Goal: Task Accomplishment & Management: Manage account settings

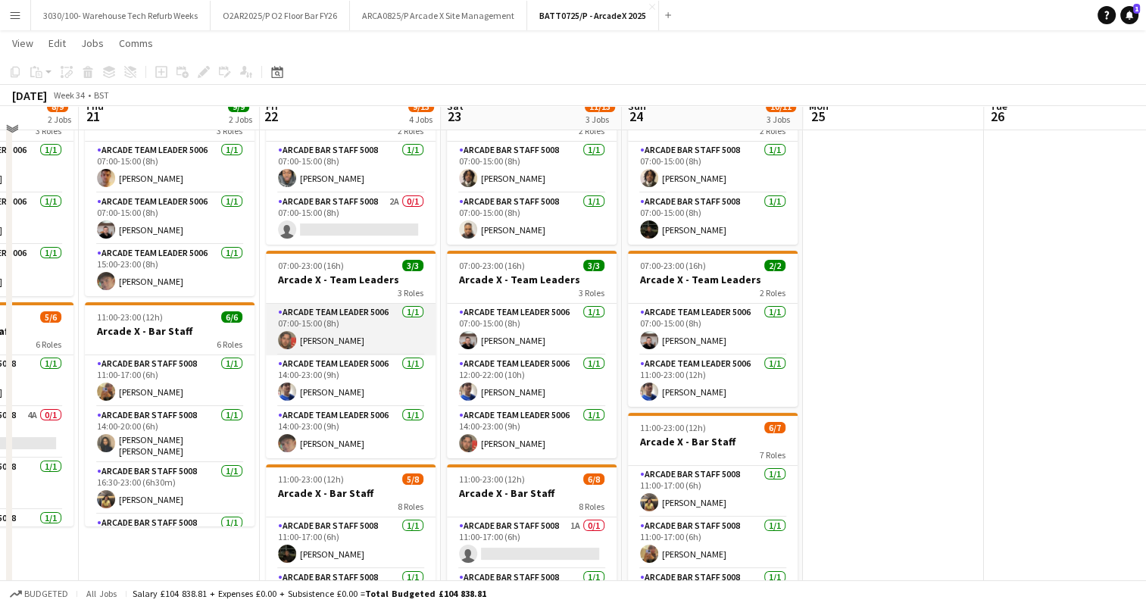
scroll to position [88, 0]
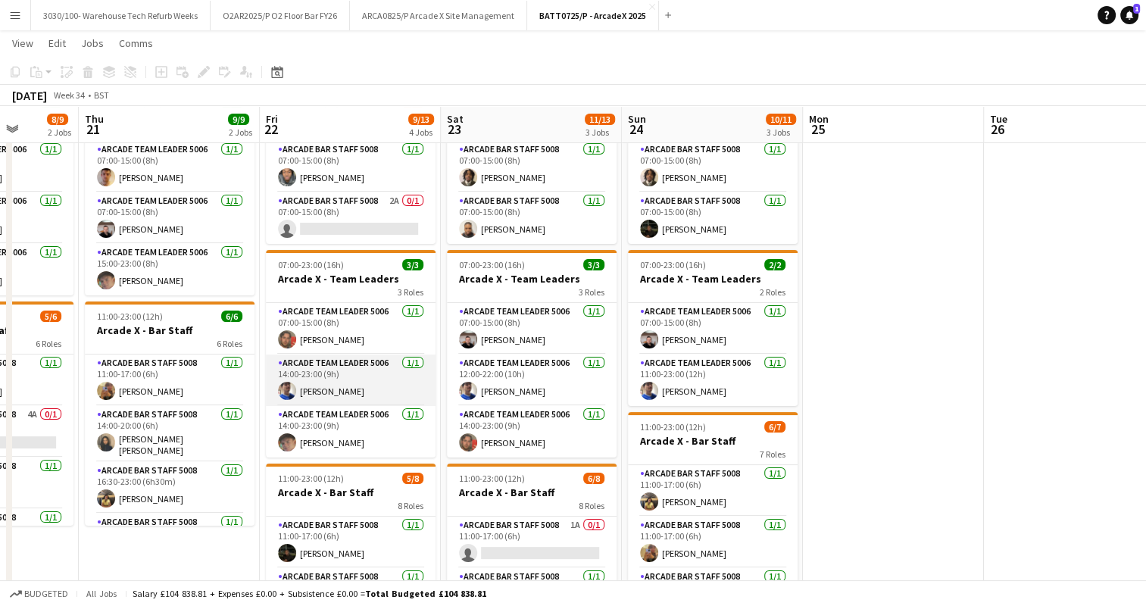
click at [376, 367] on app-card-role "Arcade Team Leader 5006 [DATE] 14:00-23:00 (9h) [PERSON_NAME]" at bounding box center [351, 381] width 170 height 52
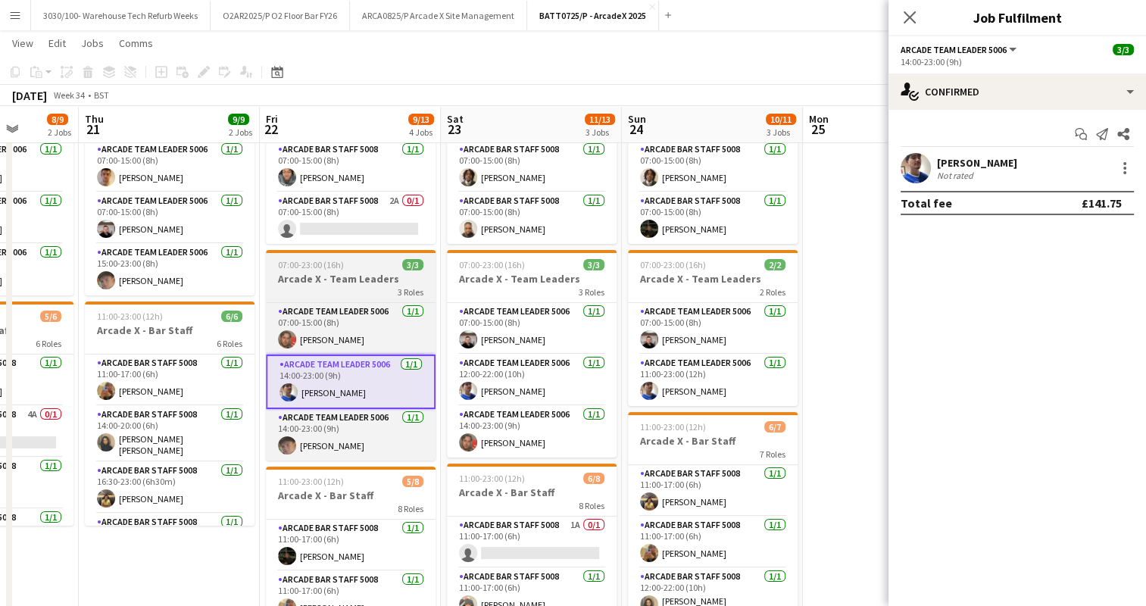
click at [371, 270] on app-job-card "07:00-23:00 (16h) 3/3 Arcade X - Team Leaders 3 Roles Arcade Team Leader 5006 […" at bounding box center [351, 355] width 170 height 211
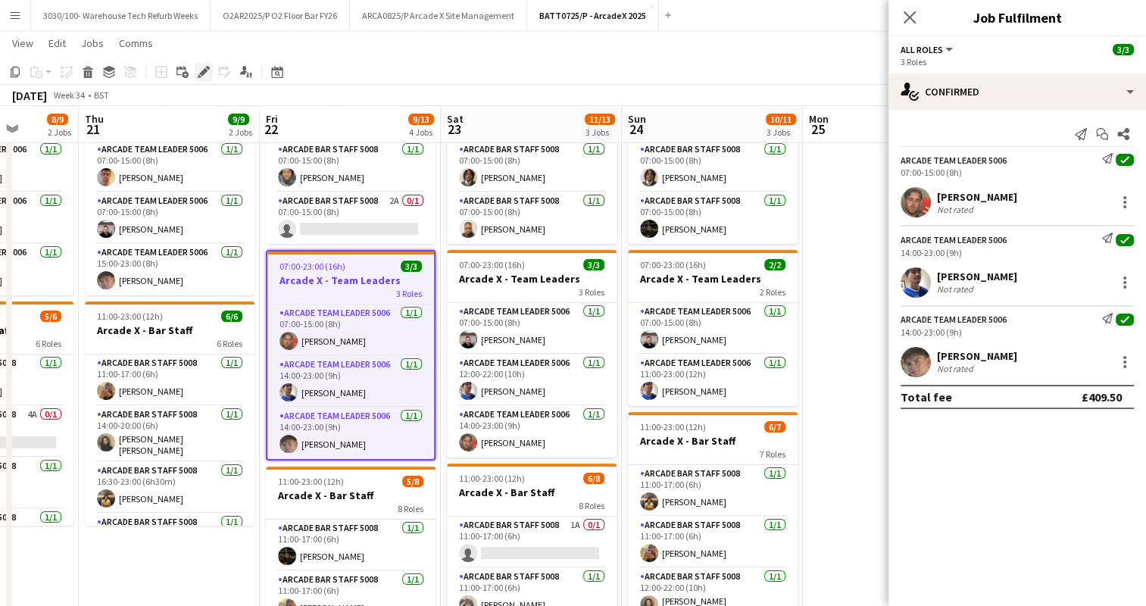
click at [202, 73] on icon at bounding box center [203, 72] width 8 height 8
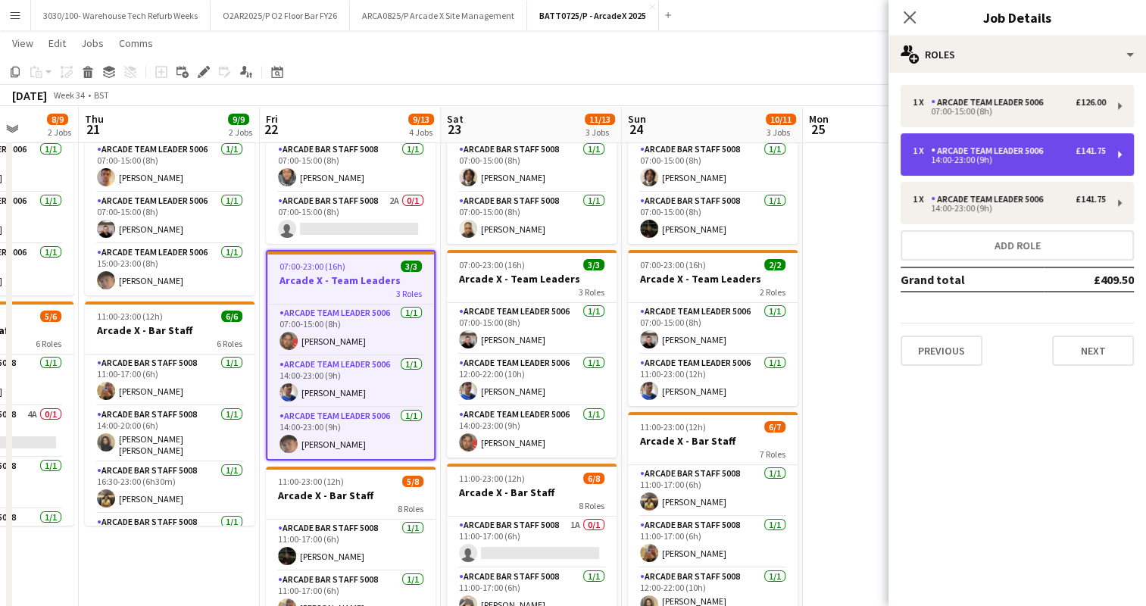
click at [1047, 158] on div "14:00-23:00 (9h)" at bounding box center [1009, 160] width 193 height 8
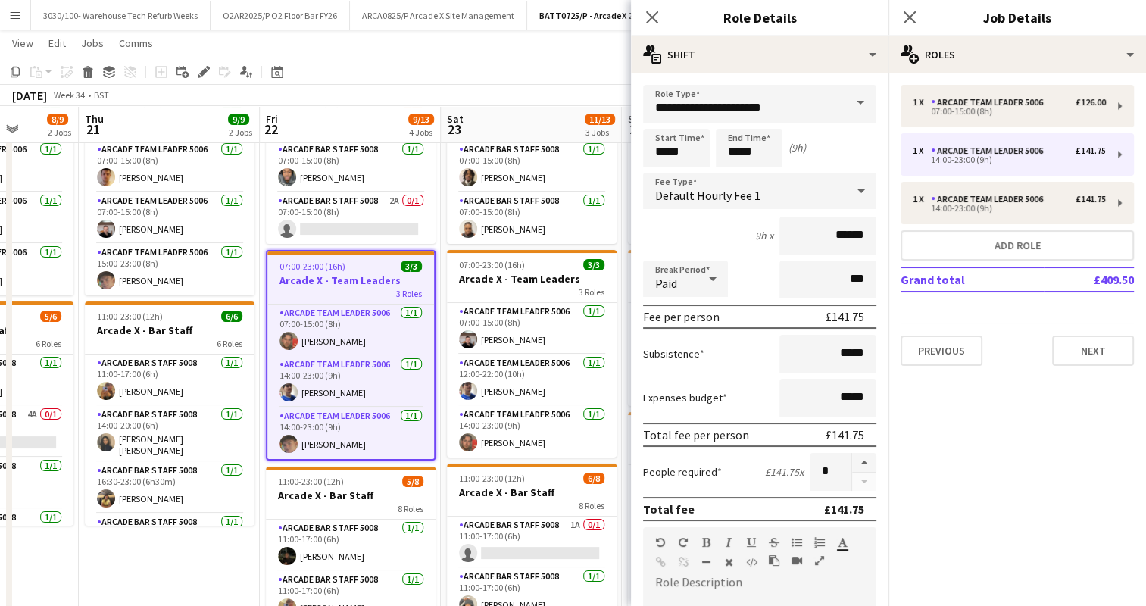
click at [717, 224] on div "9h x ******" at bounding box center [759, 236] width 233 height 38
click at [680, 231] on div "9h x ******" at bounding box center [759, 236] width 233 height 38
click at [794, 105] on input "**********" at bounding box center [759, 104] width 233 height 38
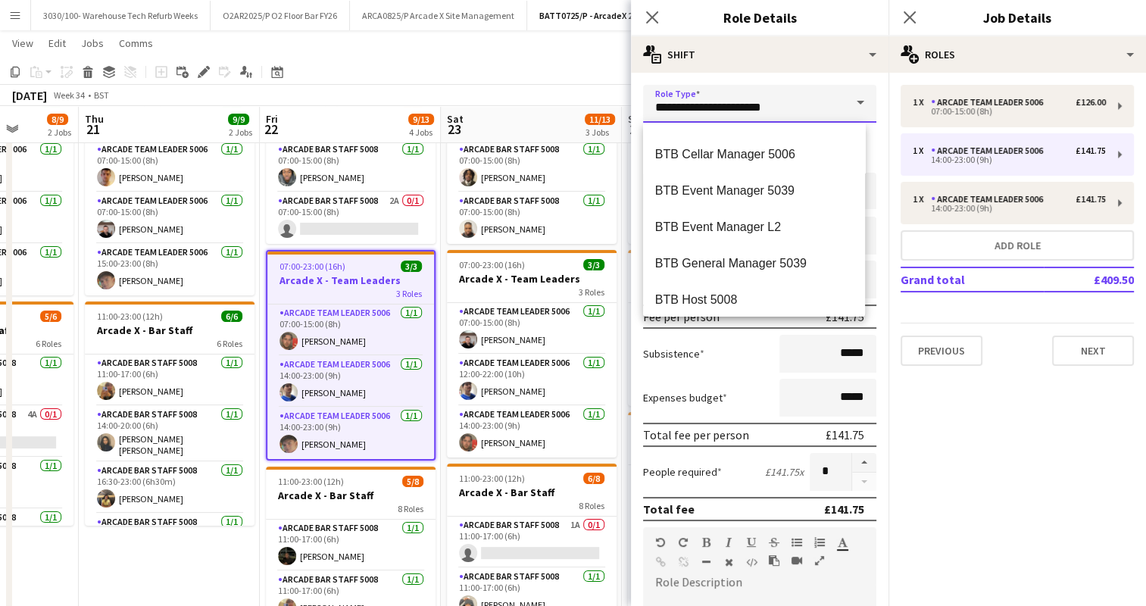
scroll to position [721, 0]
click at [543, 75] on app-toolbar "Copy Paste Paste Ctrl+V Paste with crew Ctrl+Shift+V Paste linked Job [GEOGRAPH…" at bounding box center [573, 72] width 1146 height 26
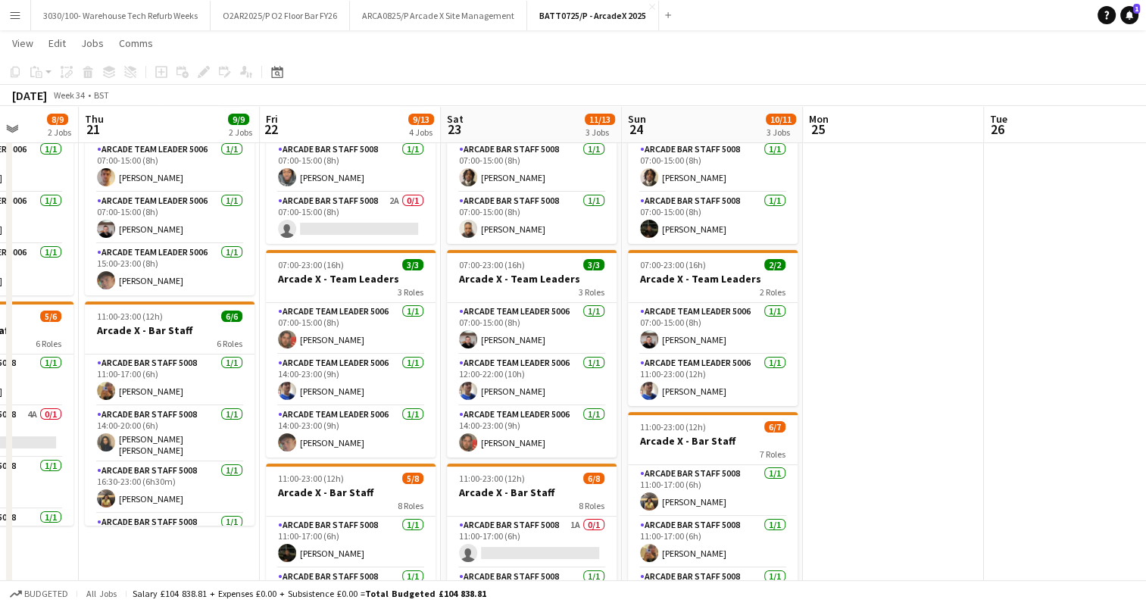
click at [436, 240] on app-date-cell "07:00-15:00 (8h) 1/2 Arcade X - Bar Backs 2 Roles Arcade Bar Staff 5008 [DATE] …" at bounding box center [350, 408] width 181 height 652
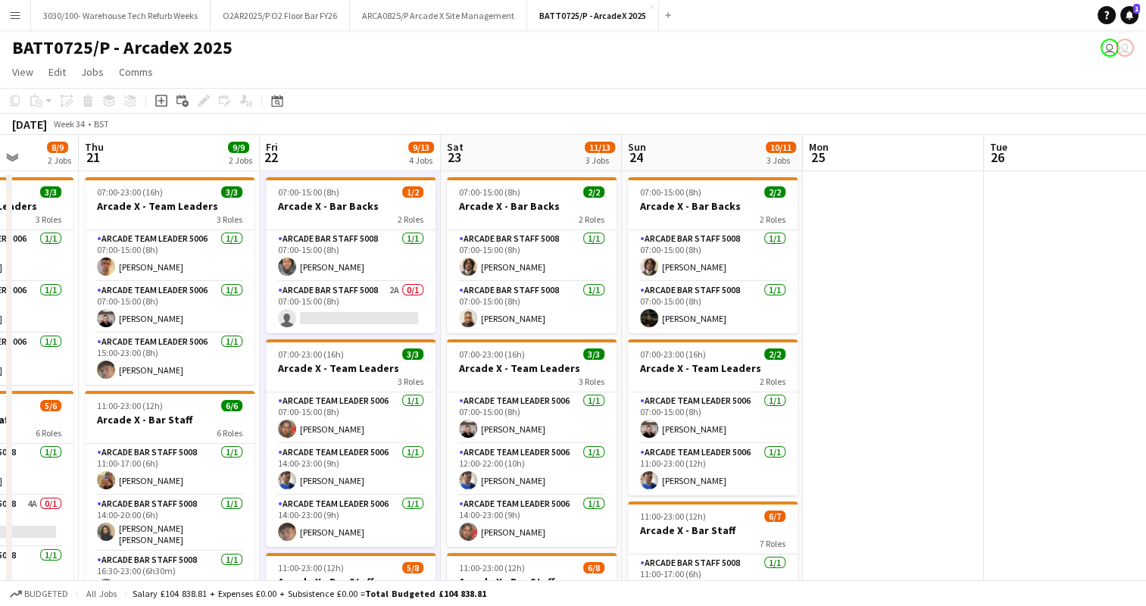
click at [442, 252] on app-date-cell "07:00-15:00 (8h) 2/2 Arcade X - Bar Backs 2 Roles Arcade Bar Staff 5008 [DATE] …" at bounding box center [531, 497] width 181 height 652
click at [434, 251] on app-card-role "Arcade Bar Staff 5008 [DATE] 07:00-15:00 (8h) [PERSON_NAME]" at bounding box center [351, 256] width 170 height 52
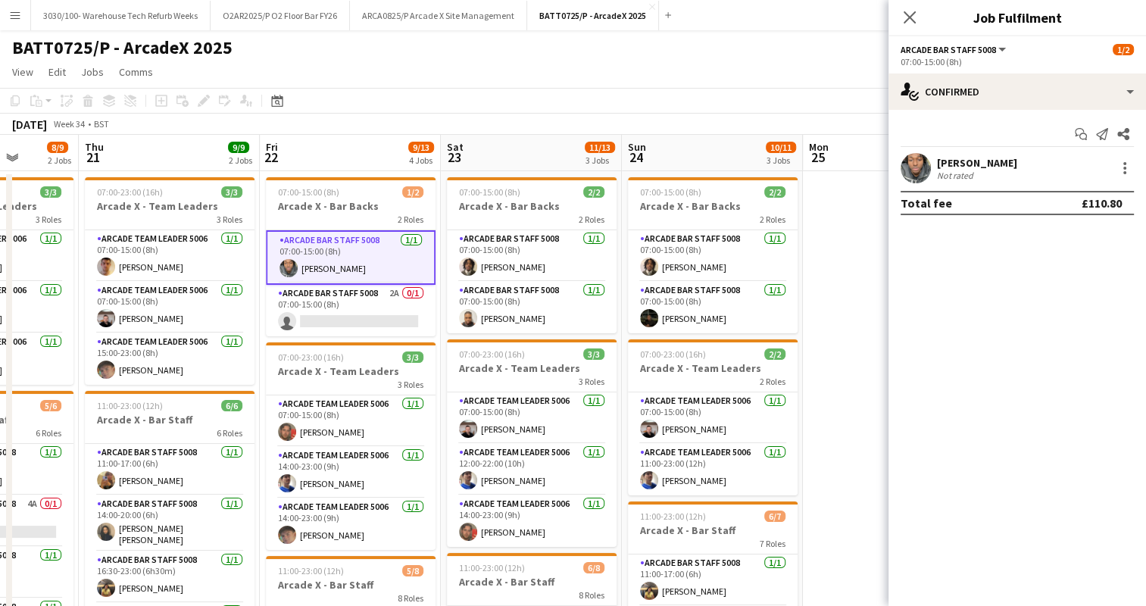
click at [848, 215] on app-date-cell at bounding box center [893, 497] width 181 height 652
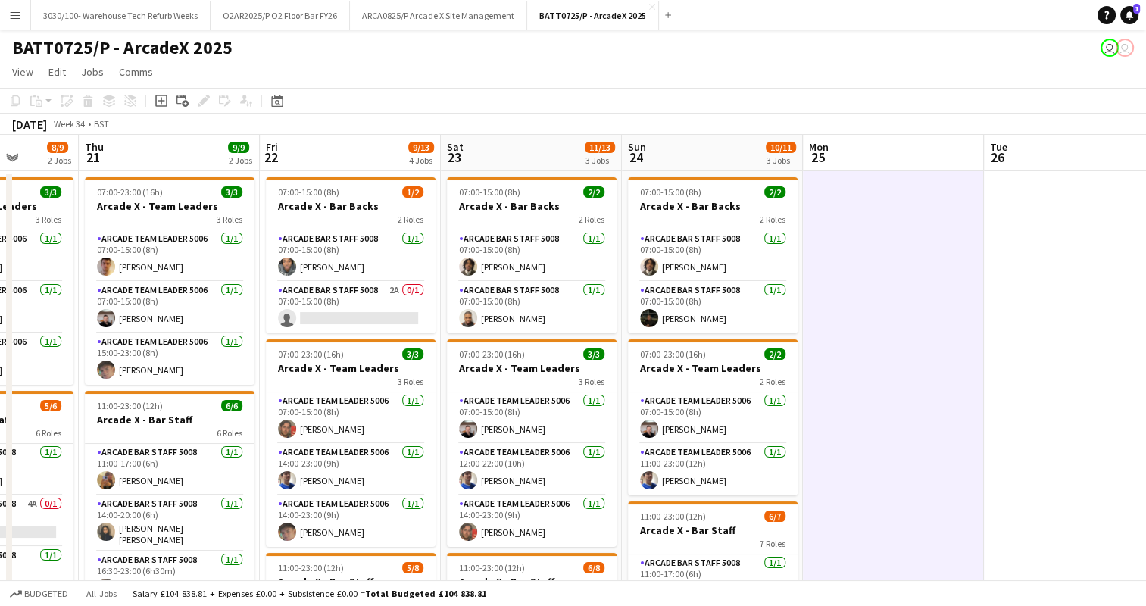
click at [861, 208] on app-date-cell at bounding box center [893, 497] width 181 height 652
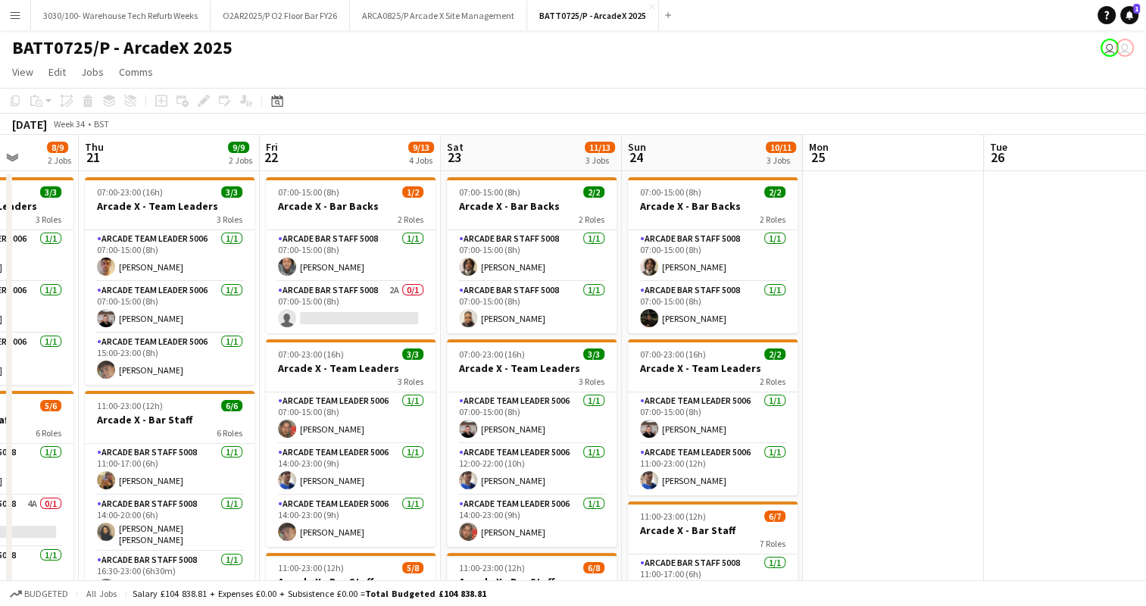
click at [861, 208] on app-date-cell at bounding box center [893, 497] width 181 height 652
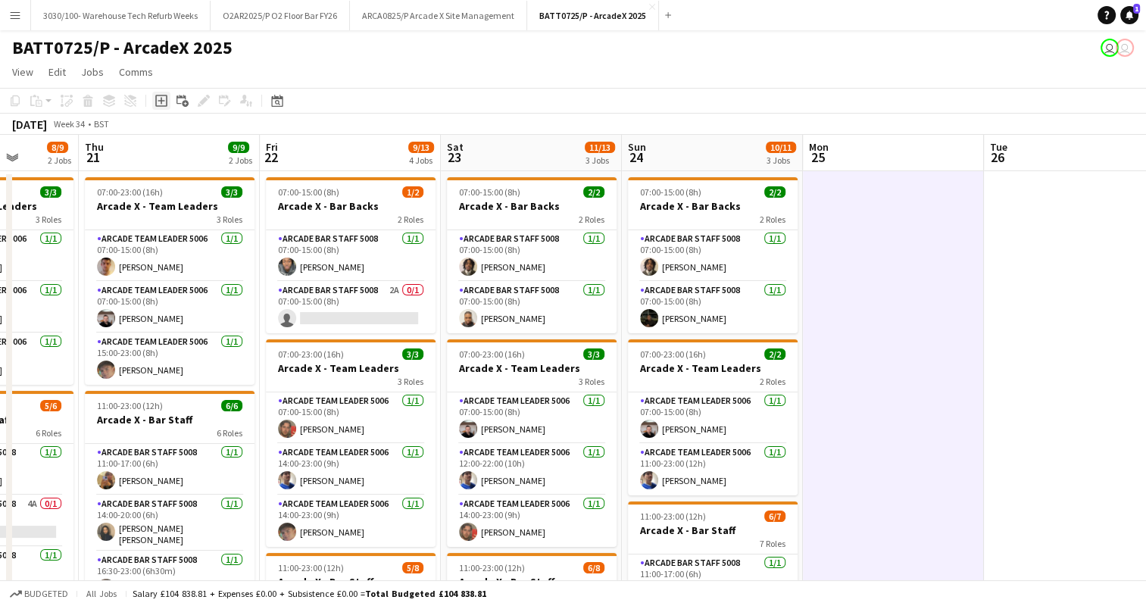
click at [158, 102] on icon "Add job" at bounding box center [161, 101] width 12 height 12
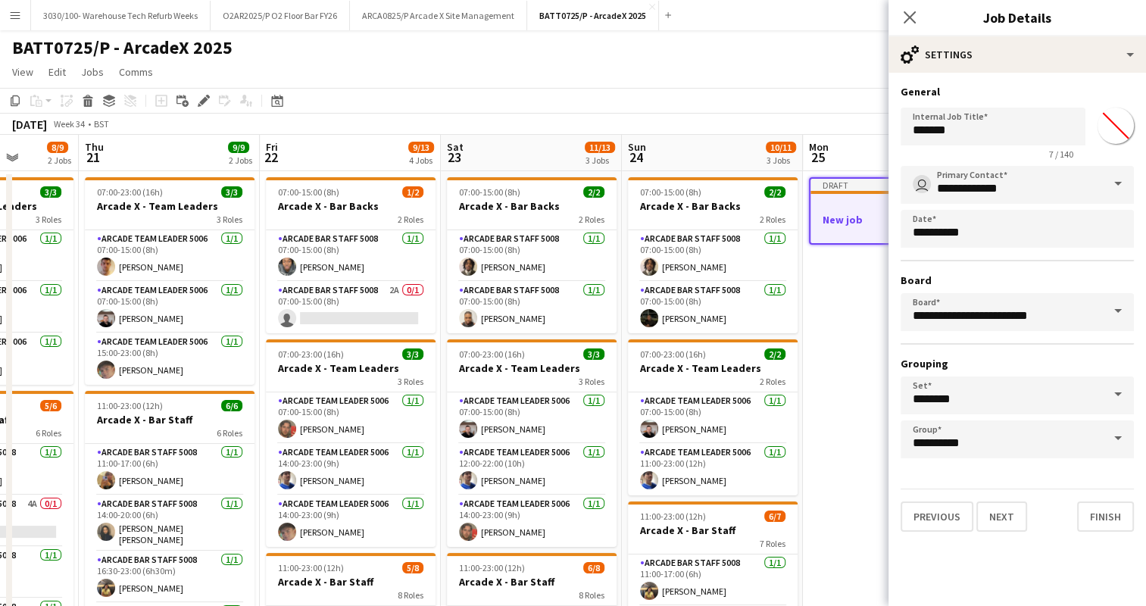
click at [870, 289] on app-date-cell "Draft New job" at bounding box center [893, 497] width 181 height 652
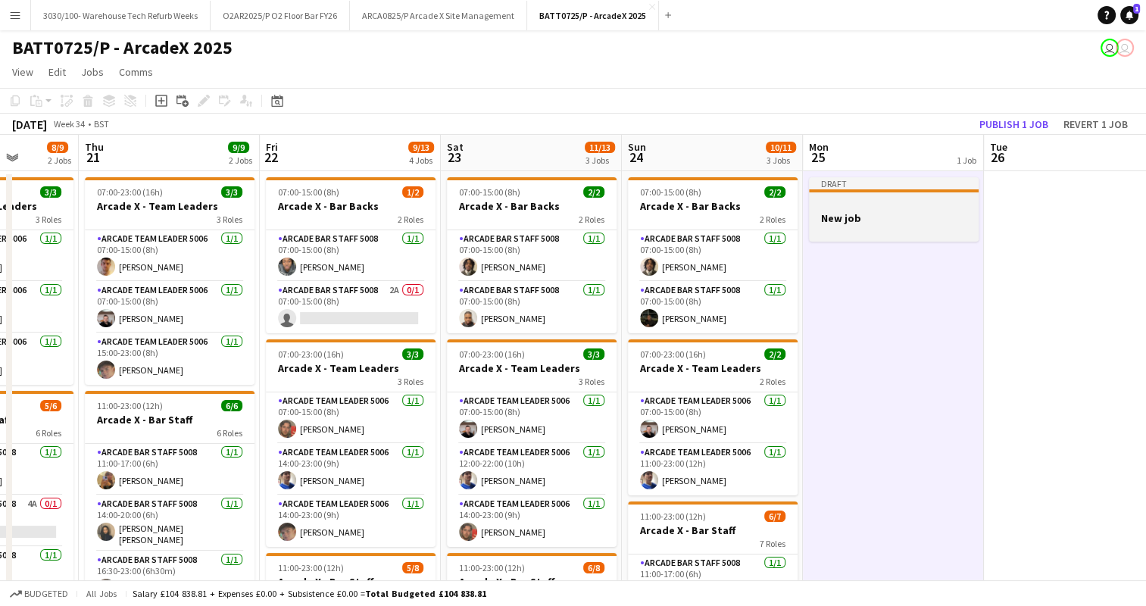
click at [879, 209] on div at bounding box center [894, 203] width 170 height 11
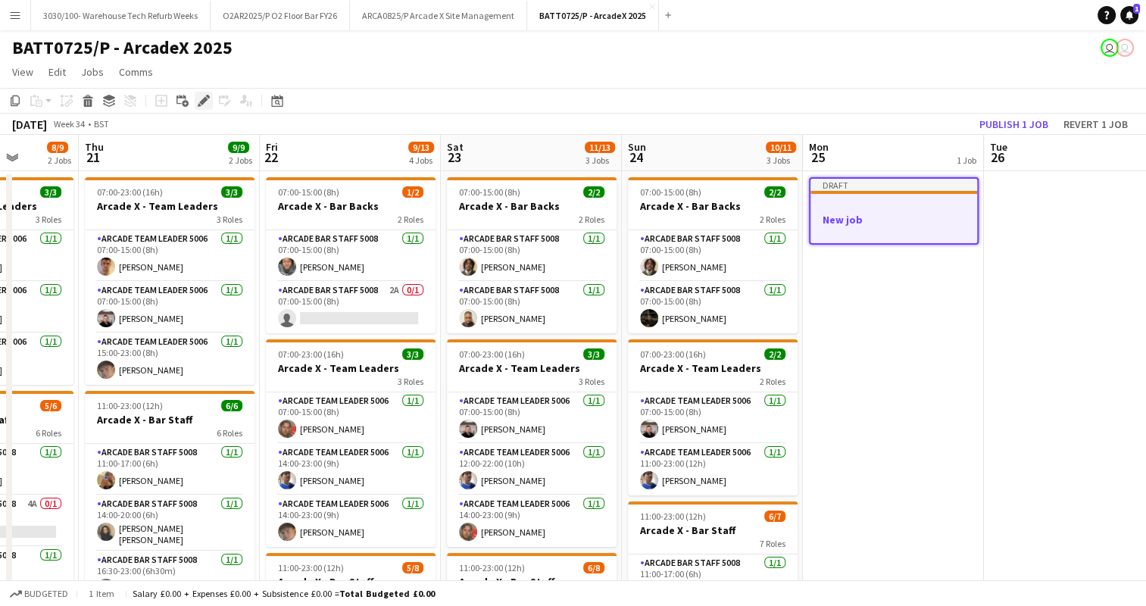
click at [200, 95] on icon "Edit" at bounding box center [204, 101] width 12 height 12
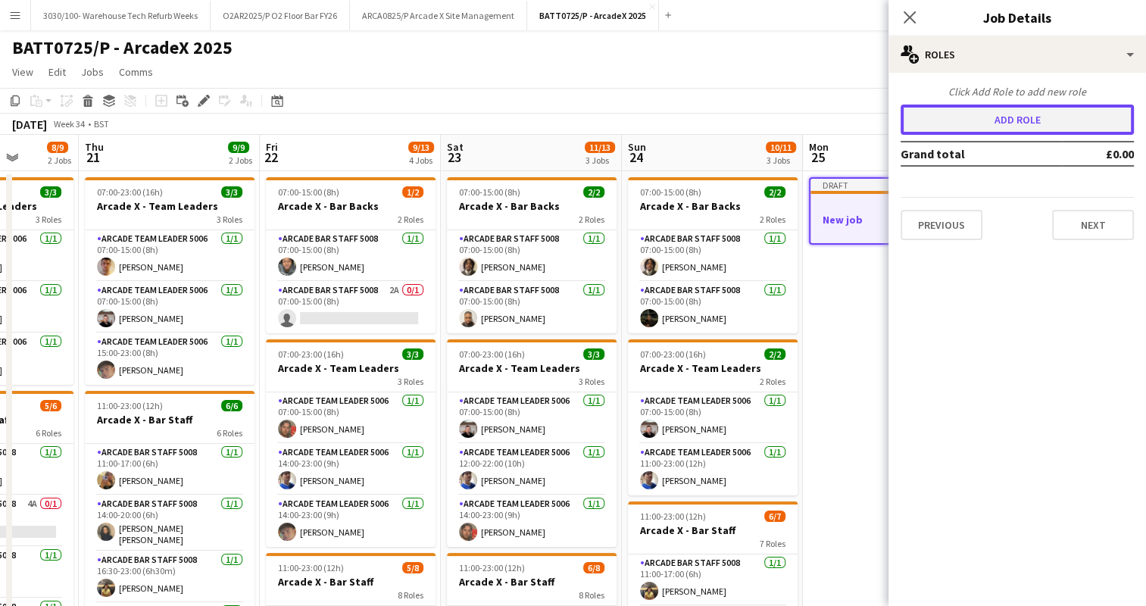
click at [1034, 124] on button "Add role" at bounding box center [1017, 120] width 233 height 30
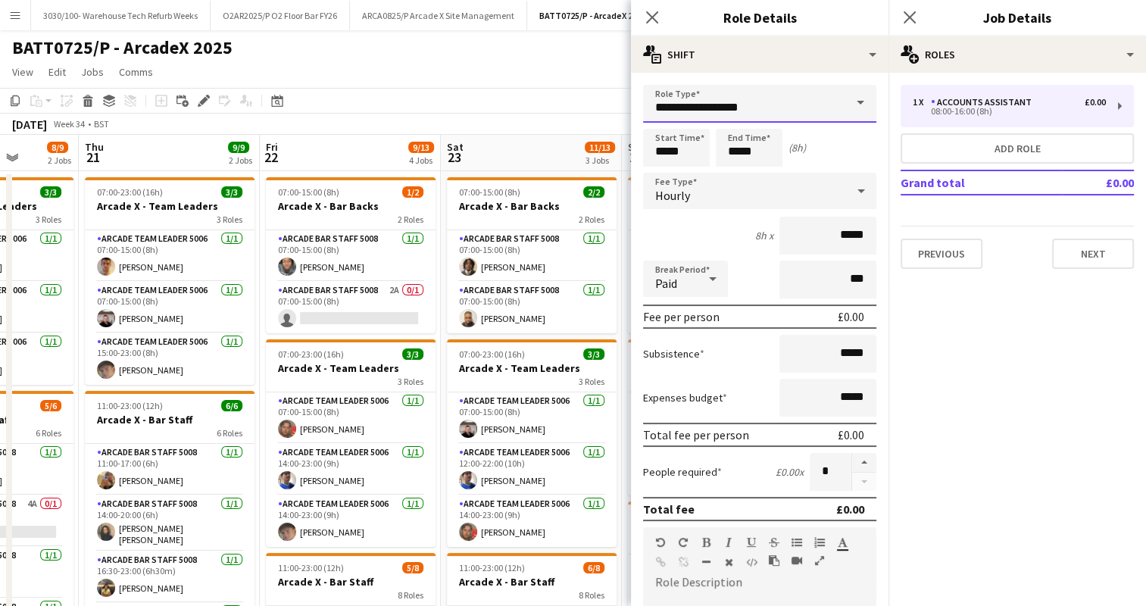
click at [767, 114] on input "**********" at bounding box center [759, 104] width 233 height 38
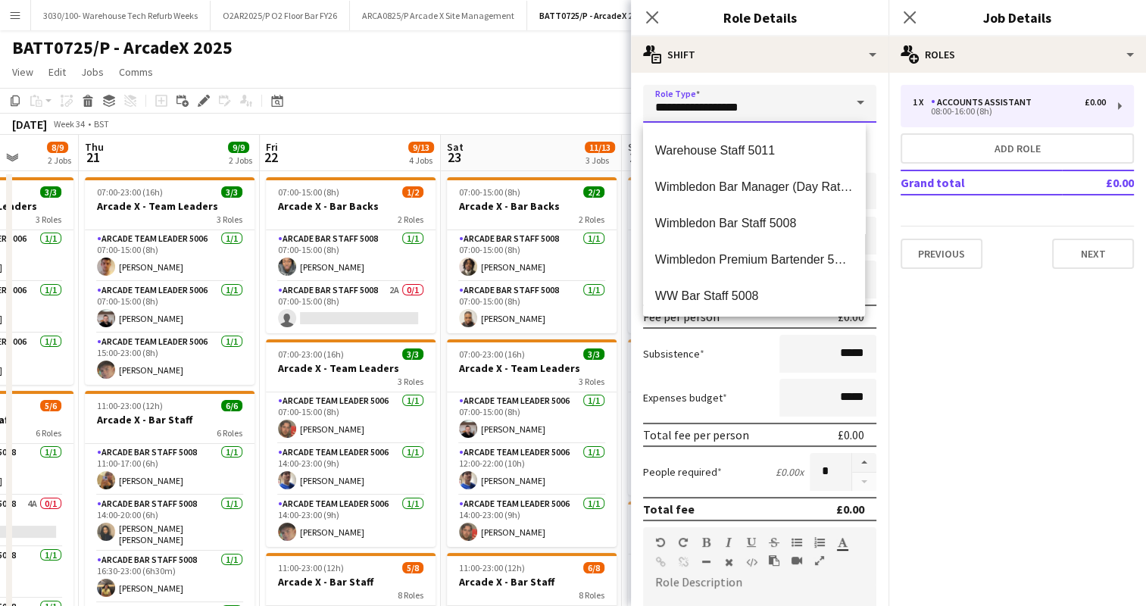
scroll to position [3200, 0]
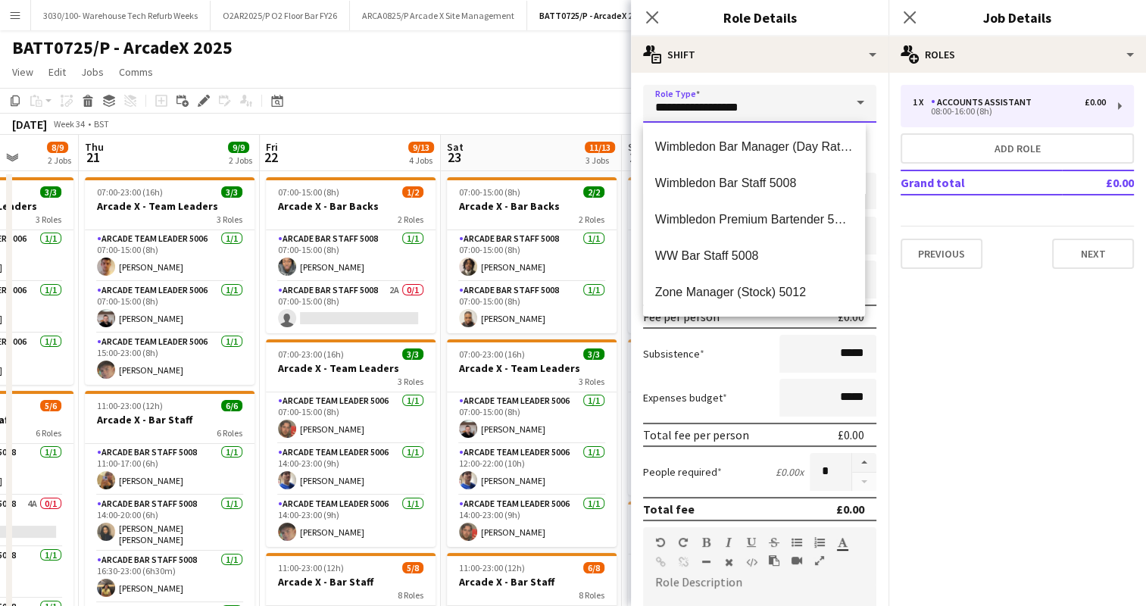
drag, startPoint x: 764, startPoint y: 102, endPoint x: 645, endPoint y: 93, distance: 119.3
click at [645, 93] on input "**********" at bounding box center [759, 104] width 233 height 38
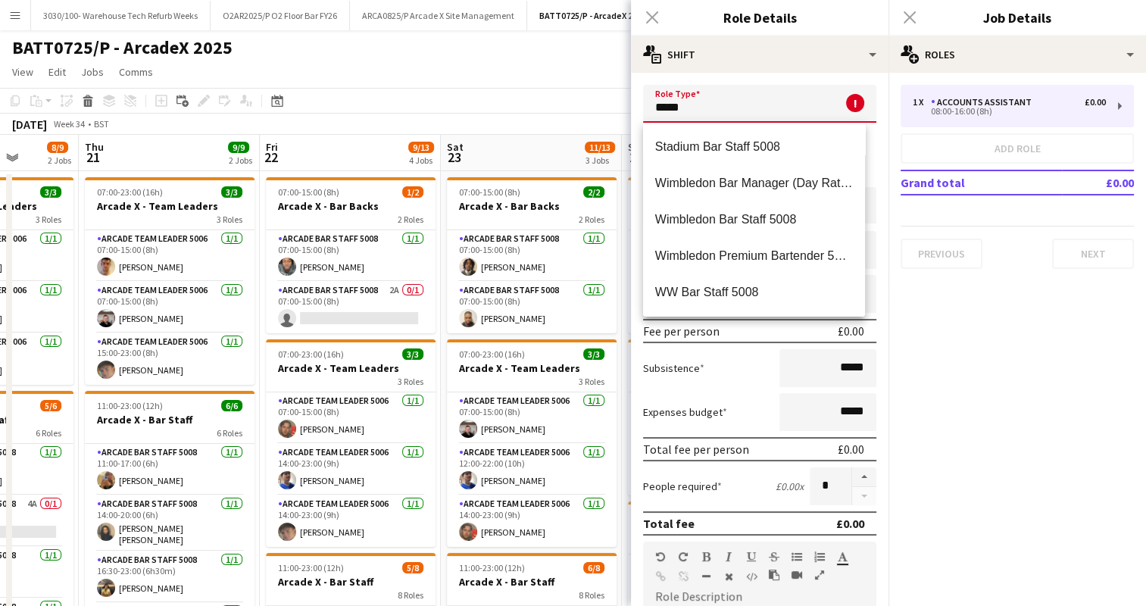
scroll to position [182, 0]
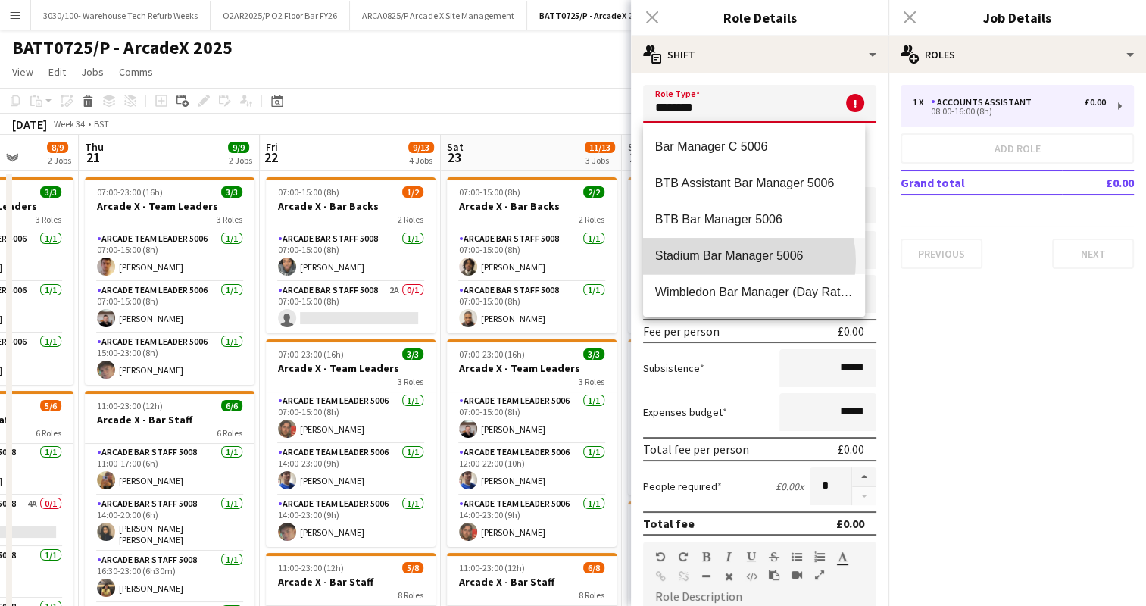
click at [742, 261] on span "Stadium Bar Manager 5006" at bounding box center [754, 255] width 198 height 14
type input "**********"
type input "*******"
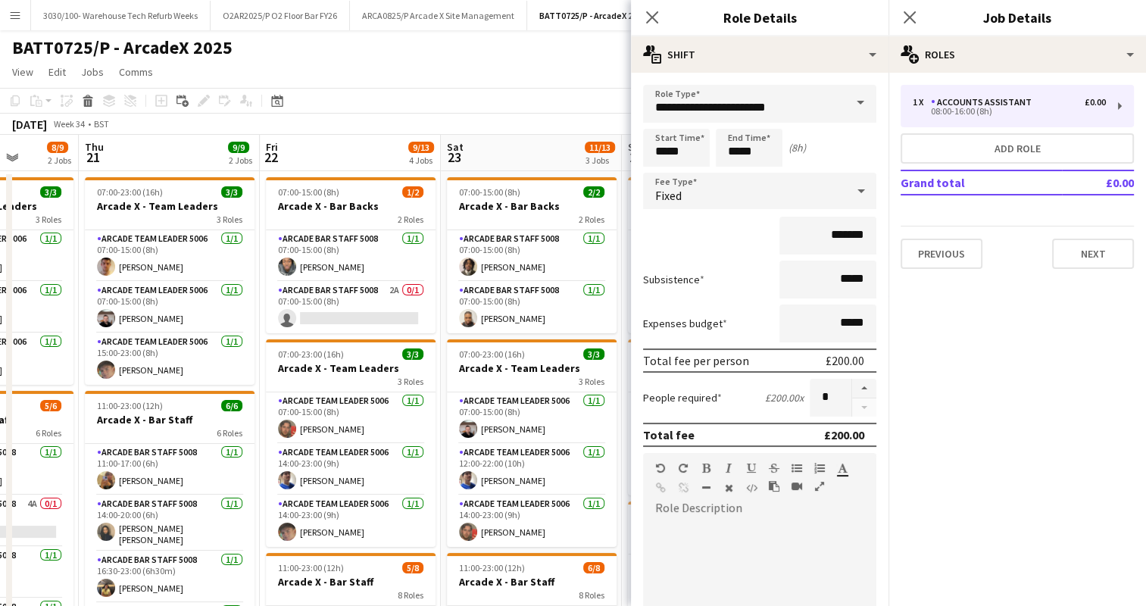
click at [700, 237] on div "*******" at bounding box center [759, 236] width 233 height 38
click at [652, 20] on icon "Close pop-in" at bounding box center [652, 17] width 14 height 14
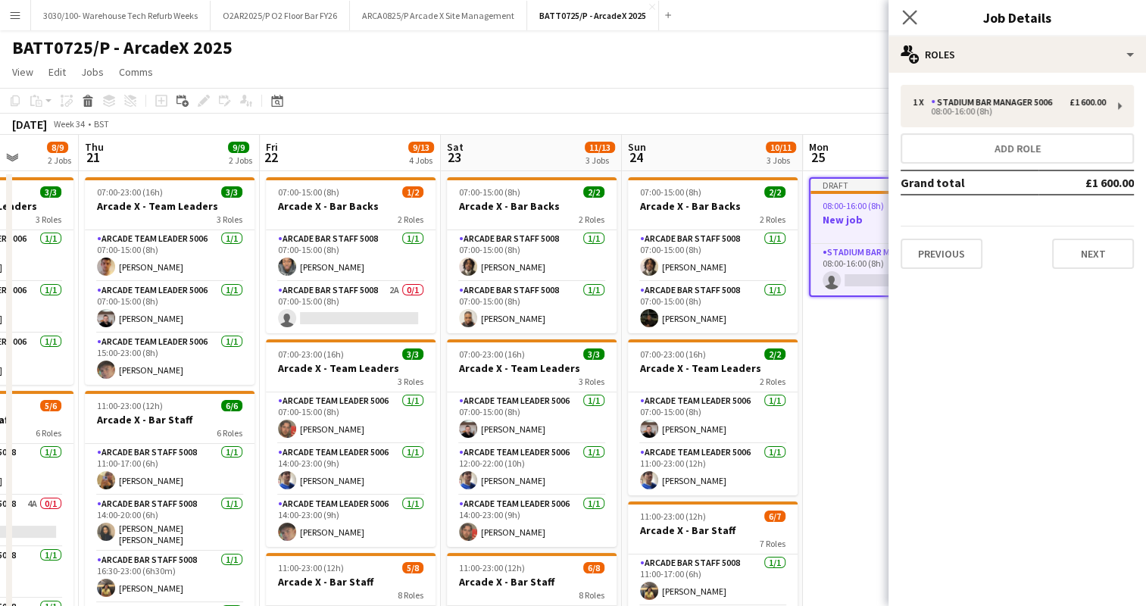
click at [920, 17] on app-icon "Close pop-in" at bounding box center [910, 18] width 22 height 22
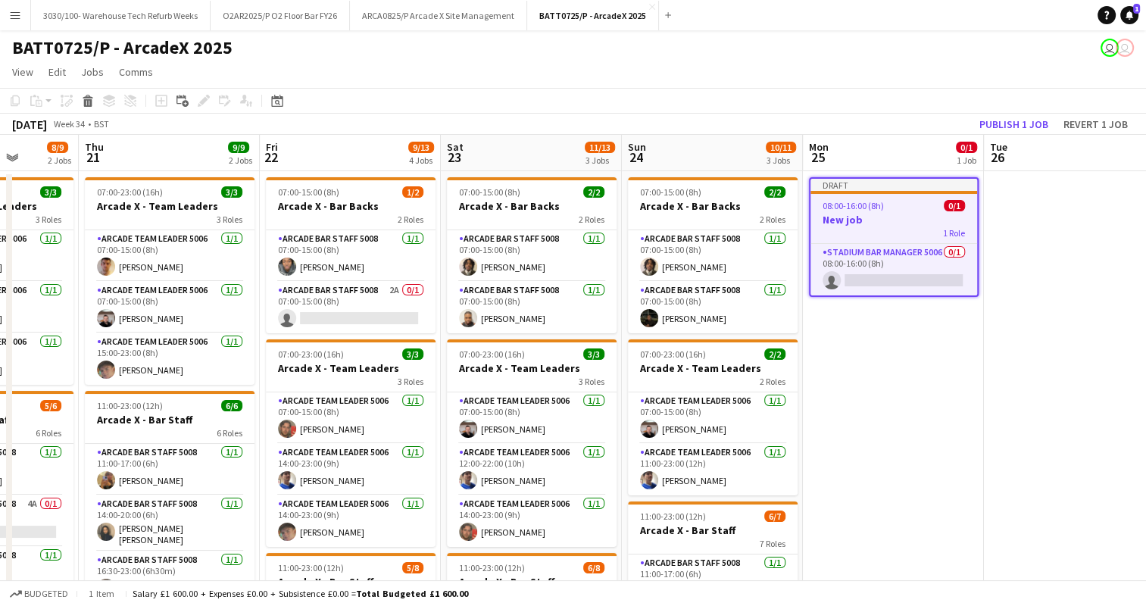
click at [874, 193] on div at bounding box center [894, 192] width 167 height 3
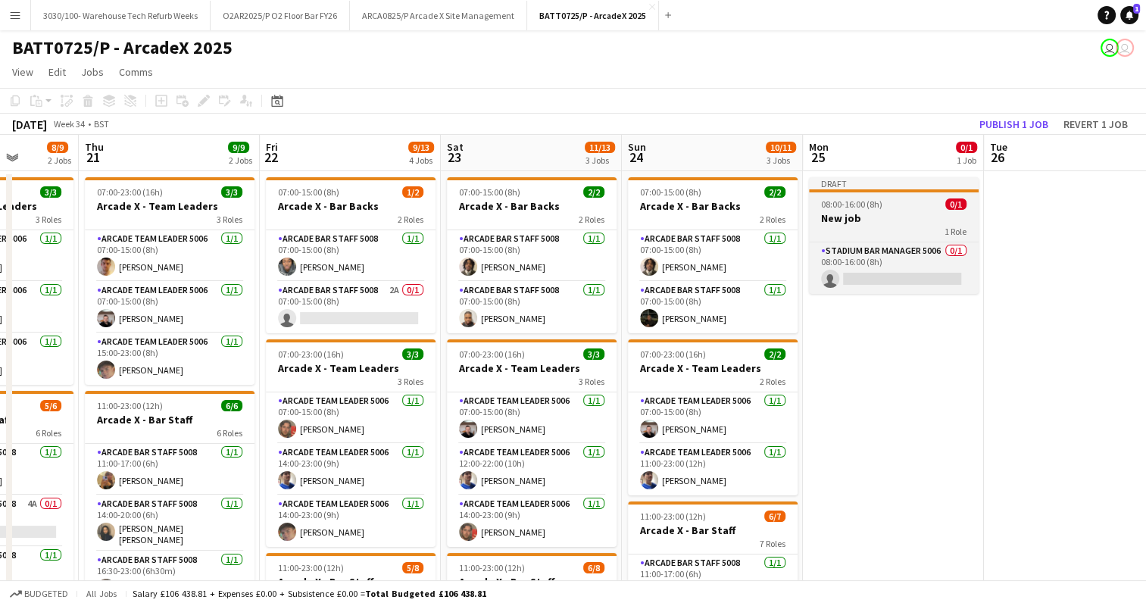
click at [869, 200] on span "08:00-16:00 (8h)" at bounding box center [851, 203] width 61 height 11
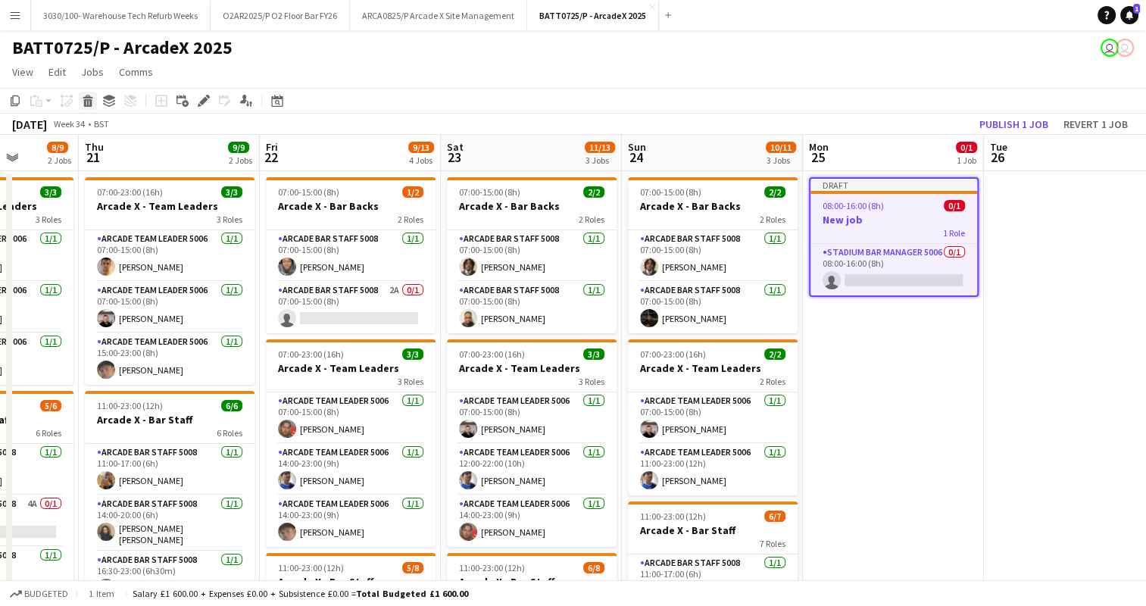
click at [89, 103] on icon "Delete" at bounding box center [88, 101] width 12 height 12
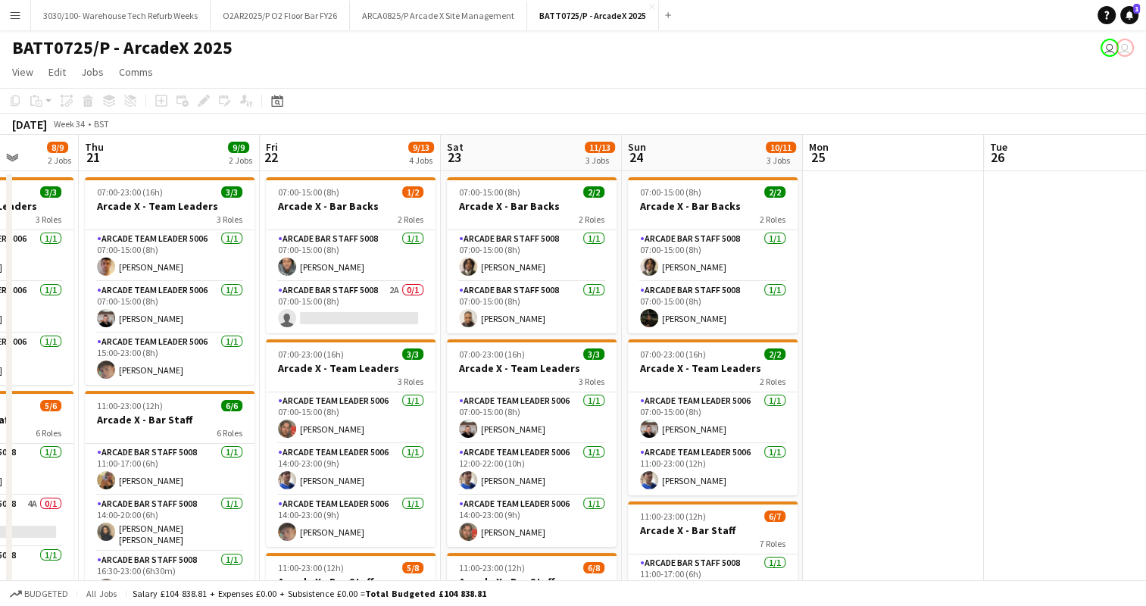
click at [828, 209] on app-date-cell at bounding box center [893, 497] width 181 height 652
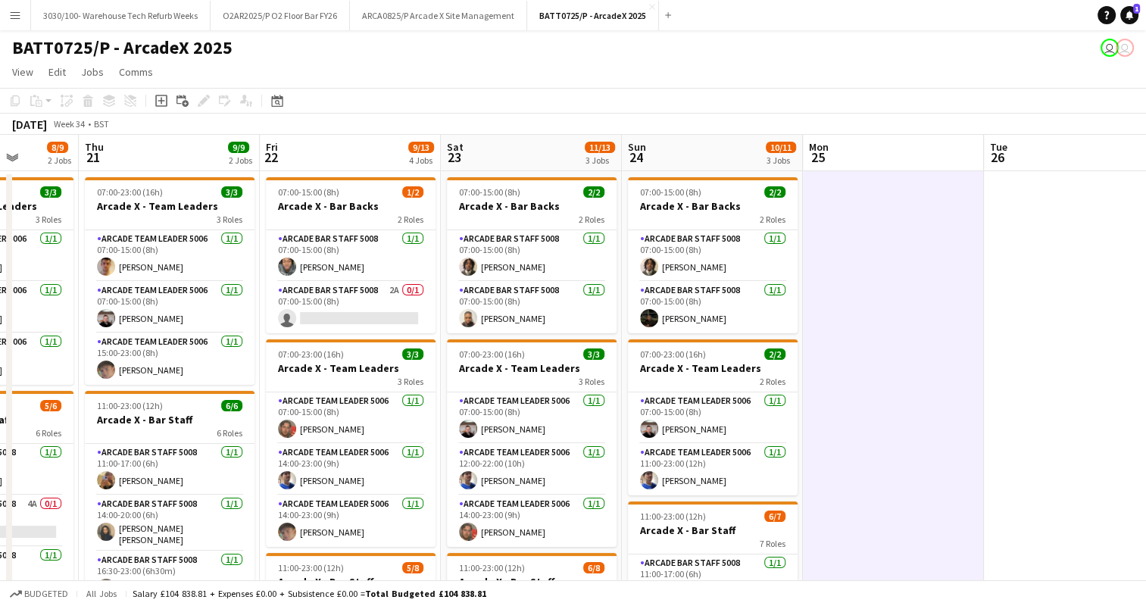
click at [748, 51] on div "BATT0725/P - ArcadeX 2025 user user" at bounding box center [573, 44] width 1146 height 29
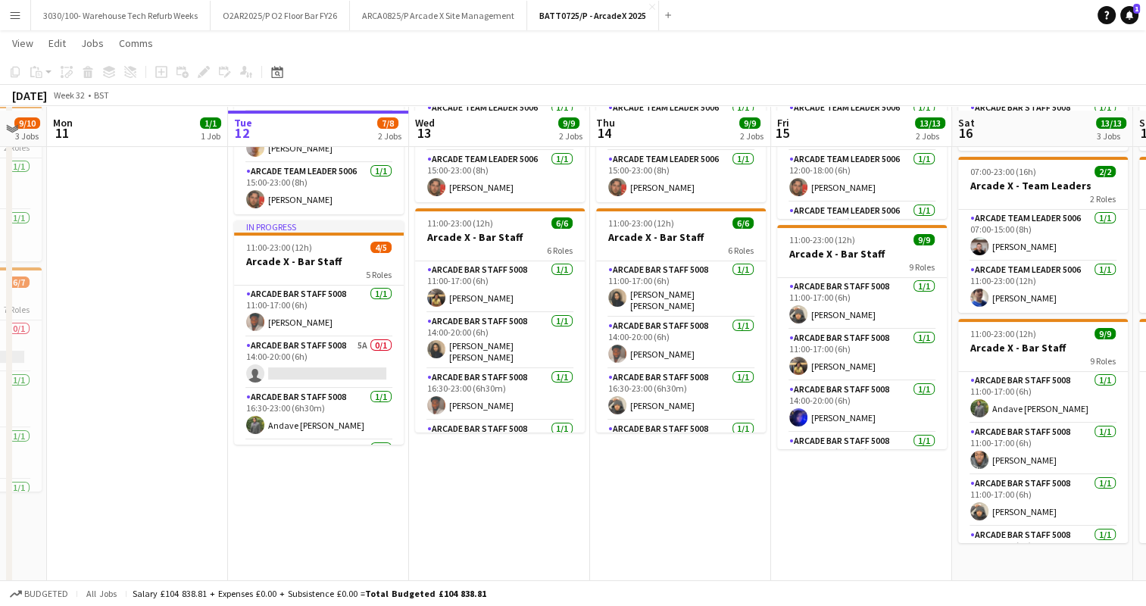
scroll to position [185, 0]
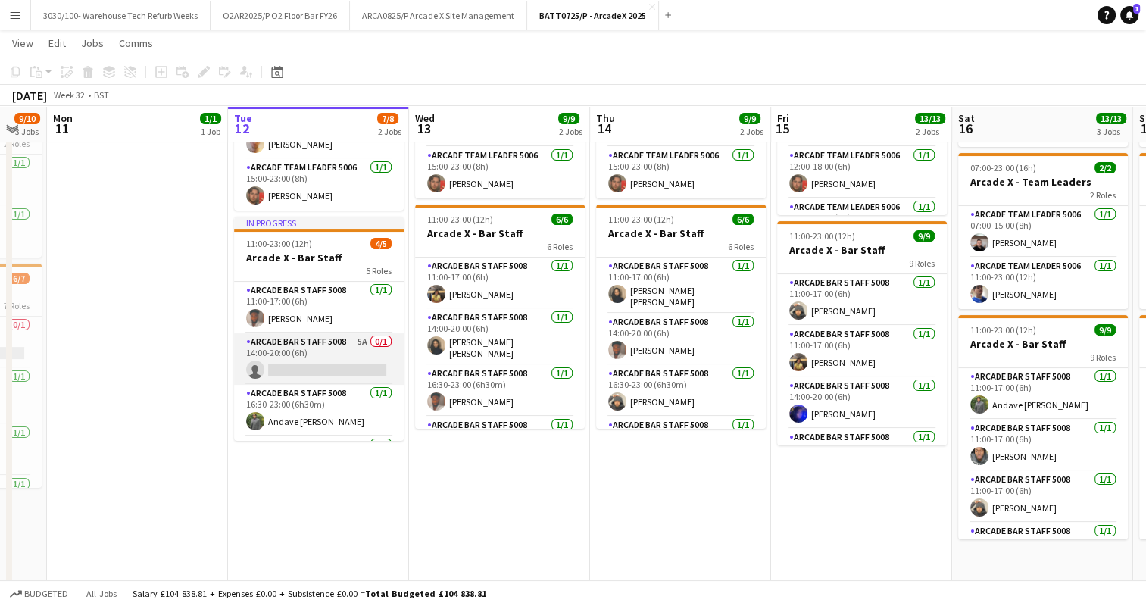
click at [327, 346] on app-card-role "Arcade Bar Staff 5008 5A 0/1 14:00-20:00 (6h) single-neutral-actions" at bounding box center [319, 359] width 170 height 52
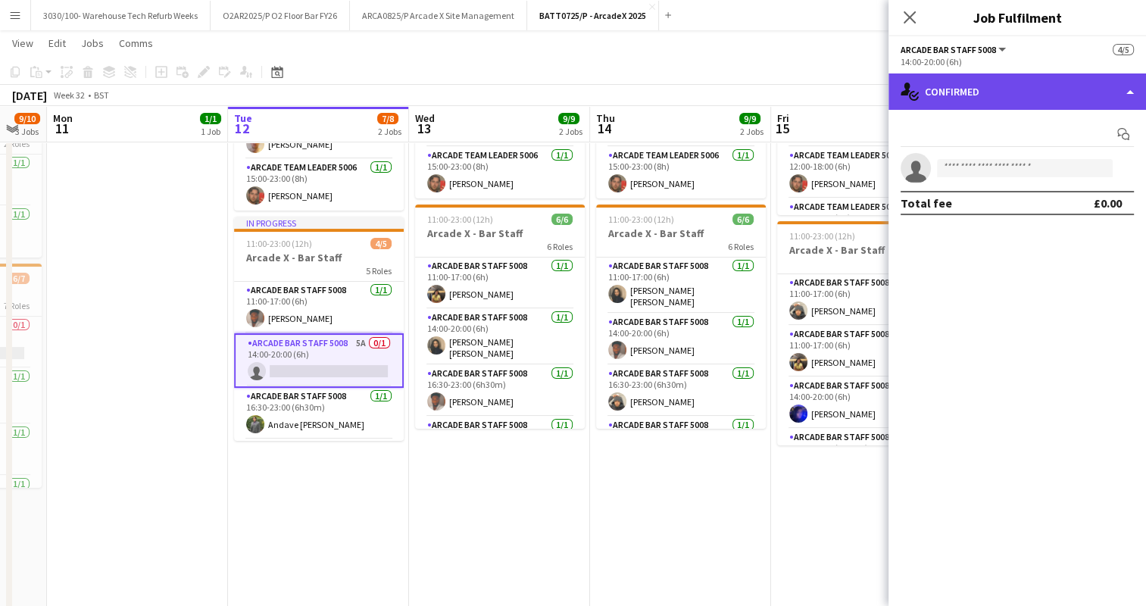
click at [958, 105] on div "single-neutral-actions-check-2 Confirmed" at bounding box center [1018, 91] width 258 height 36
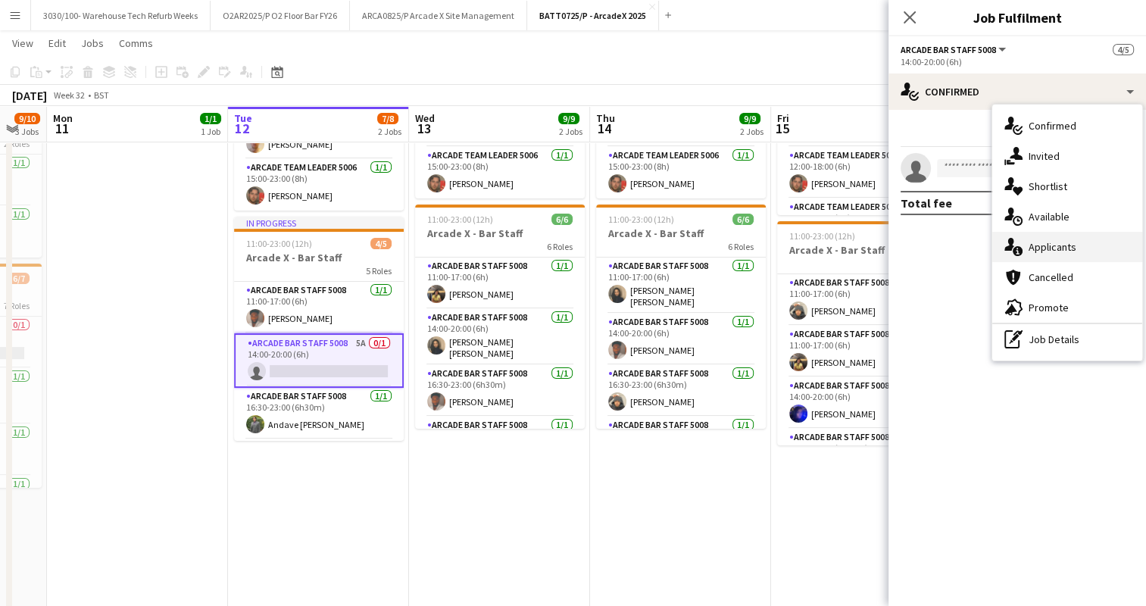
click at [1023, 257] on div "single-neutral-actions-information Applicants" at bounding box center [1067, 247] width 150 height 30
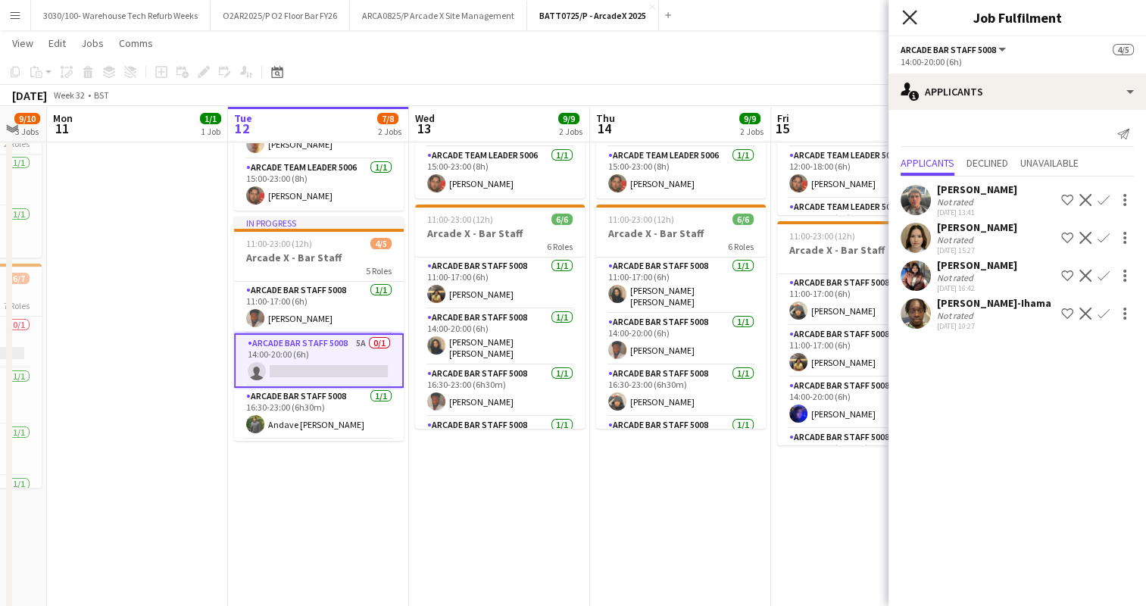
click at [911, 21] on icon "Close pop-in" at bounding box center [909, 17] width 14 height 14
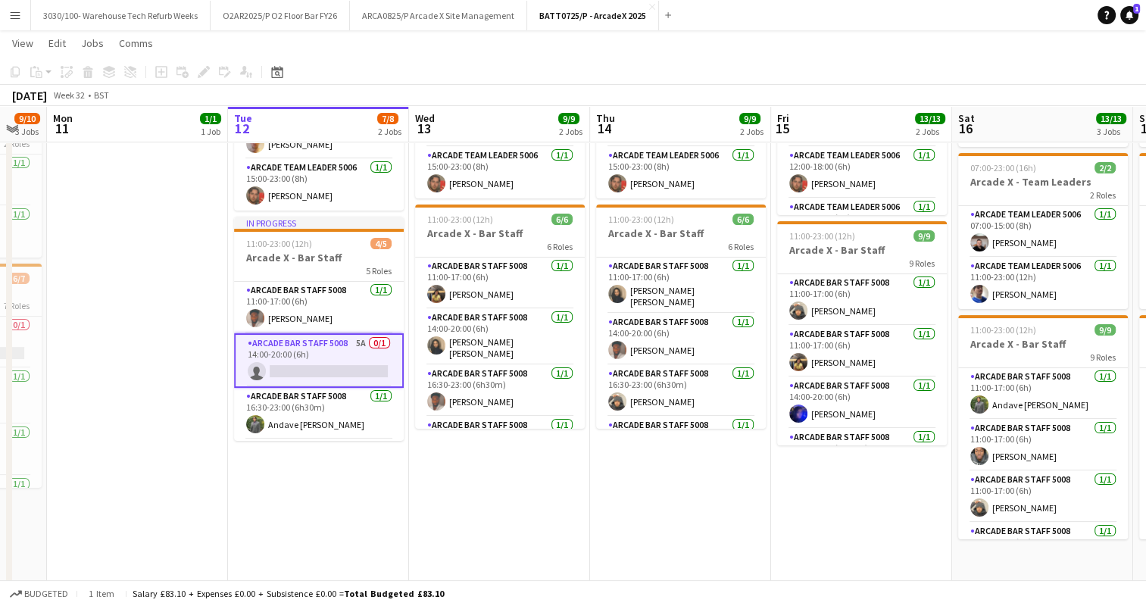
click at [266, 125] on app-board-header-date "Tue 12 7/8 2 Jobs" at bounding box center [318, 124] width 181 height 36
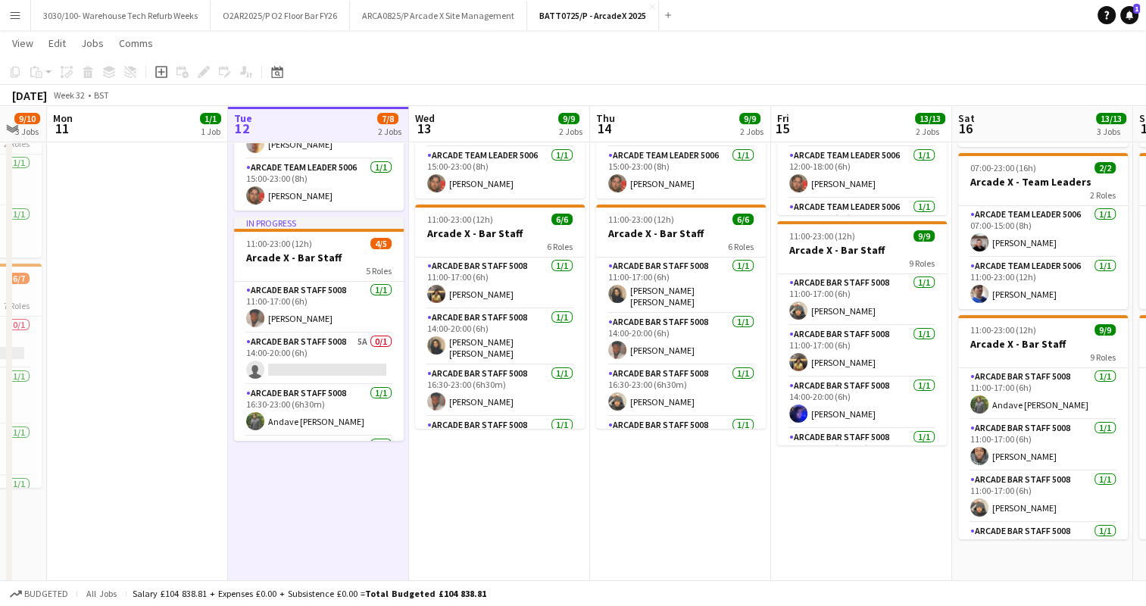
click at [192, 180] on app-date-cell "07:00-15:00 (8h) 1/1 Arcade X - Bar Backs 1 Role Arcade Team Leader 5006 [DATE]…" at bounding box center [137, 311] width 181 height 652
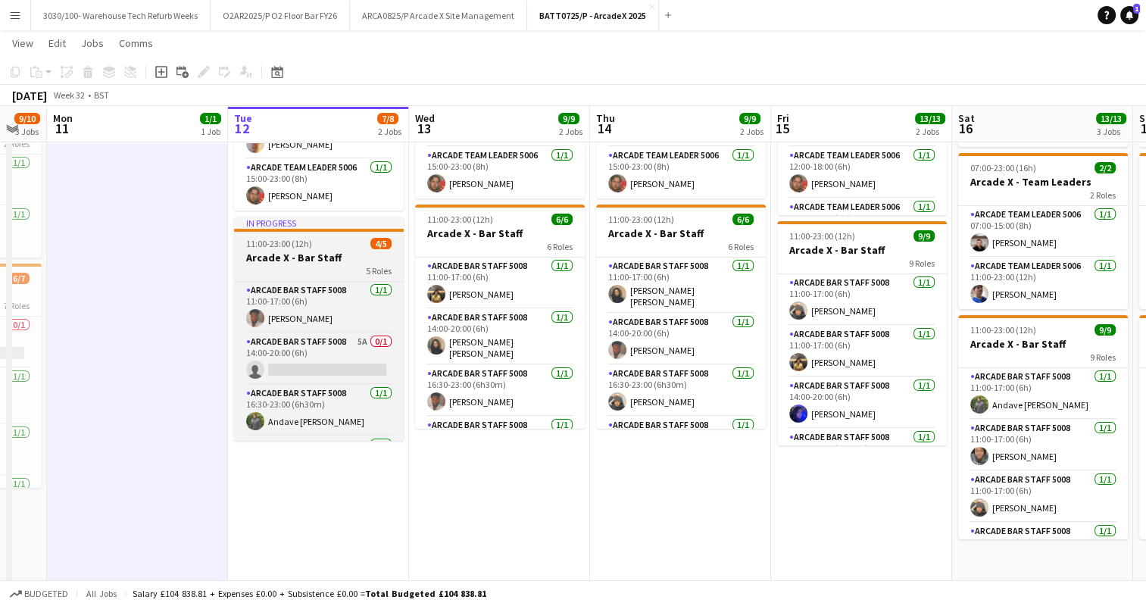
click at [290, 248] on span "11:00-23:00 (12h)" at bounding box center [279, 243] width 66 height 11
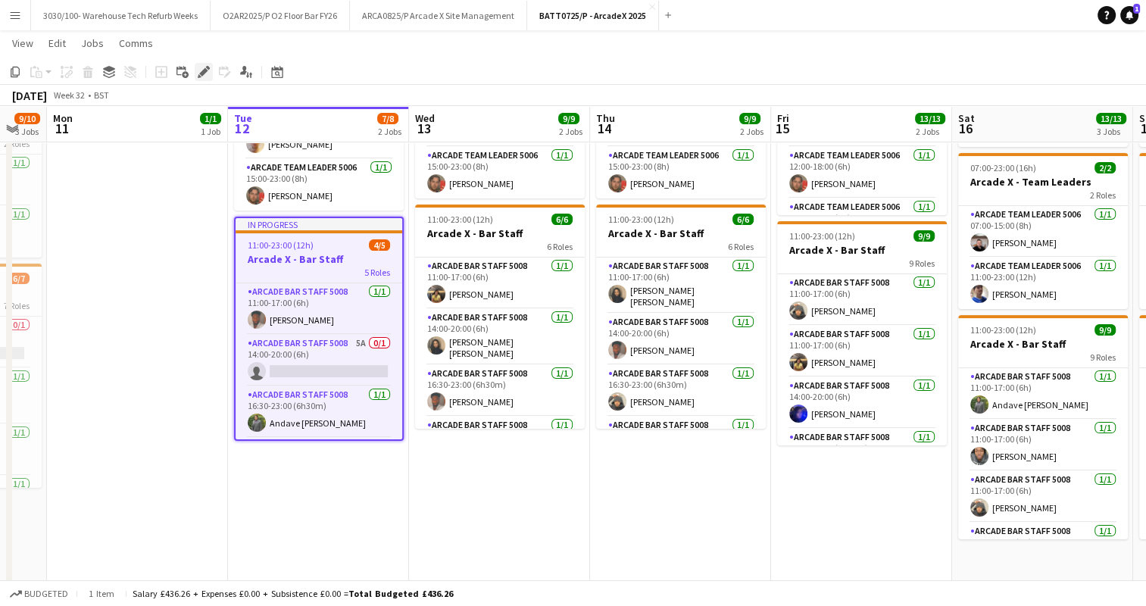
click at [208, 70] on icon at bounding box center [208, 68] width 4 height 4
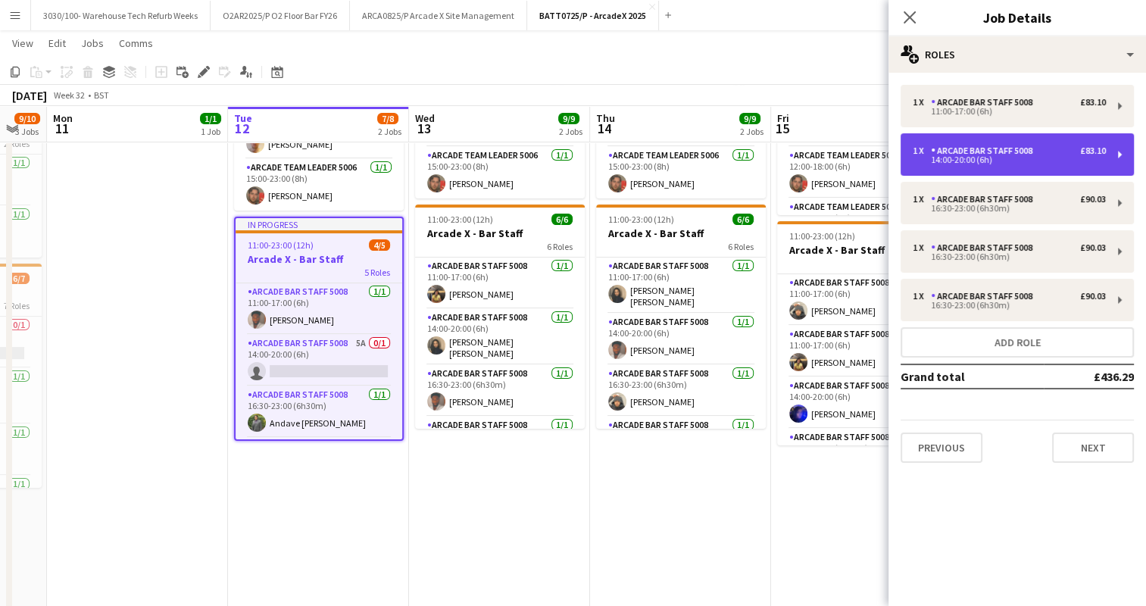
click at [1039, 153] on div "1 x Arcade Bar Staff 5008 £83.10" at bounding box center [1009, 150] width 193 height 11
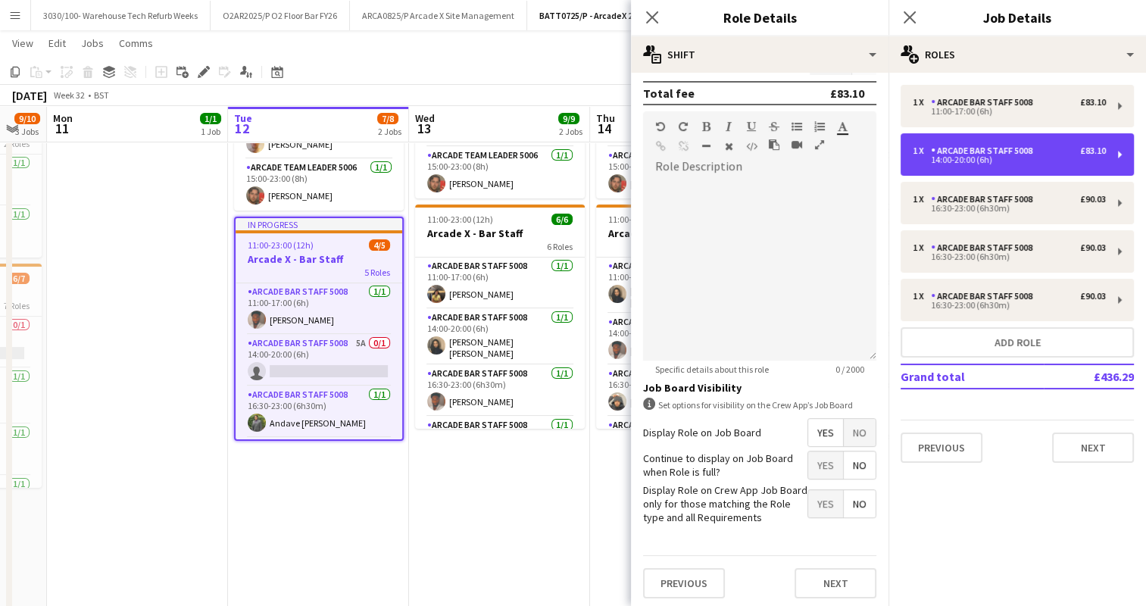
scroll to position [0, 0]
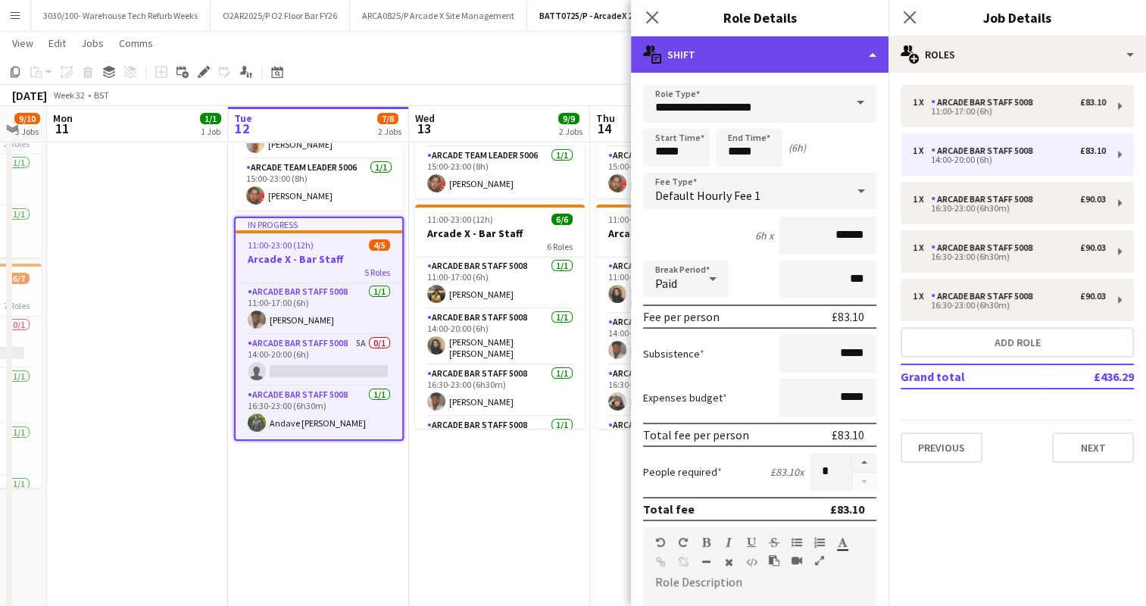
click at [804, 46] on div "multiple-actions-text Shift" at bounding box center [760, 54] width 258 height 36
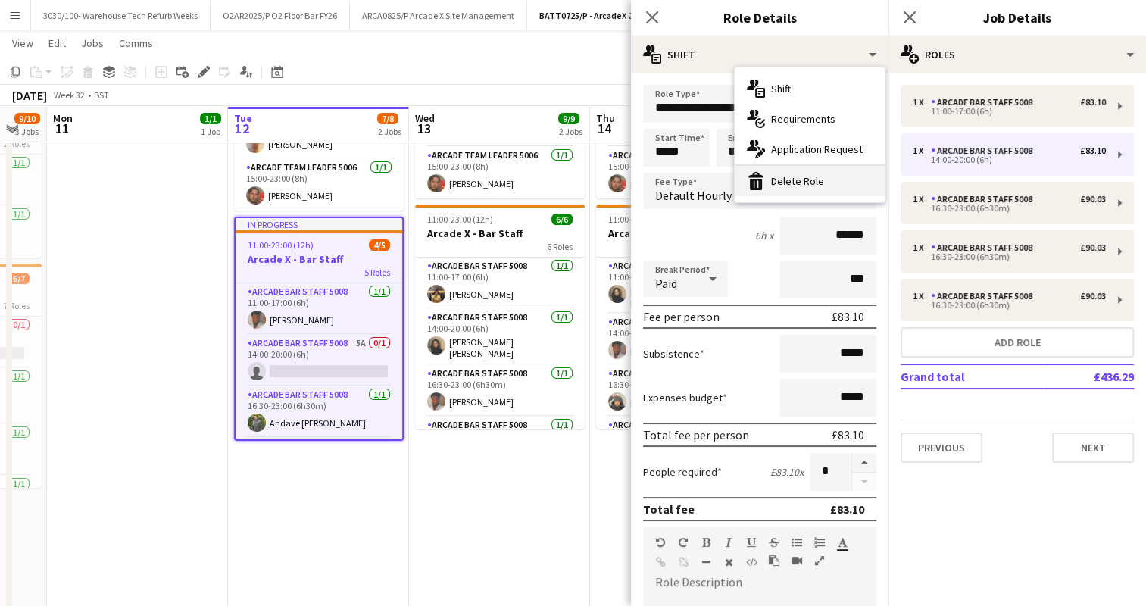
click at [805, 178] on div "bin-2 Delete Role" at bounding box center [810, 181] width 150 height 30
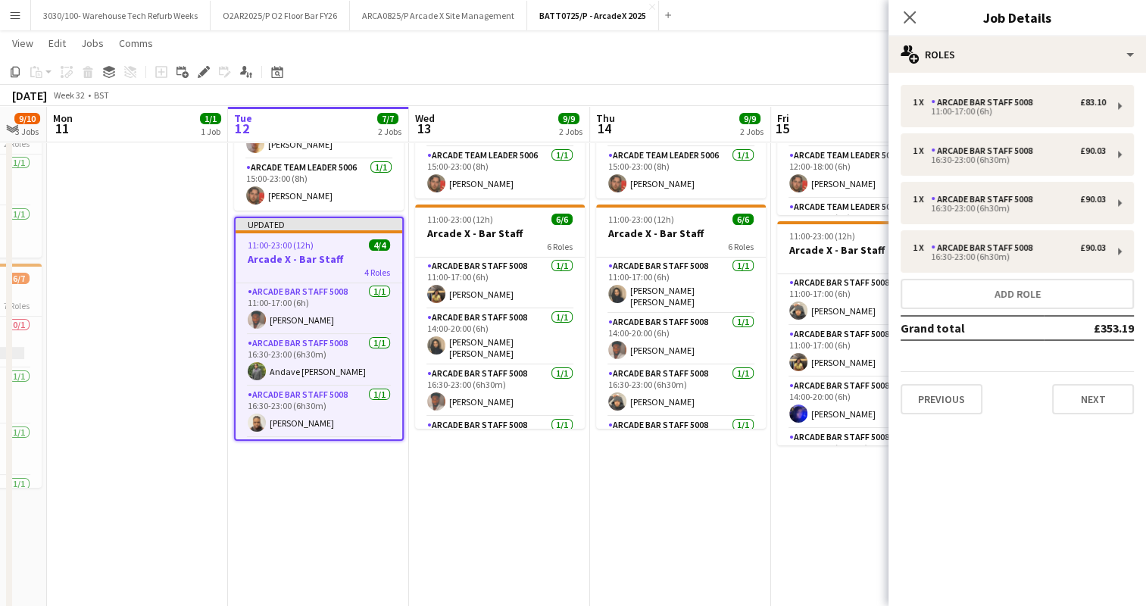
click at [547, 465] on app-date-cell "07:00-23:00 (16h) 3/3 Arcade X - Team Leaders 3 Roles Arcade Team Leader 5006 […" at bounding box center [499, 311] width 181 height 652
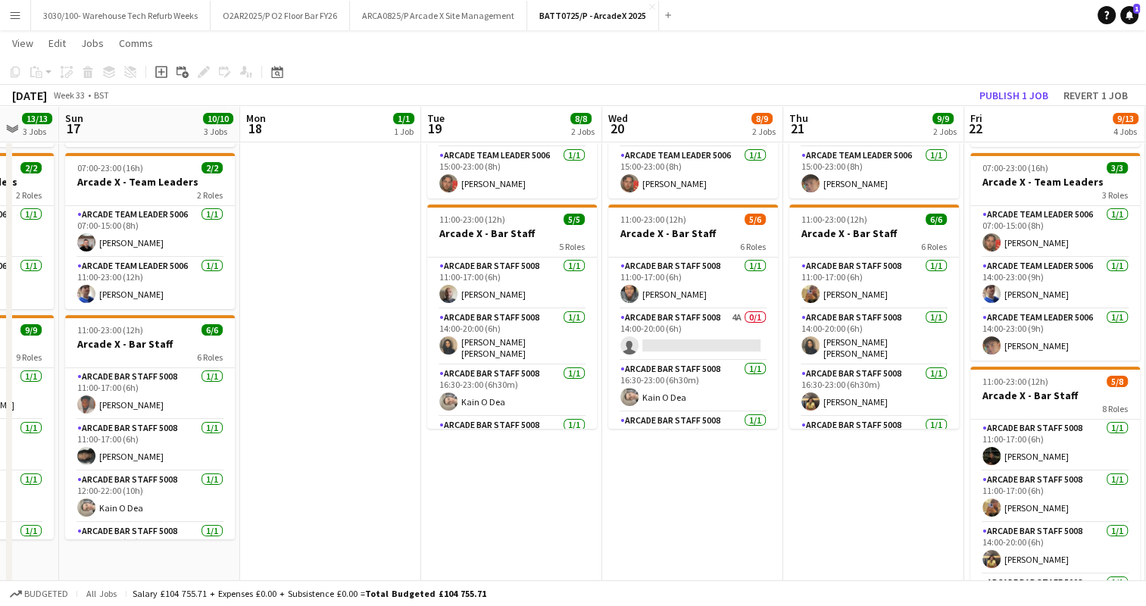
scroll to position [0, 486]
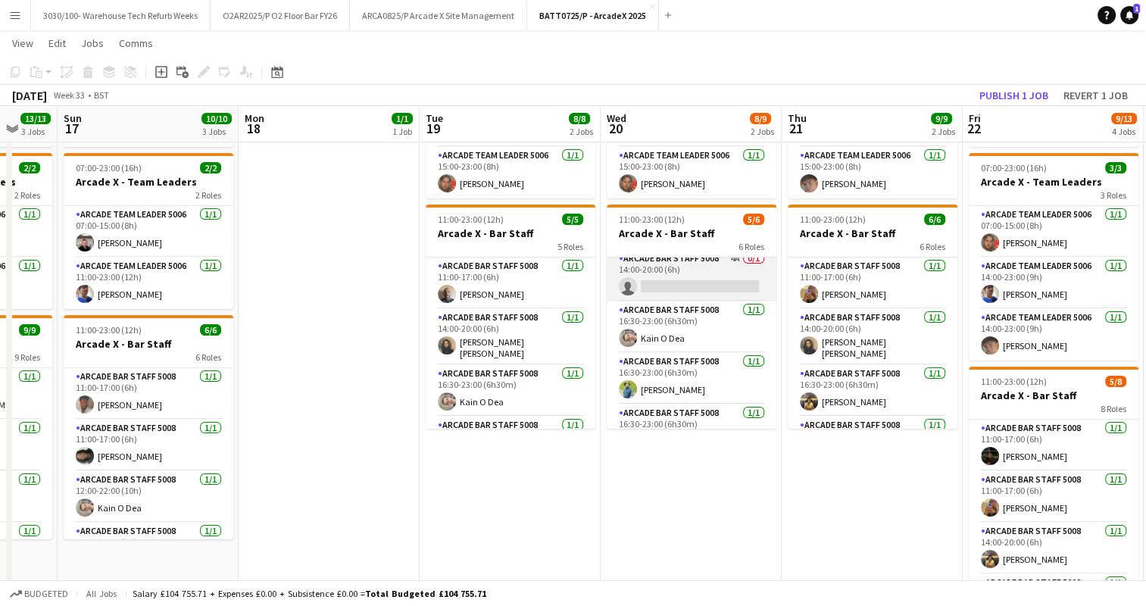
click at [709, 280] on app-card-role "Arcade Bar Staff 5008 4A 0/1 14:00-20:00 (6h) single-neutral-actions" at bounding box center [692, 276] width 170 height 52
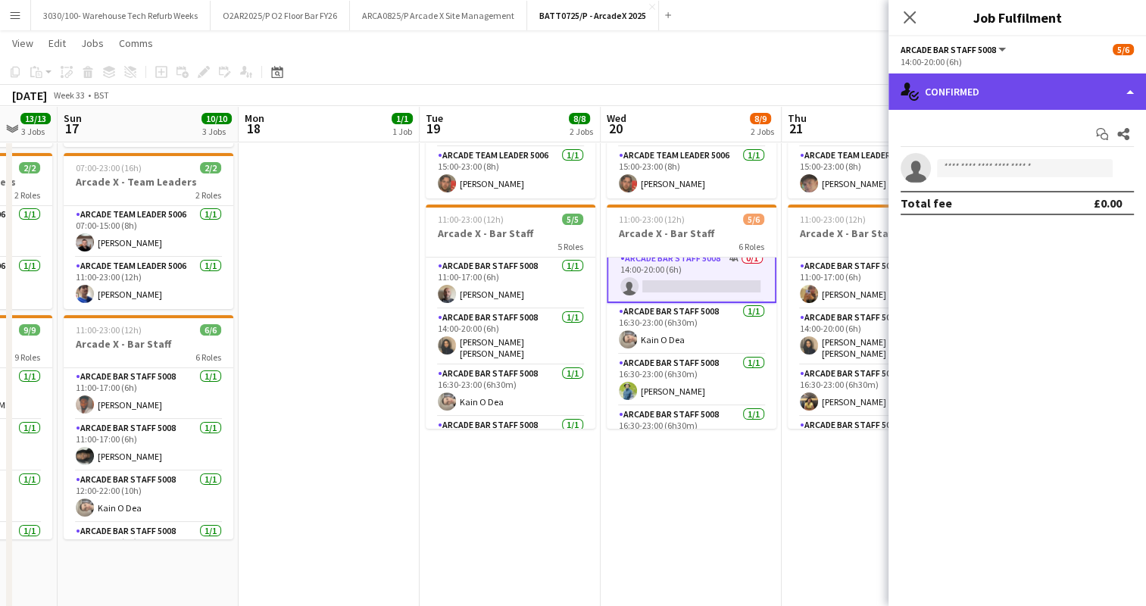
click at [1031, 104] on div "single-neutral-actions-check-2 Confirmed" at bounding box center [1018, 91] width 258 height 36
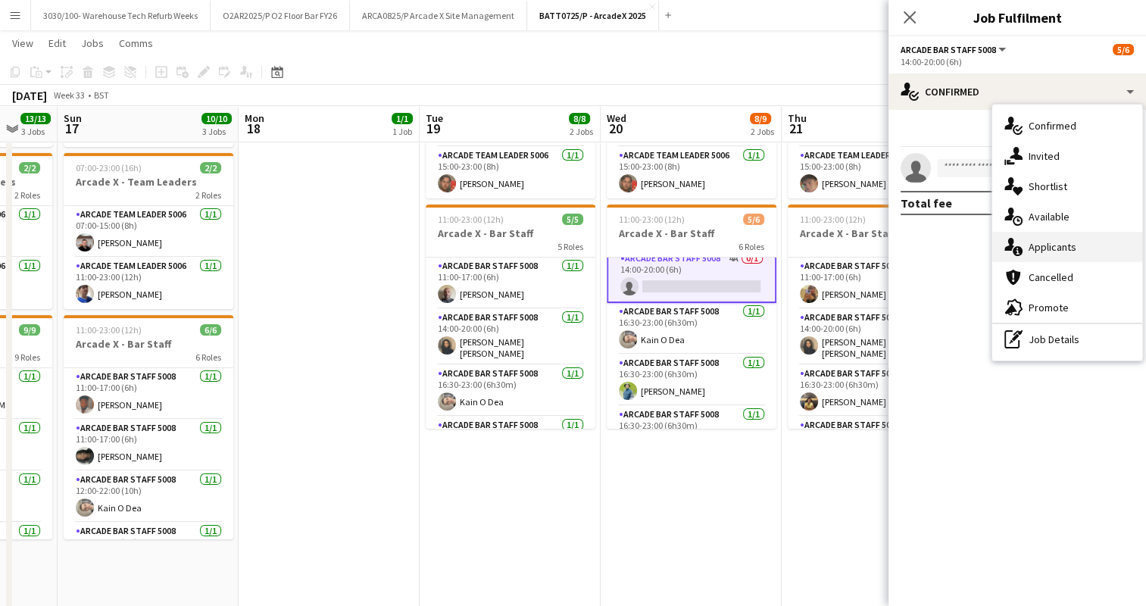
click at [1061, 245] on div "single-neutral-actions-information Applicants" at bounding box center [1067, 247] width 150 height 30
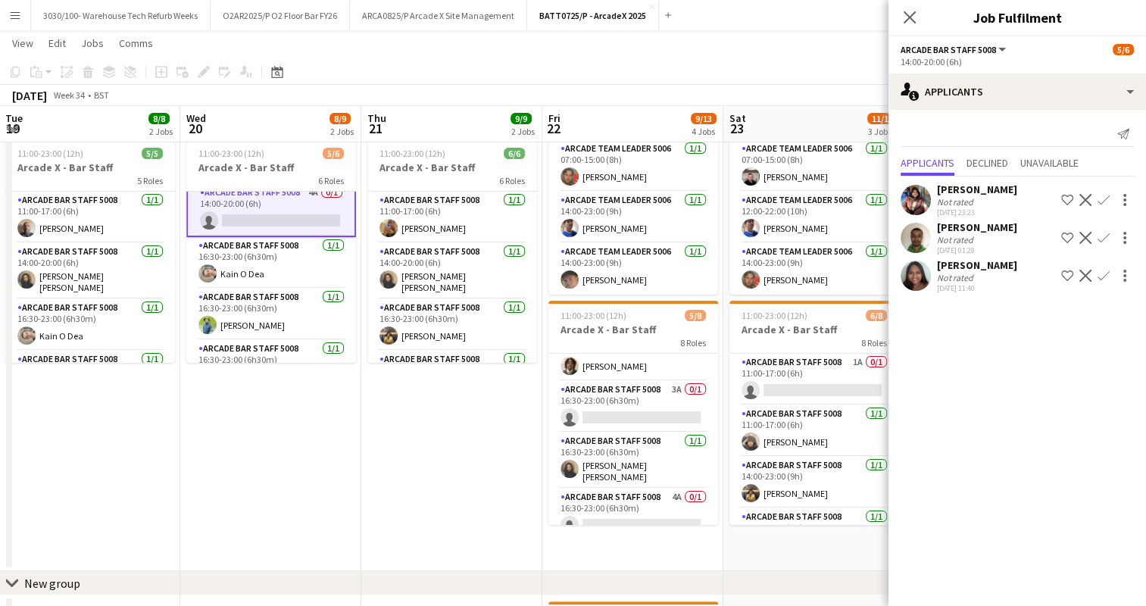
scroll to position [182, 0]
click at [636, 397] on app-card-role "Arcade Bar Staff 5008 3A 0/1 16:30-23:00 (6h30m) single-neutral-actions" at bounding box center [633, 404] width 170 height 52
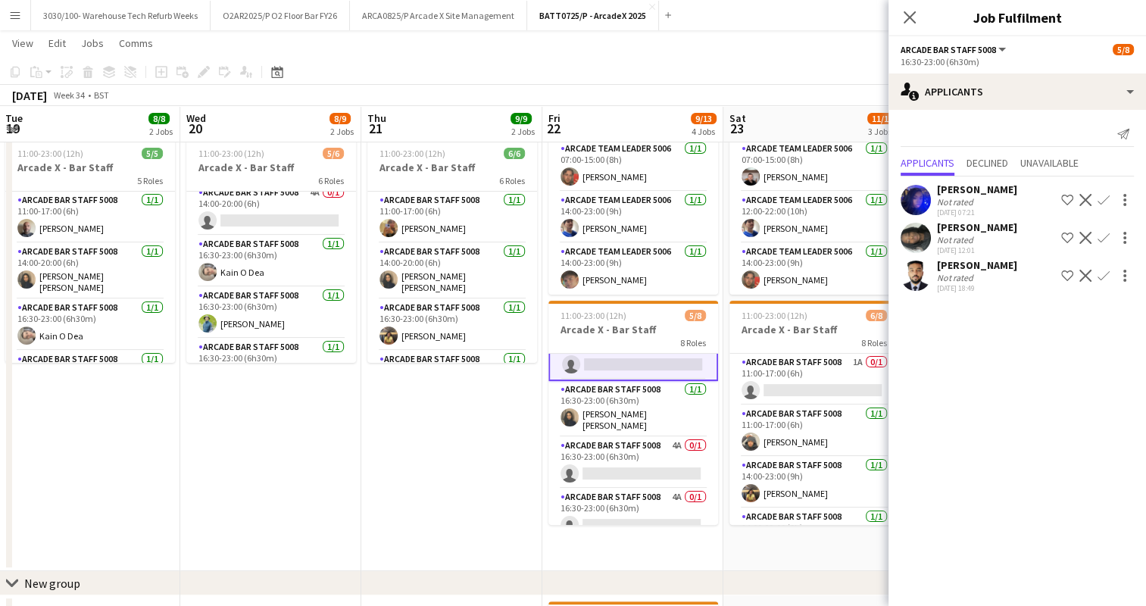
scroll to position [242, 0]
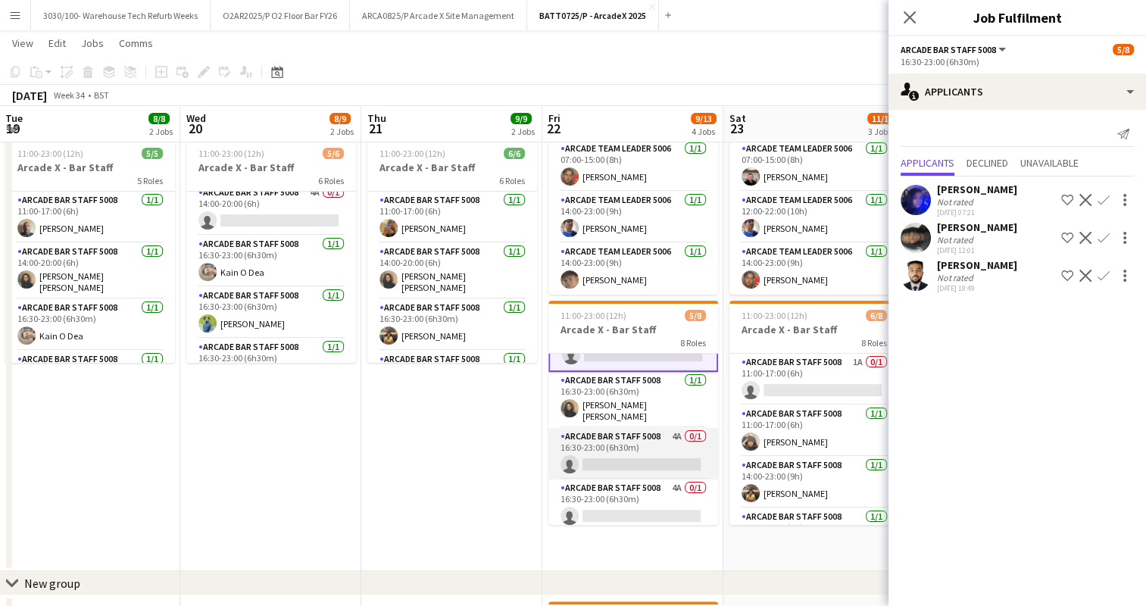
click at [632, 431] on app-card-role "Arcade Bar Staff 5008 4A 0/1 16:30-23:00 (6h30m) single-neutral-actions" at bounding box center [633, 454] width 170 height 52
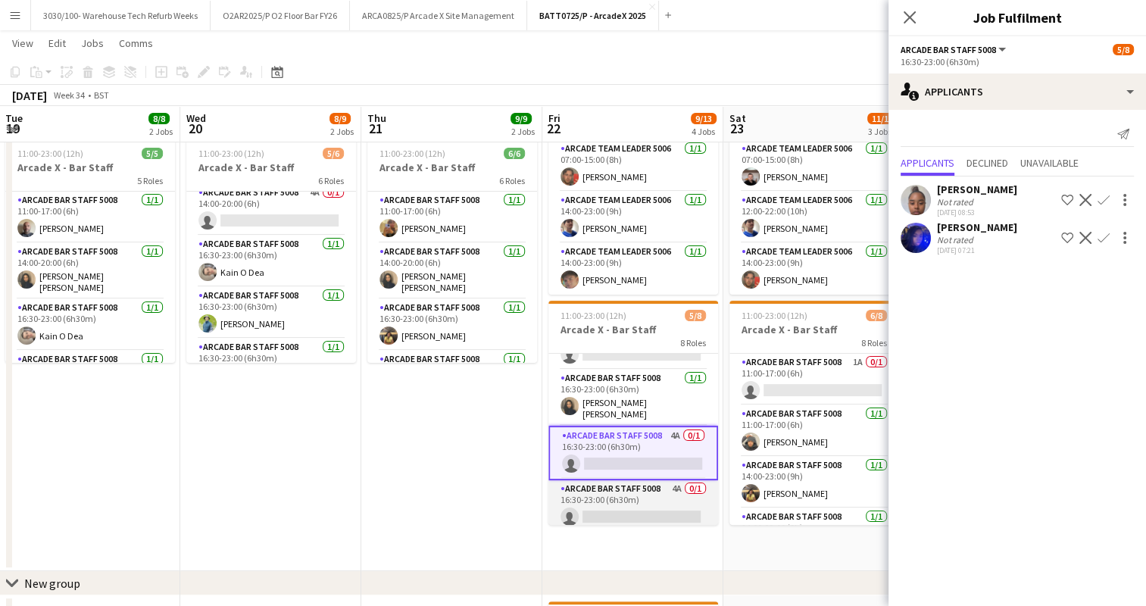
click at [627, 480] on app-card-role "Arcade Bar Staff 5008 4A 0/1 16:30-23:00 (6h30m) single-neutral-actions" at bounding box center [633, 506] width 170 height 52
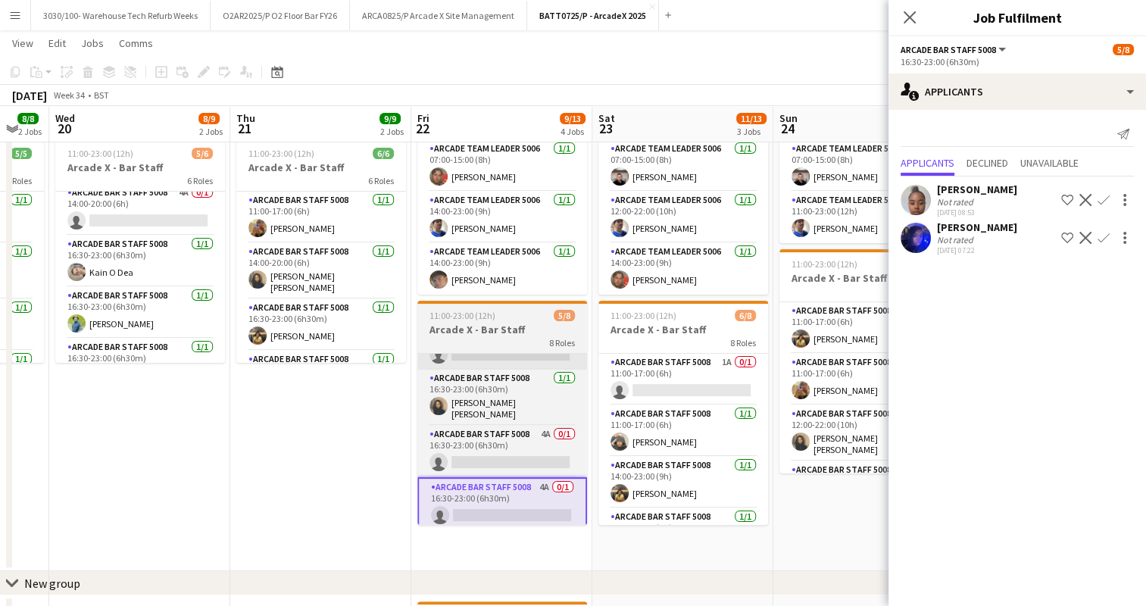
scroll to position [0, 676]
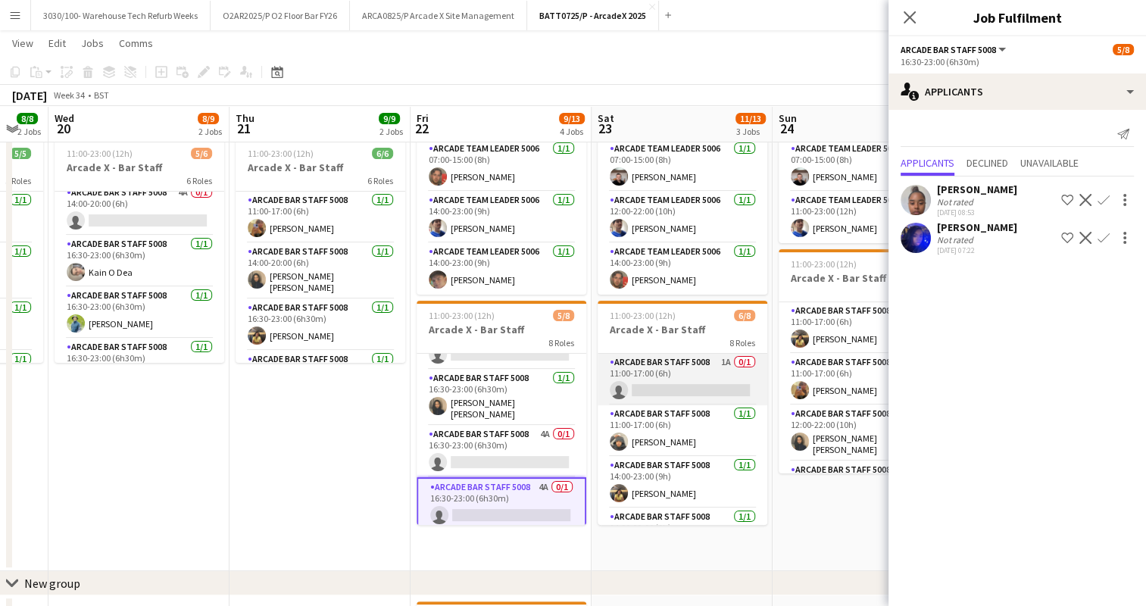
click at [686, 382] on app-card-role "Arcade Bar Staff 5008 1A 0/1 11:00-17:00 (6h) single-neutral-actions" at bounding box center [683, 380] width 170 height 52
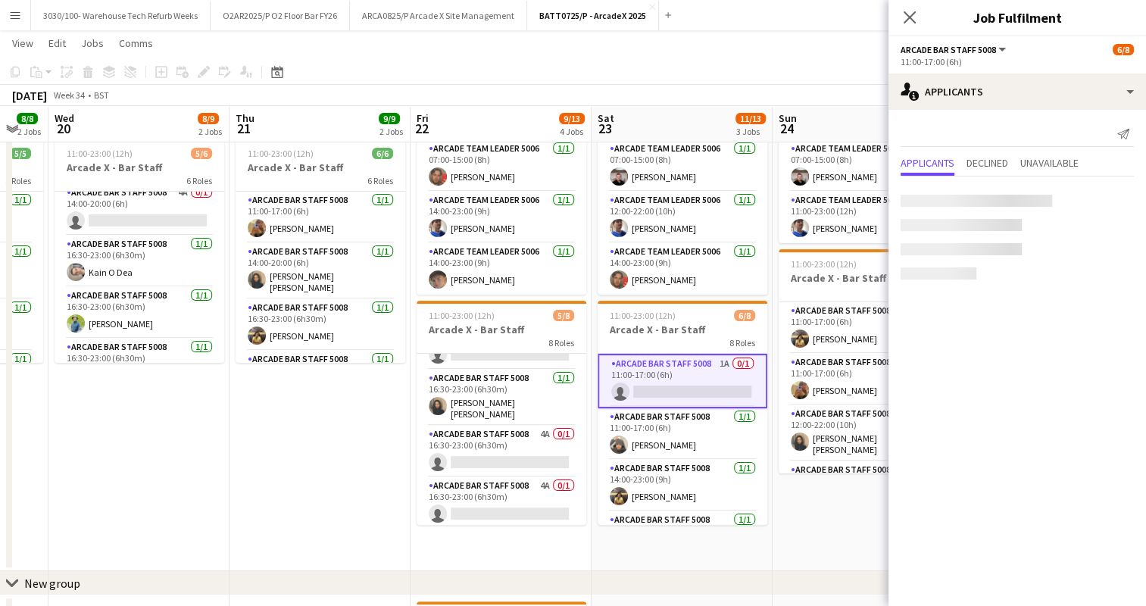
scroll to position [240, 0]
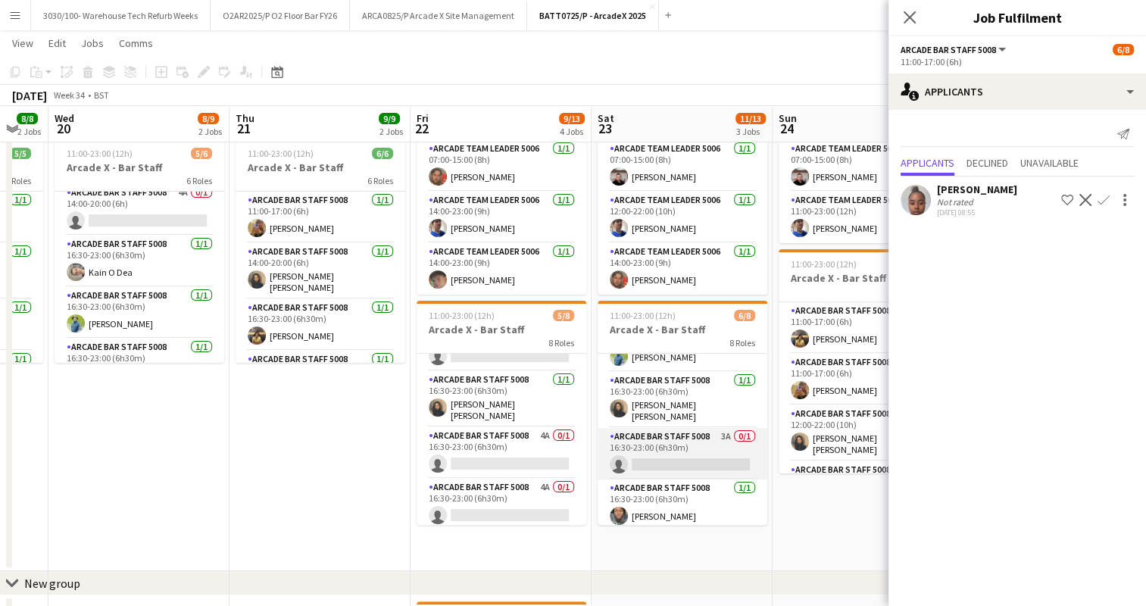
click at [688, 449] on app-card-role "Arcade Bar Staff 5008 3A 0/1 16:30-23:00 (6h30m) single-neutral-actions" at bounding box center [683, 454] width 170 height 52
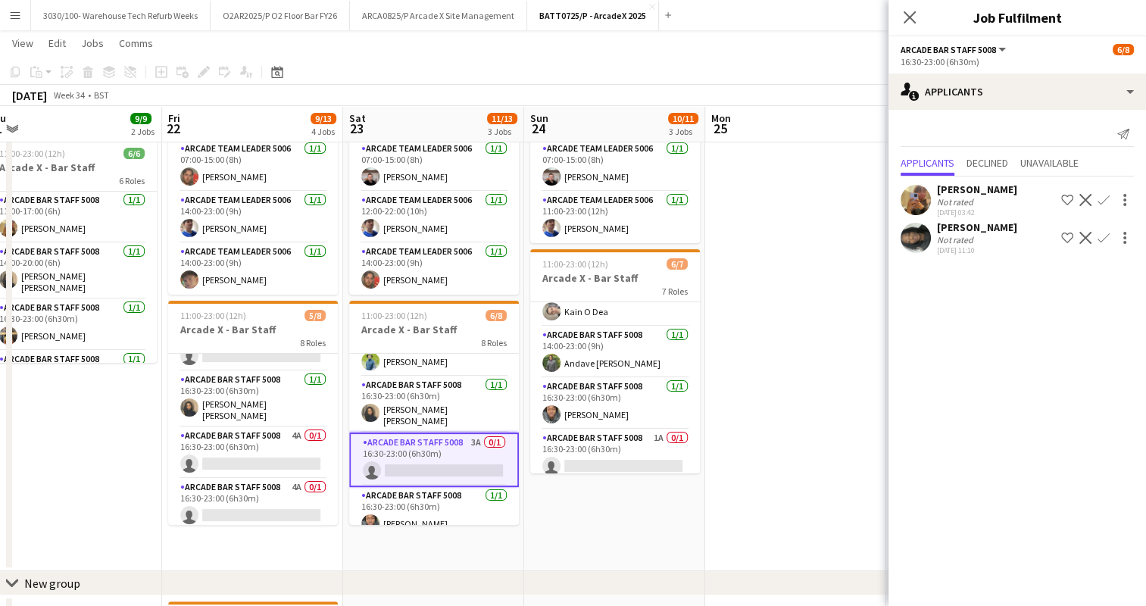
scroll to position [189, 0]
click at [636, 455] on app-card-role "Arcade Bar Staff 5008 1A 0/1 16:30-23:00 (6h30m) single-neutral-actions" at bounding box center [615, 453] width 170 height 52
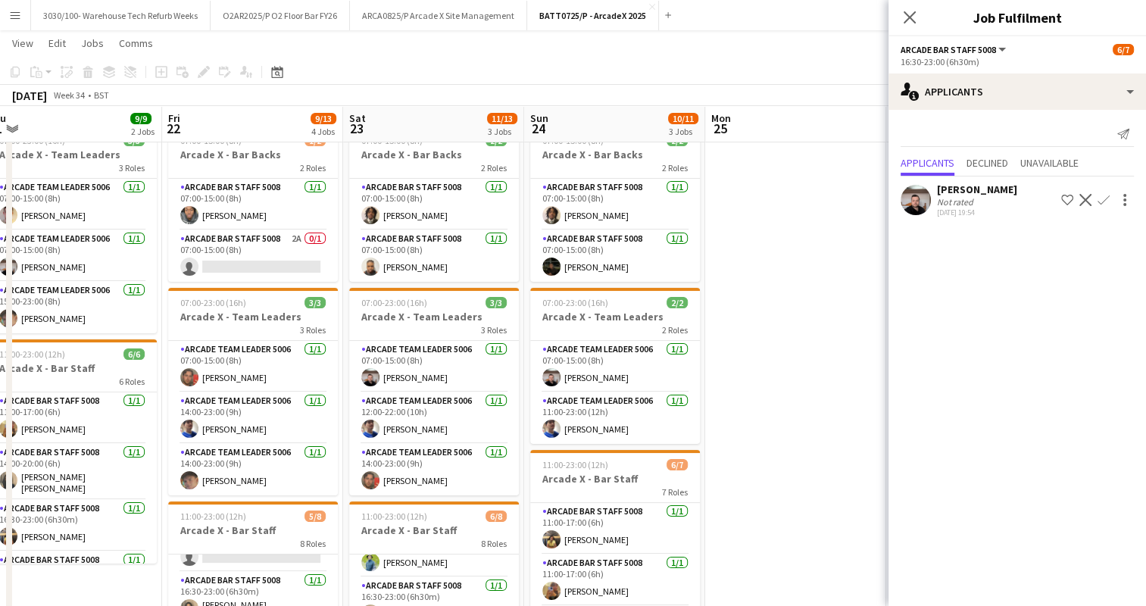
scroll to position [39, 0]
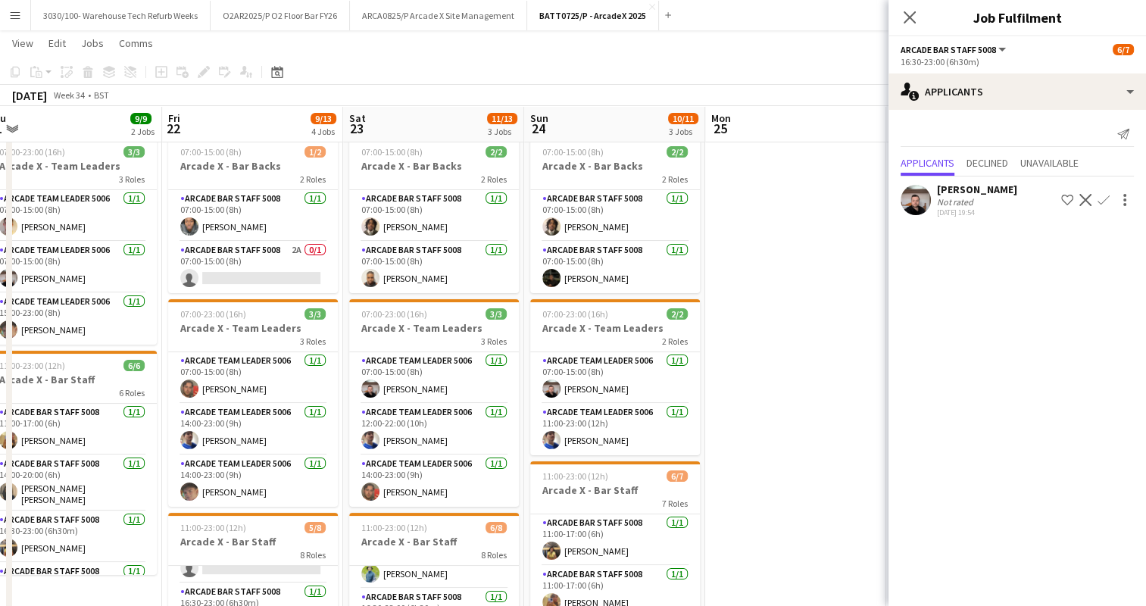
click at [764, 212] on app-date-cell at bounding box center [795, 457] width 181 height 652
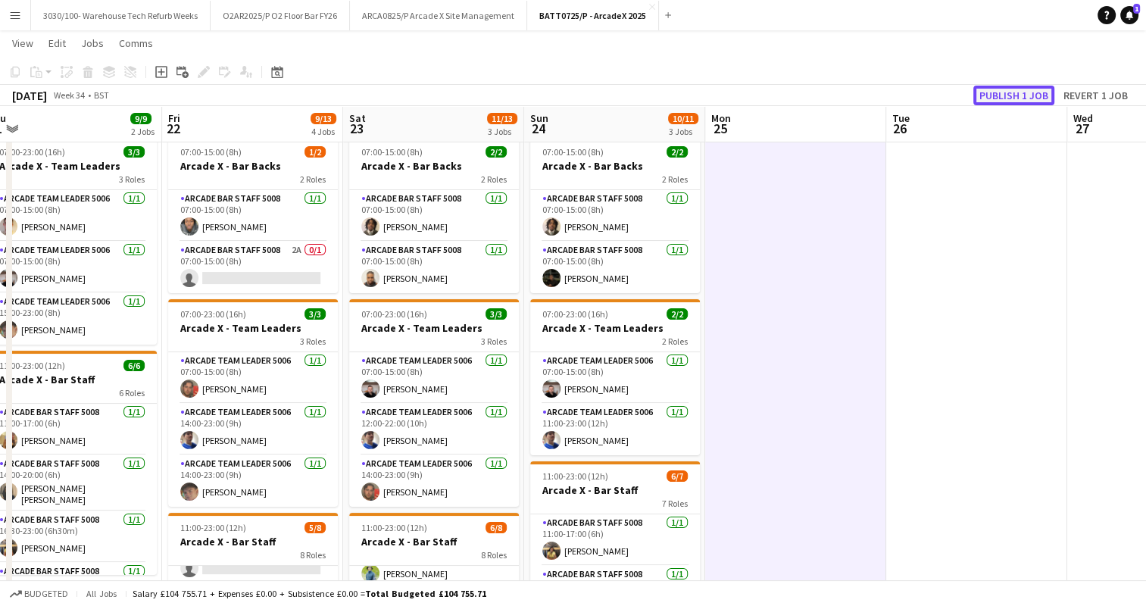
click at [1000, 99] on button "Publish 1 job" at bounding box center [1013, 96] width 81 height 20
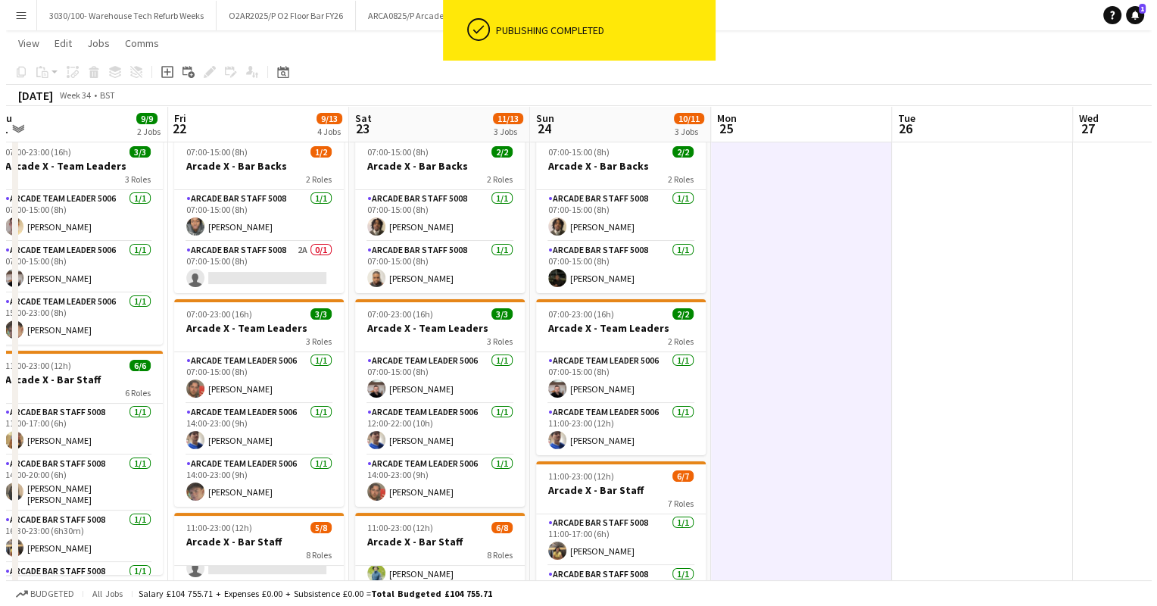
scroll to position [0, 0]
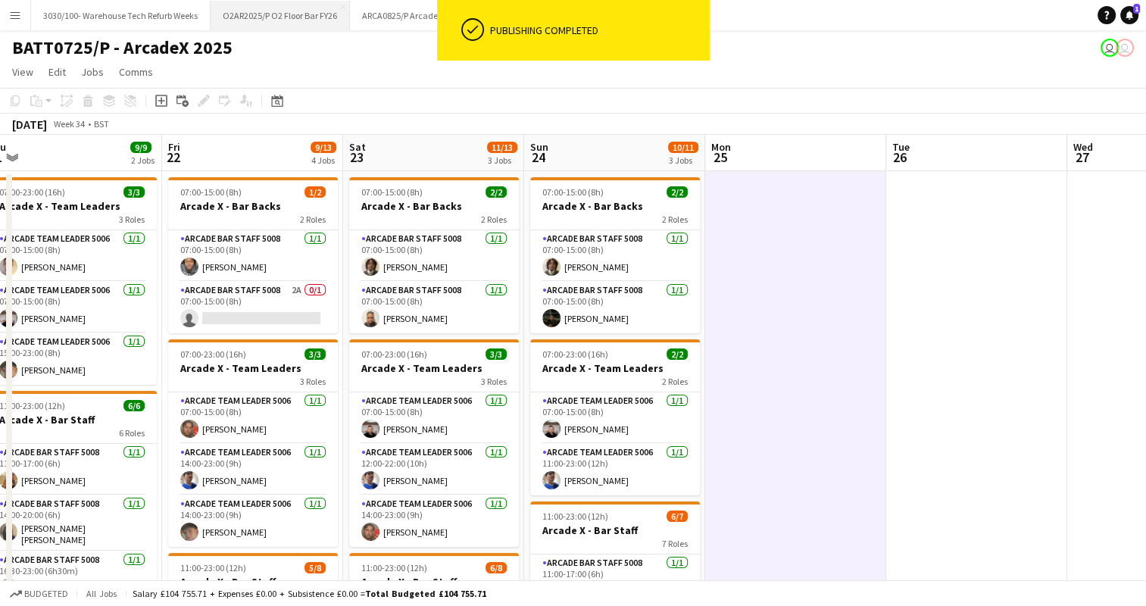
click at [303, 29] on button "O2AR2025/P O2 Floor Bar FY26 Close" at bounding box center [280, 16] width 139 height 30
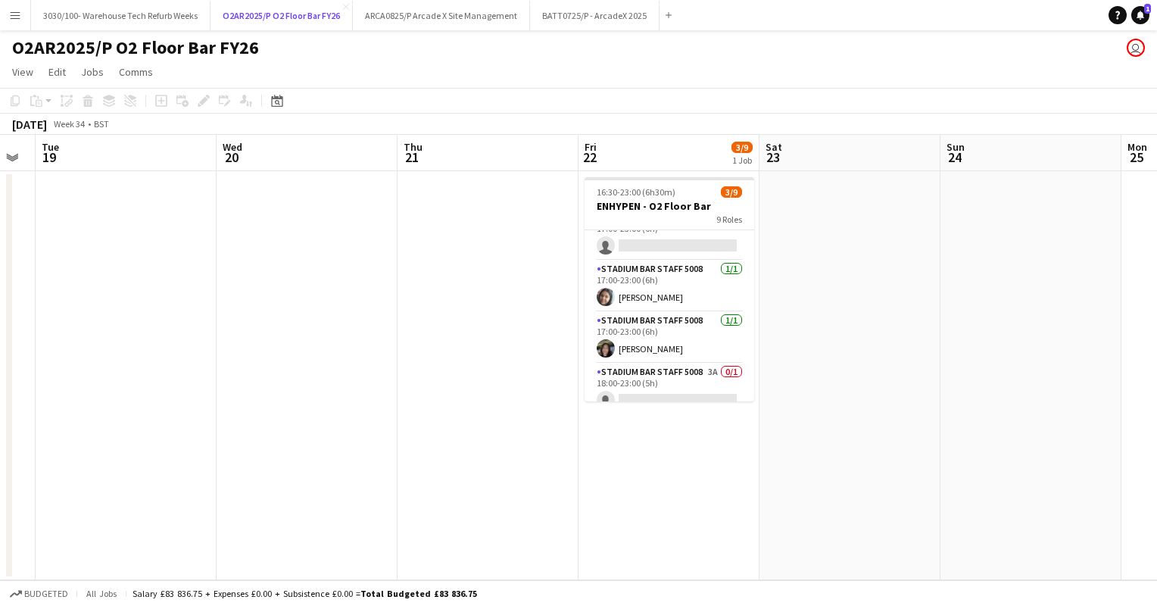
scroll to position [127, 0]
click at [656, 292] on app-card-role "Stadium Bar Staff 5008 [DATE] 17:00-23:00 (6h) [PERSON_NAME]" at bounding box center [670, 284] width 170 height 52
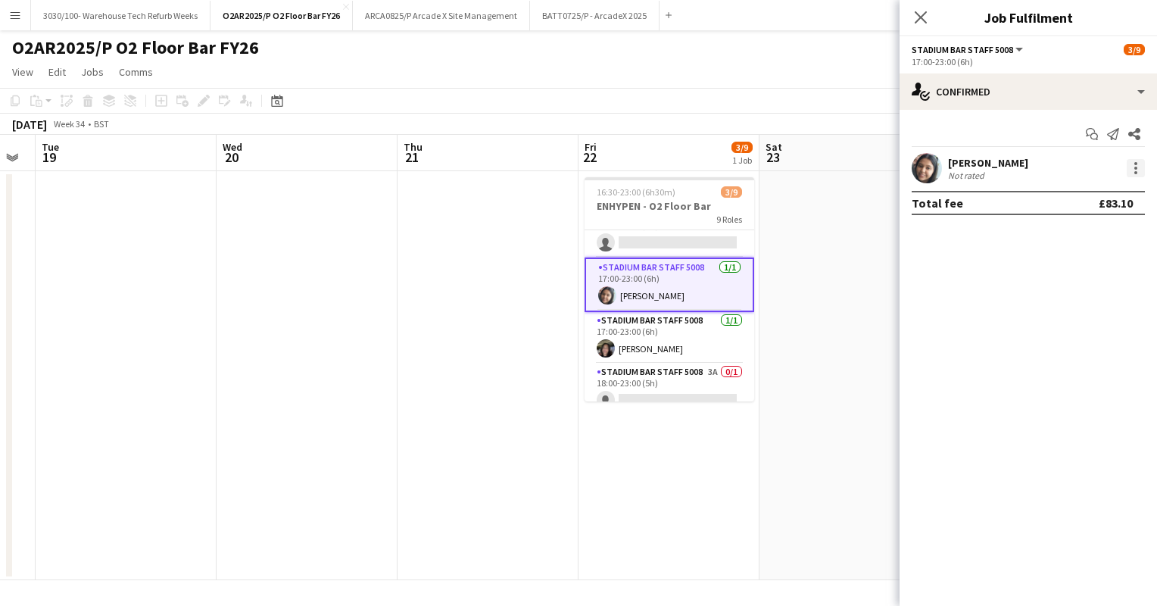
click at [1139, 168] on div at bounding box center [1136, 168] width 18 height 18
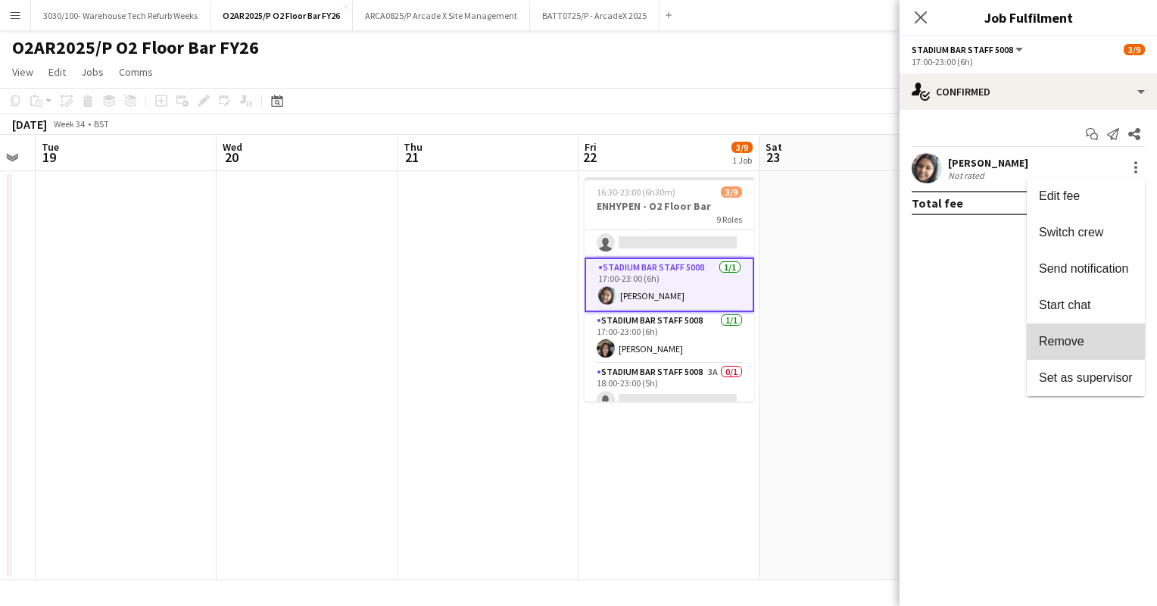
click at [1071, 336] on span "Remove" at bounding box center [1061, 341] width 45 height 13
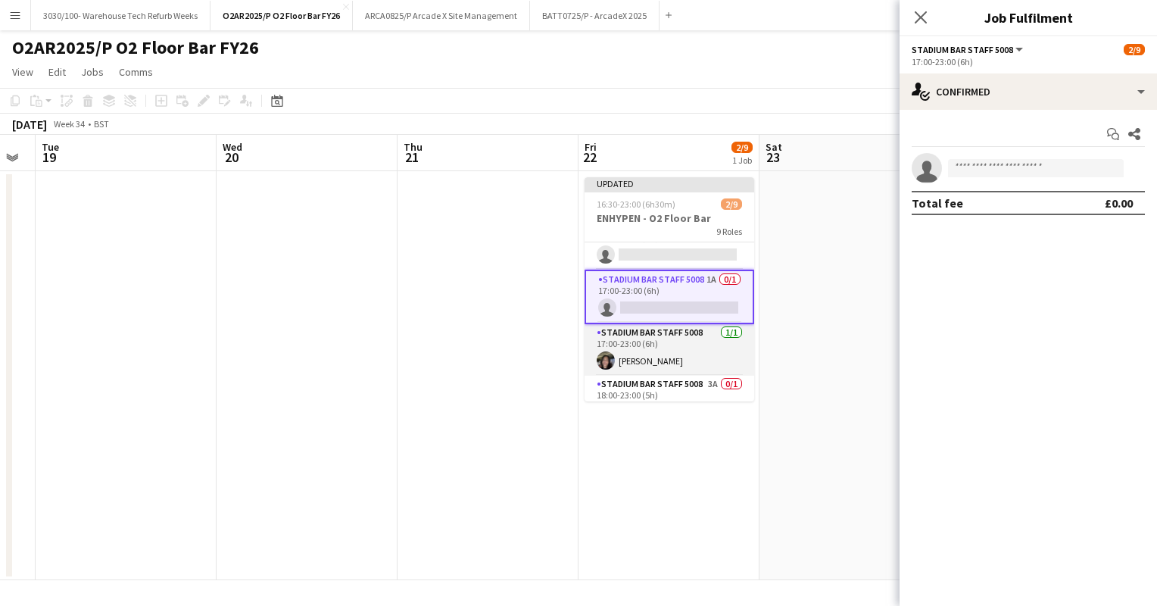
click at [694, 336] on app-card-role "Stadium Bar Staff 5008 [DATE] 17:00-23:00 (6h) [PERSON_NAME]" at bounding box center [670, 350] width 170 height 52
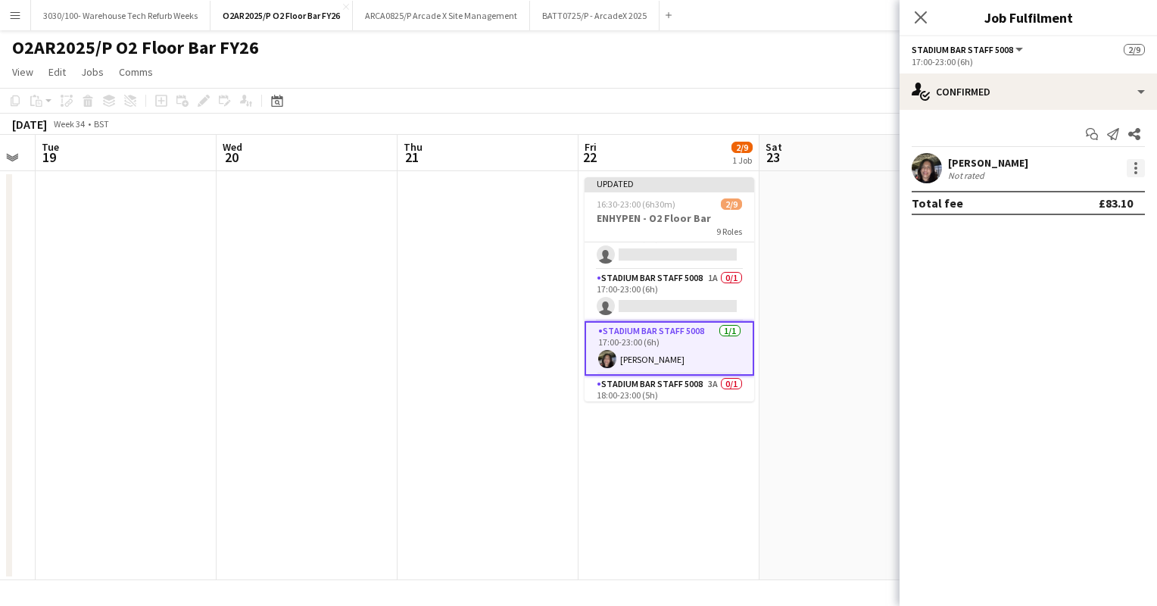
click at [1135, 170] on div at bounding box center [1136, 168] width 18 height 18
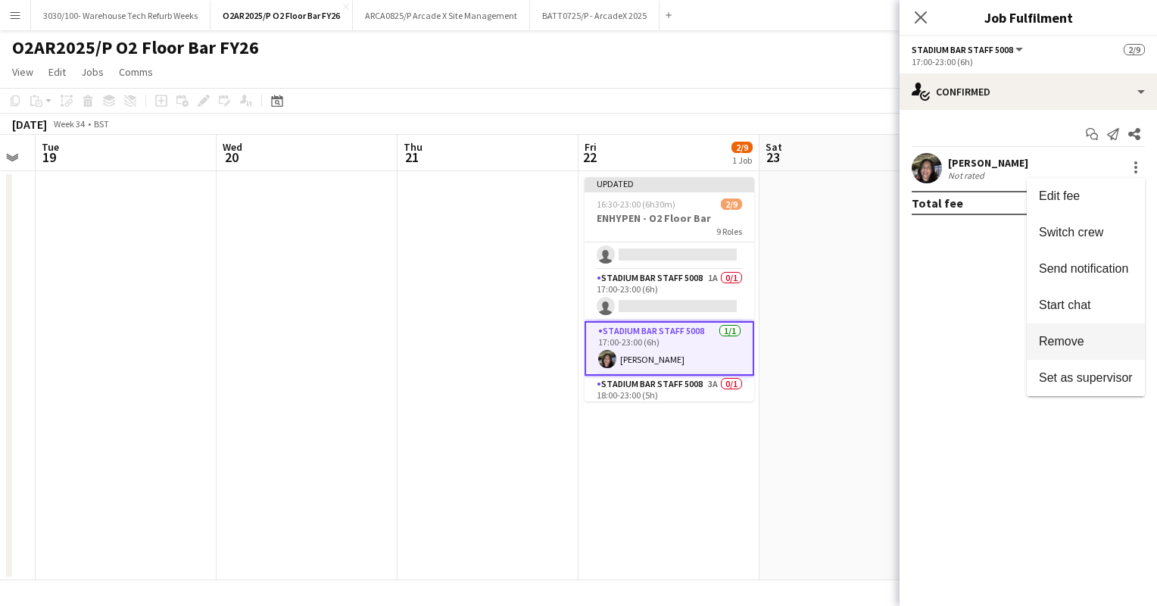
click at [1067, 340] on span "Remove" at bounding box center [1061, 341] width 45 height 13
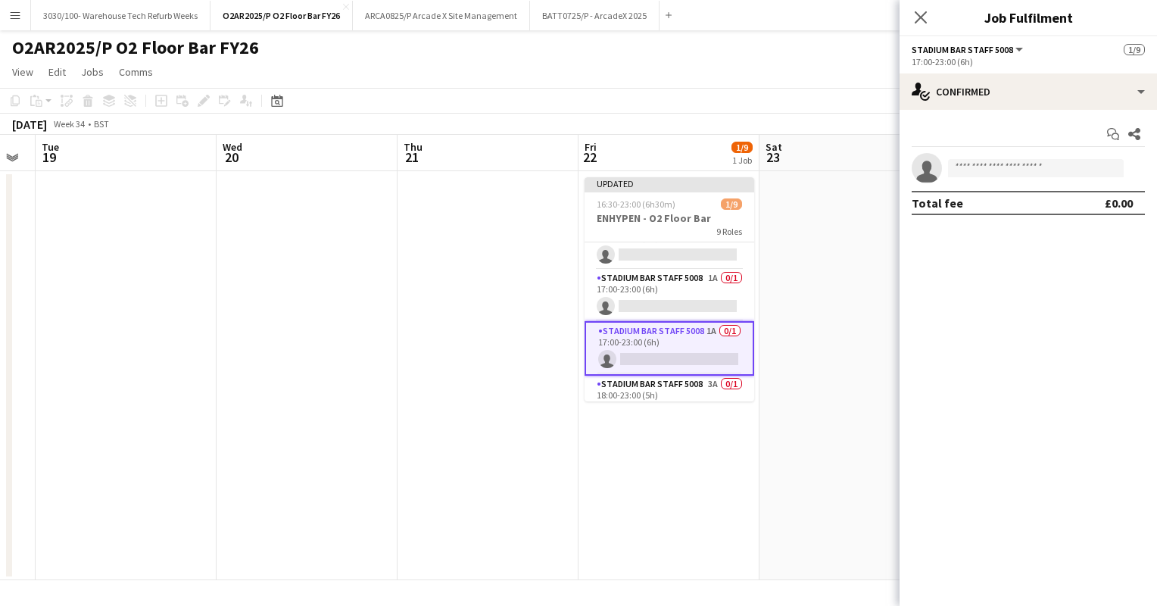
click at [848, 70] on app-page-menu "View Day view expanded Day view collapsed Month view Date picker Jump to [DATE]…" at bounding box center [578, 73] width 1157 height 29
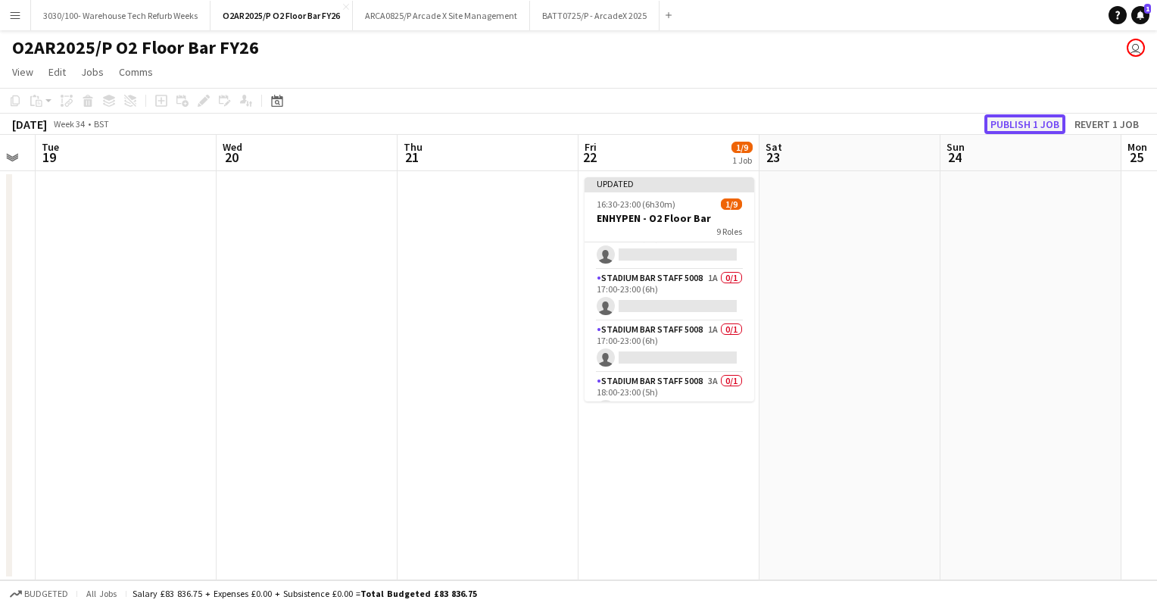
click at [1027, 127] on button "Publish 1 job" at bounding box center [1025, 124] width 81 height 20
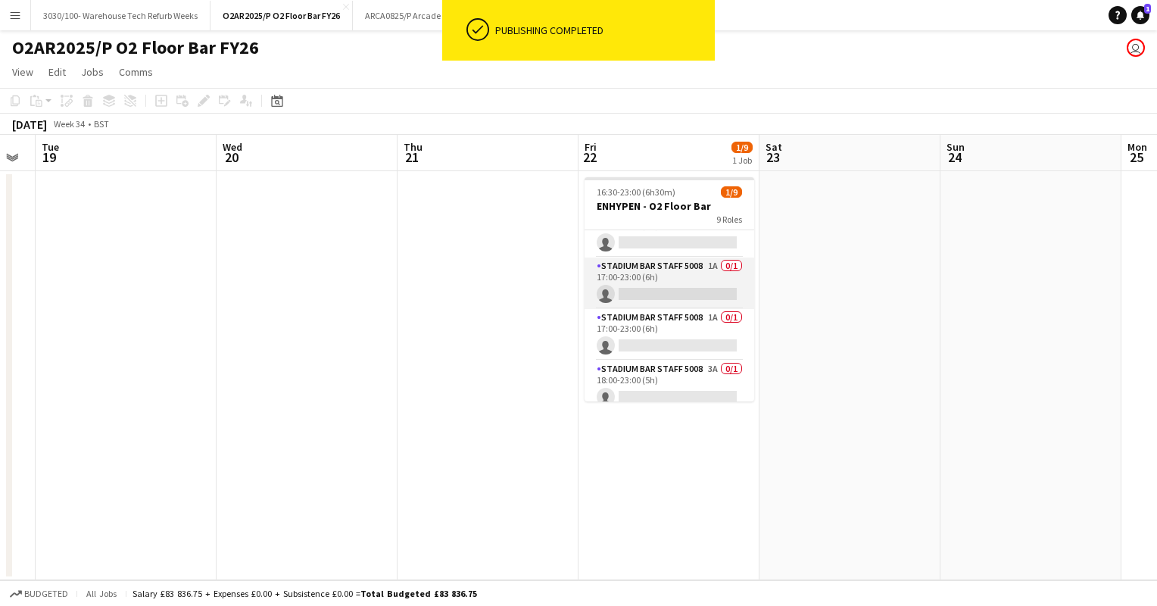
scroll to position [0, 0]
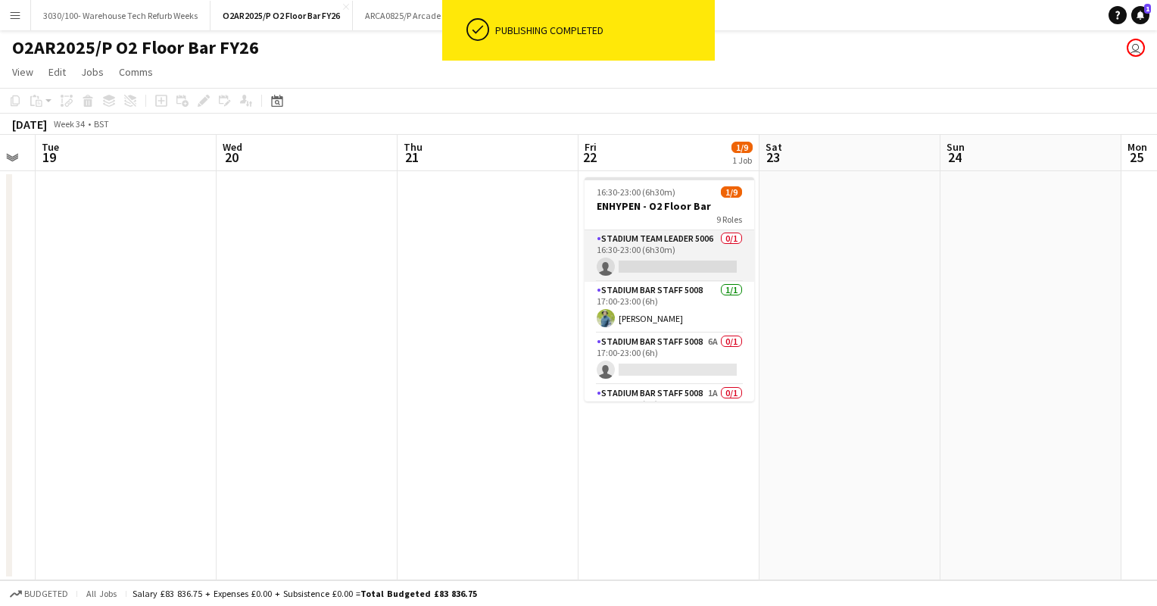
click at [686, 256] on app-card-role "Stadium Team Leader 5006 0/1 16:30-23:00 (6h30m) single-neutral-actions" at bounding box center [670, 256] width 170 height 52
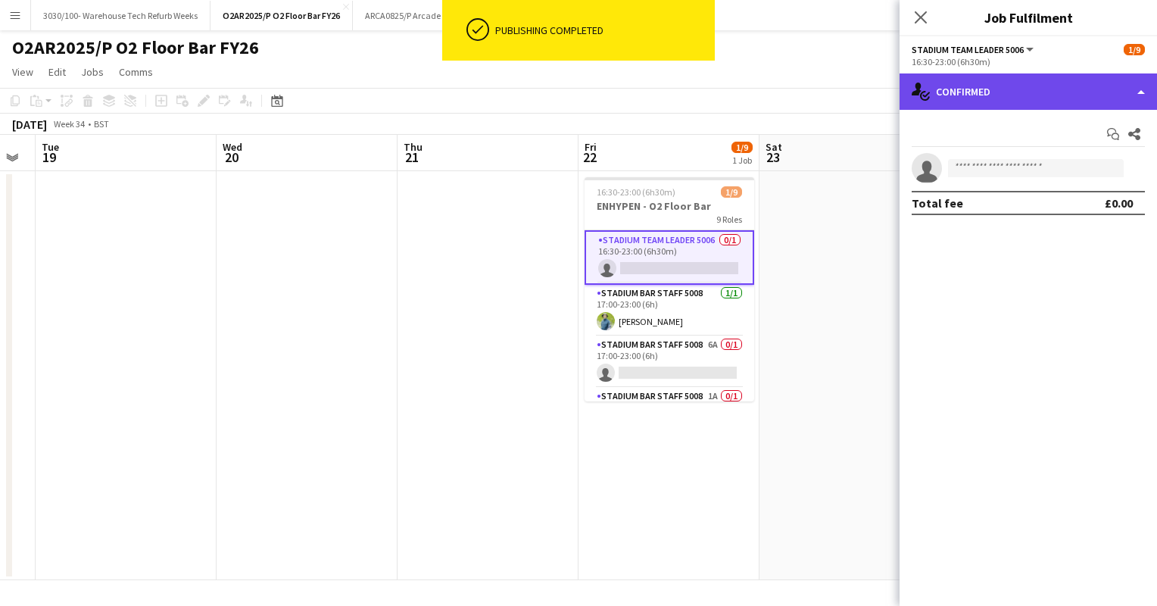
click at [1080, 96] on div "single-neutral-actions-check-2 Confirmed" at bounding box center [1029, 91] width 258 height 36
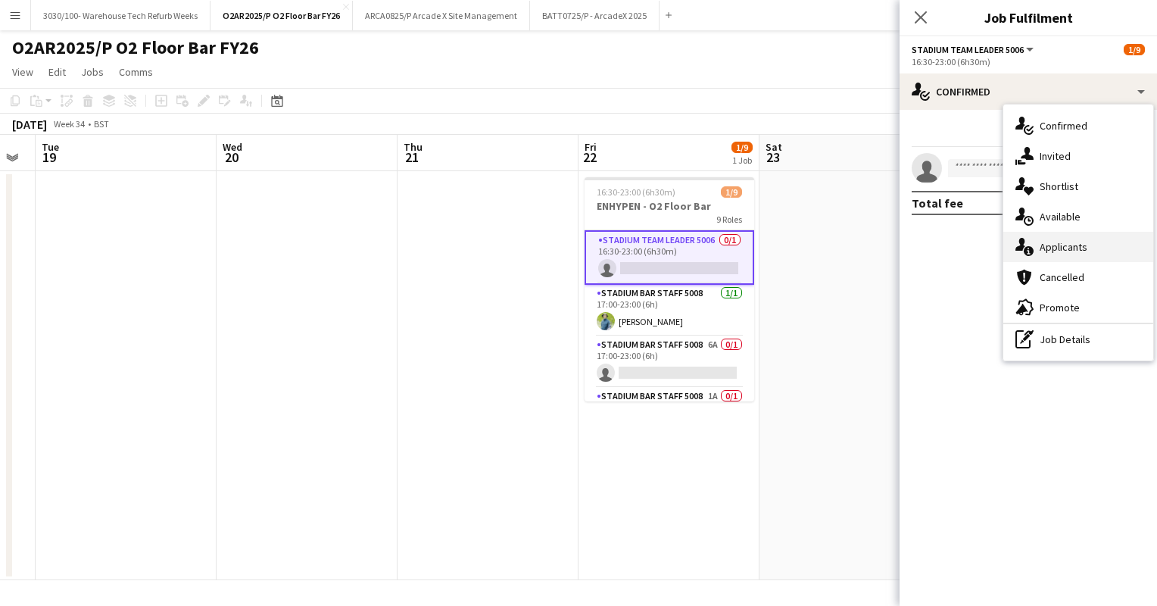
click at [1073, 243] on div "single-neutral-actions-information Applicants" at bounding box center [1079, 247] width 150 height 30
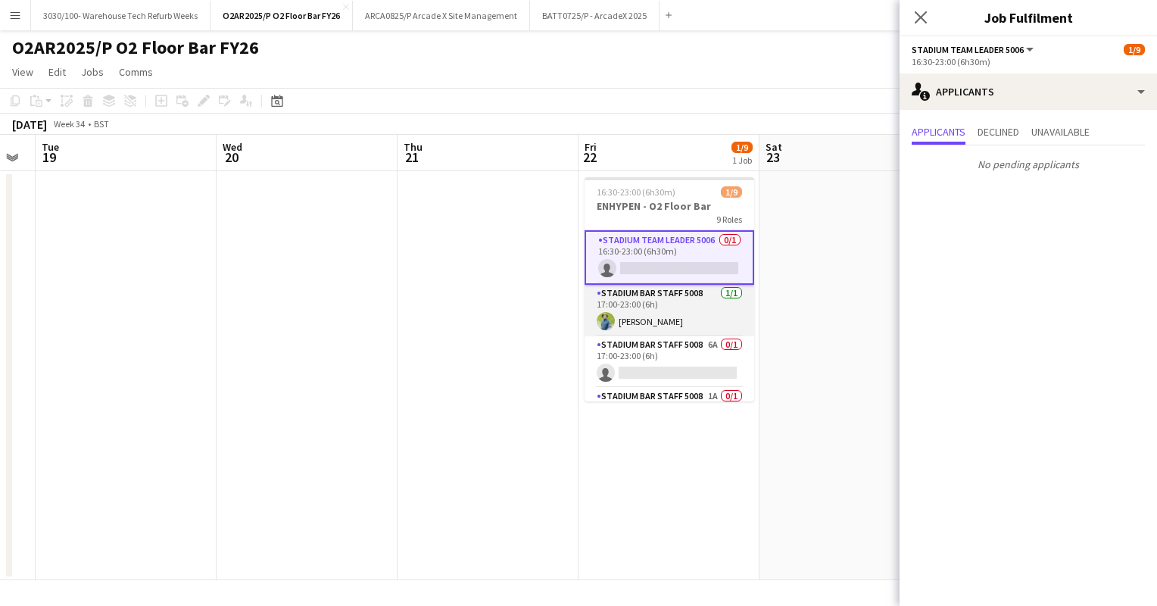
click at [681, 297] on app-card-role "Stadium Bar Staff 5008 [DATE] 17:00-23:00 (6h) [PERSON_NAME]" at bounding box center [670, 311] width 170 height 52
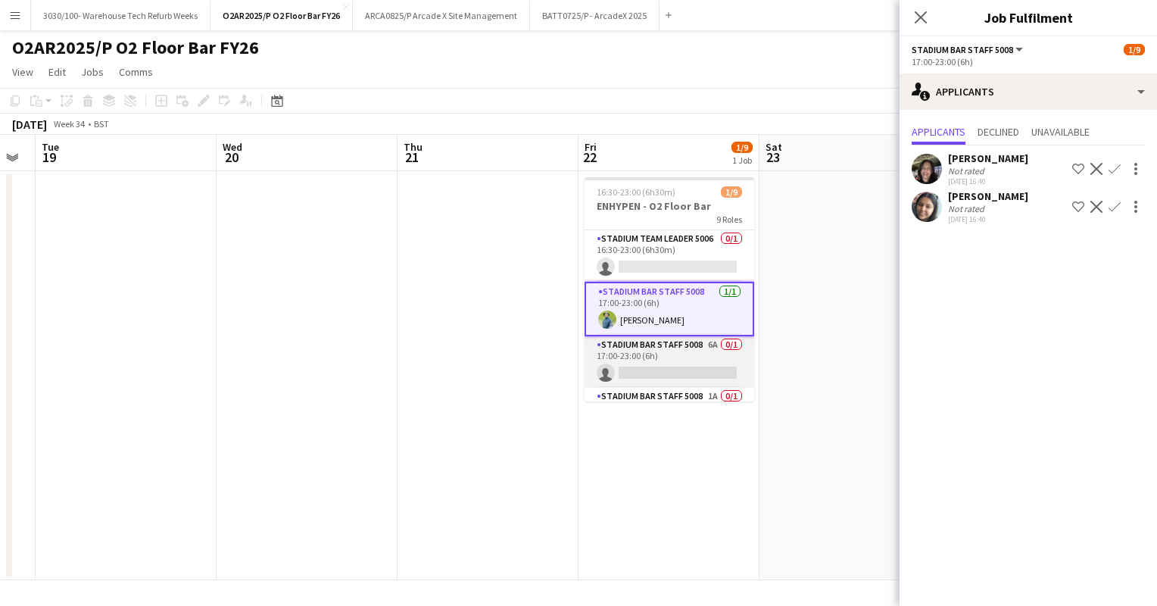
click at [667, 348] on app-card-role "Stadium Bar Staff 5008 6A 0/1 17:00-23:00 (6h) single-neutral-actions" at bounding box center [670, 362] width 170 height 52
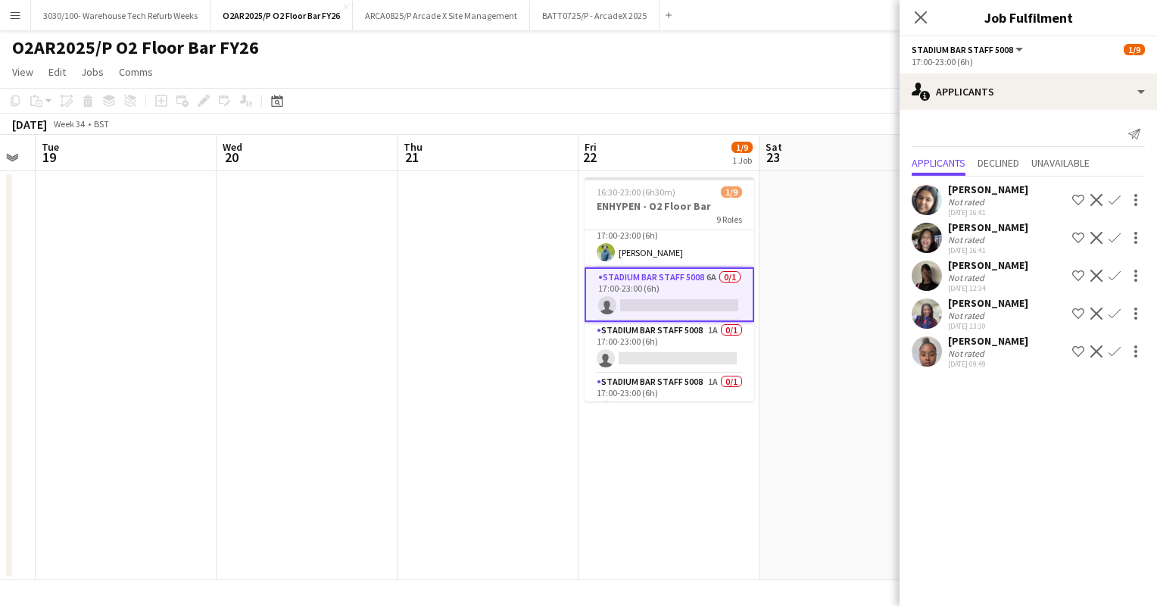
scroll to position [67, 0]
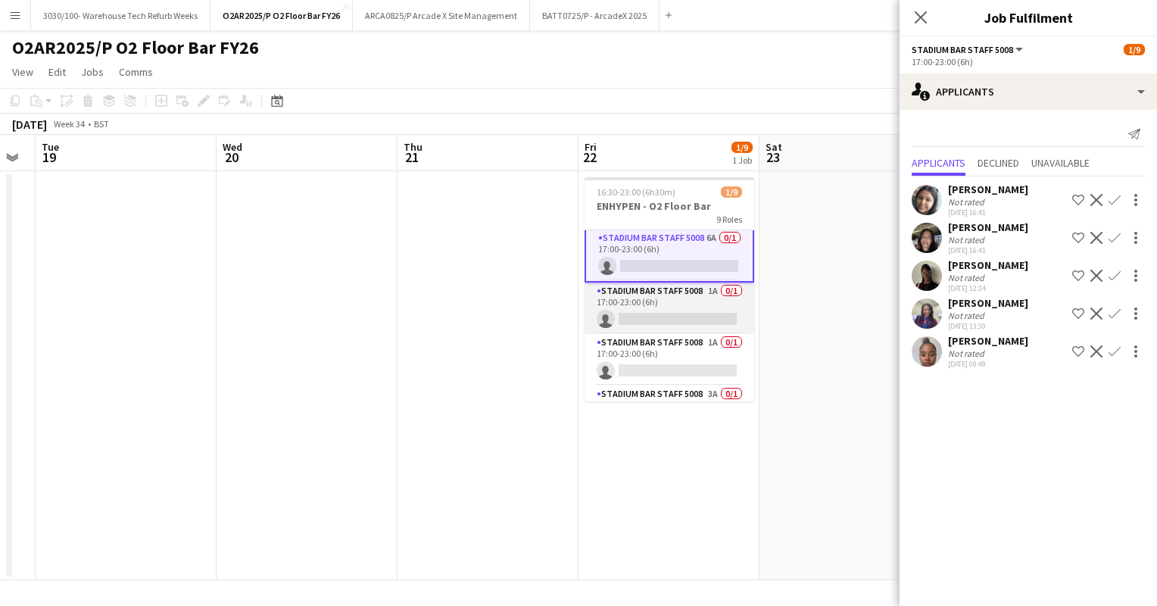
click at [687, 309] on app-card-role "Stadium Bar Staff 5008 1A 0/1 17:00-23:00 (6h) single-neutral-actions" at bounding box center [670, 309] width 170 height 52
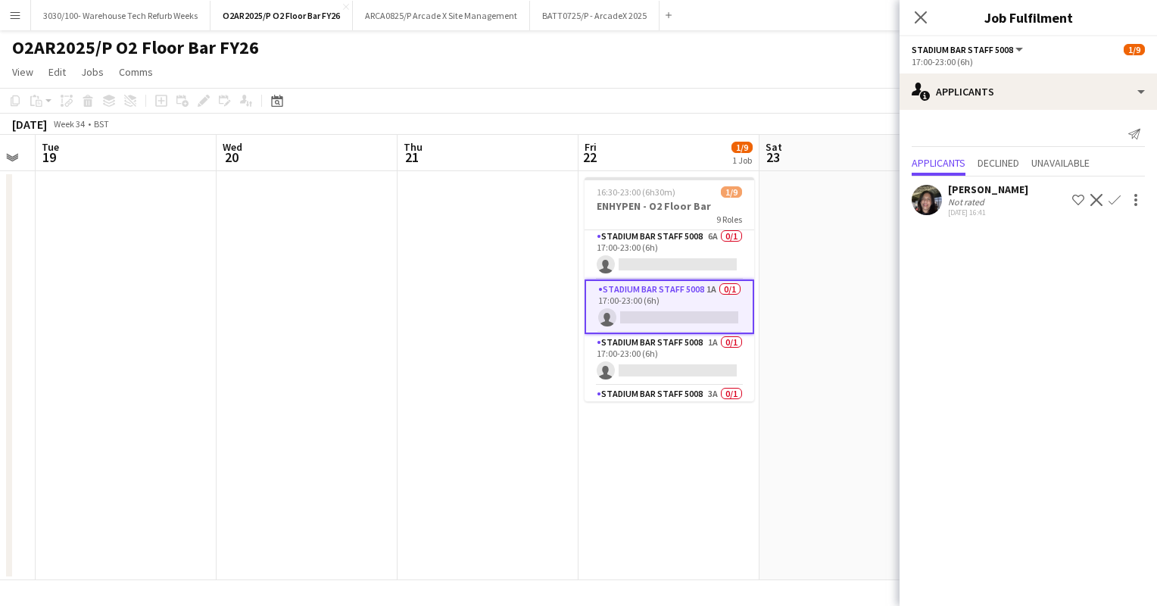
scroll to position [104, 0]
click at [670, 345] on app-card-role "Stadium Bar Staff 5008 1A 0/1 17:00-23:00 (6h) single-neutral-actions" at bounding box center [670, 362] width 170 height 52
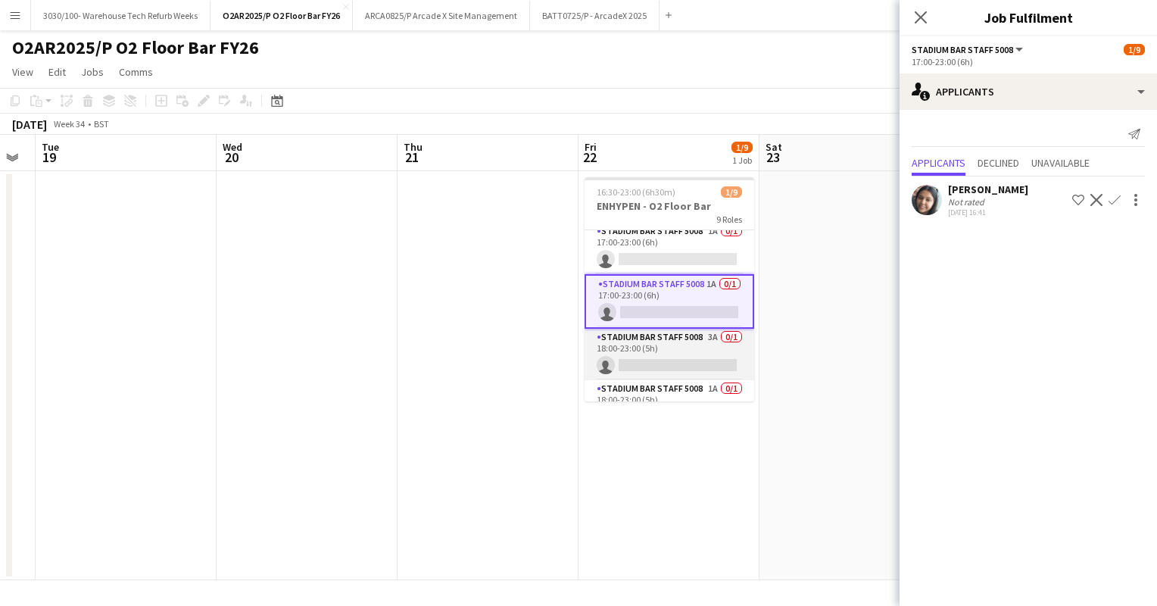
click at [667, 338] on app-card-role "Stadium Bar Staff 5008 3A 0/1 18:00-23:00 (5h) single-neutral-actions" at bounding box center [670, 355] width 170 height 52
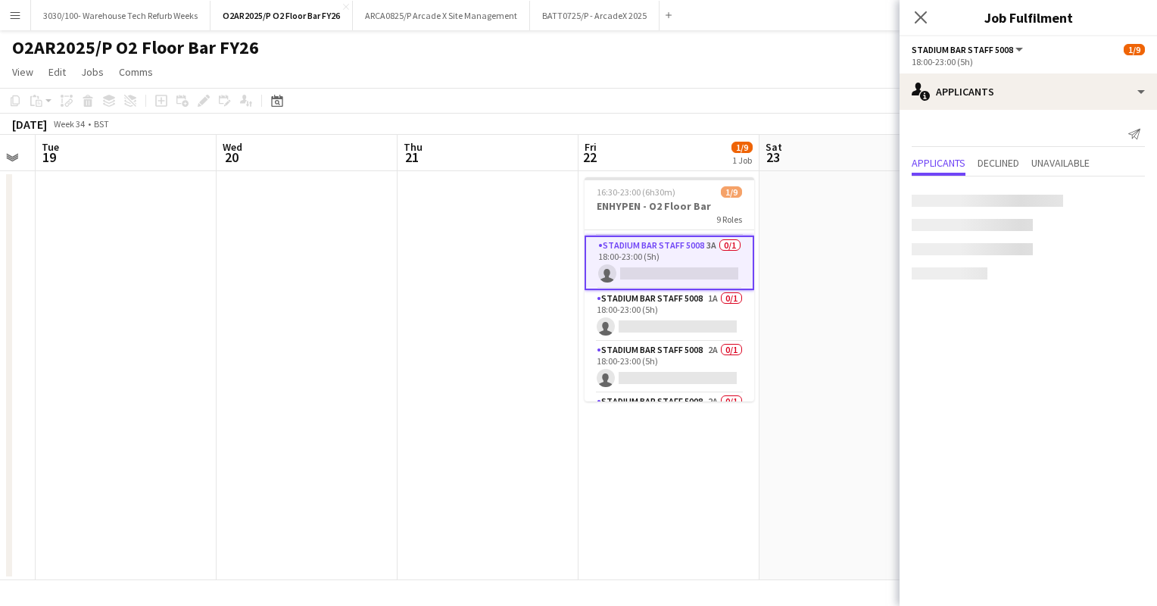
scroll to position [253, 0]
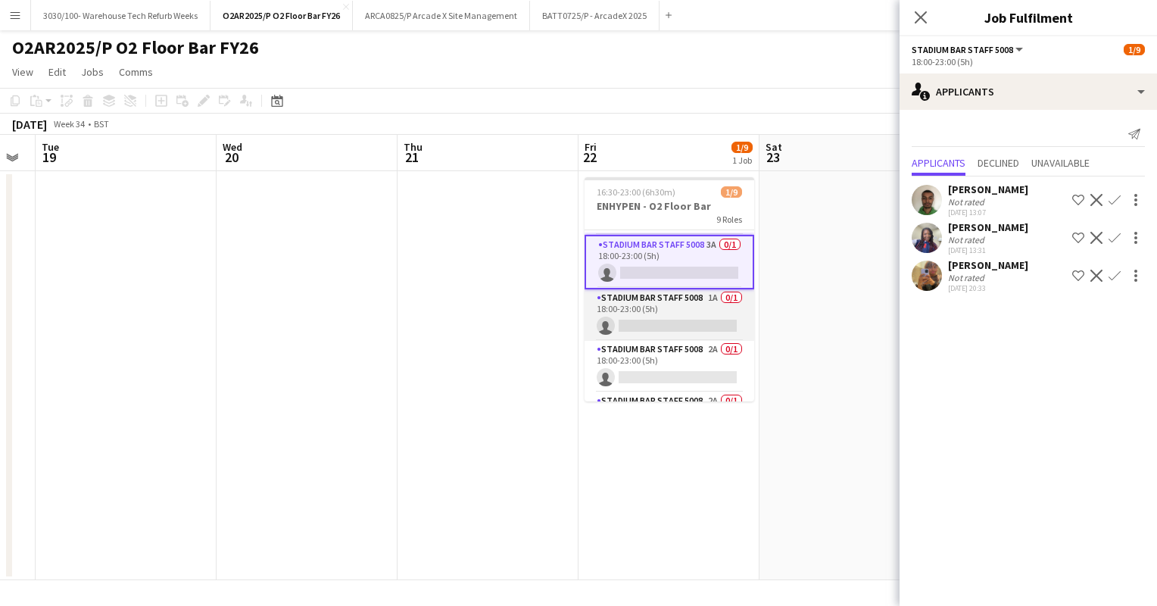
click at [673, 312] on app-card-role "Stadium Bar Staff 5008 1A 0/1 18:00-23:00 (5h) single-neutral-actions" at bounding box center [670, 315] width 170 height 52
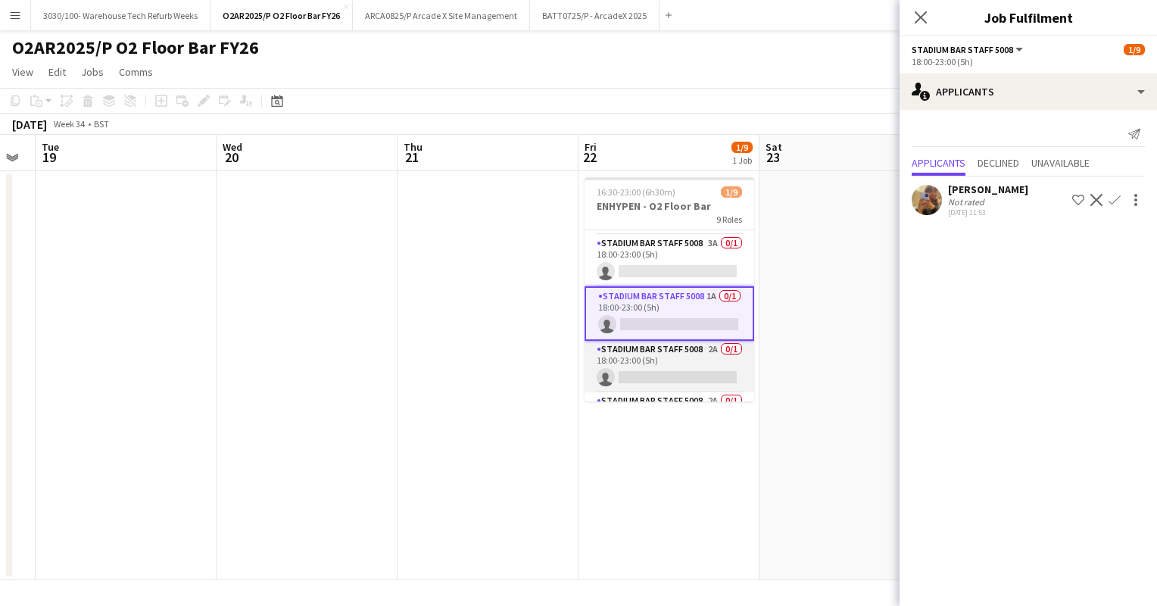
click at [676, 361] on app-card-role "Stadium Bar Staff 5008 2A 0/1 18:00-23:00 (5h) single-neutral-actions" at bounding box center [670, 367] width 170 height 52
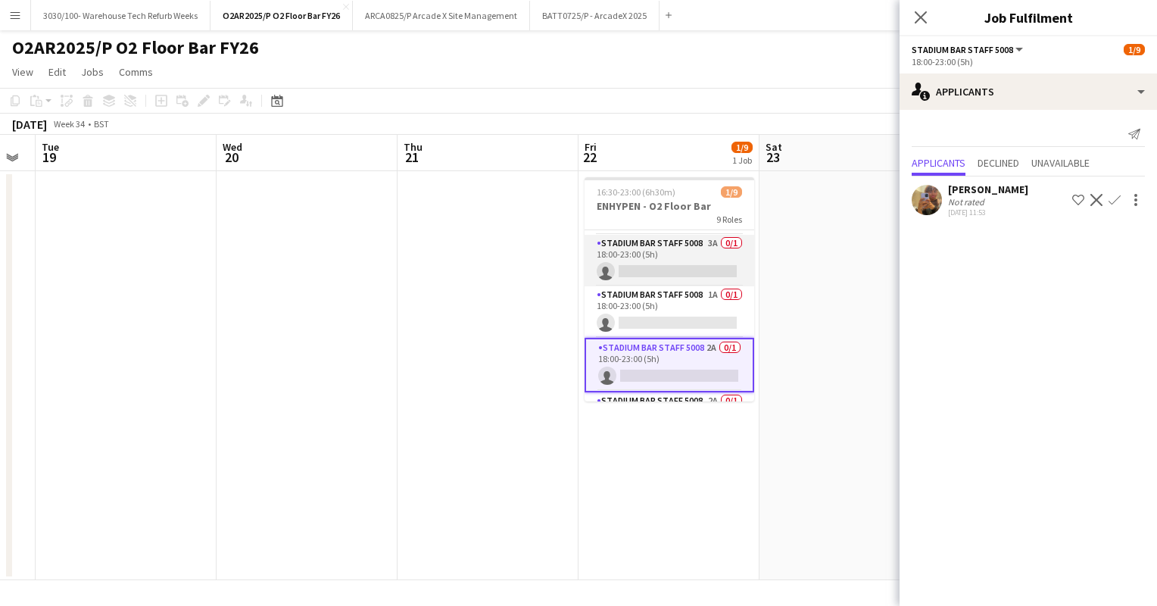
click at [679, 270] on app-card-role "Stadium Bar Staff 5008 3A 0/1 18:00-23:00 (5h) single-neutral-actions" at bounding box center [670, 261] width 170 height 52
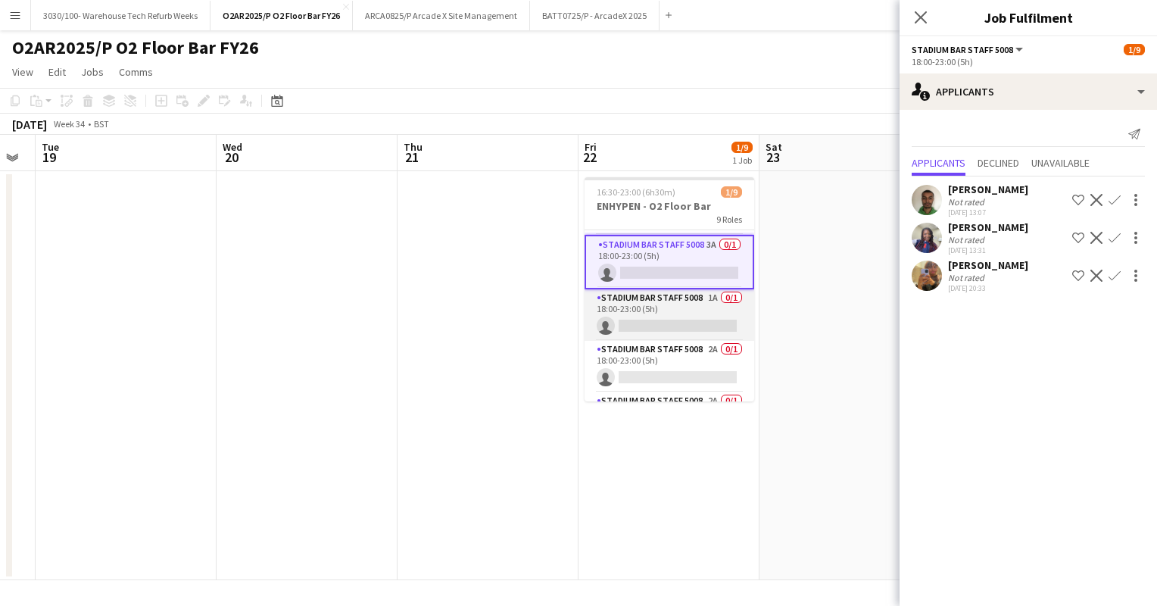
click at [689, 315] on app-card-role "Stadium Bar Staff 5008 1A 0/1 18:00-23:00 (5h) single-neutral-actions" at bounding box center [670, 315] width 170 height 52
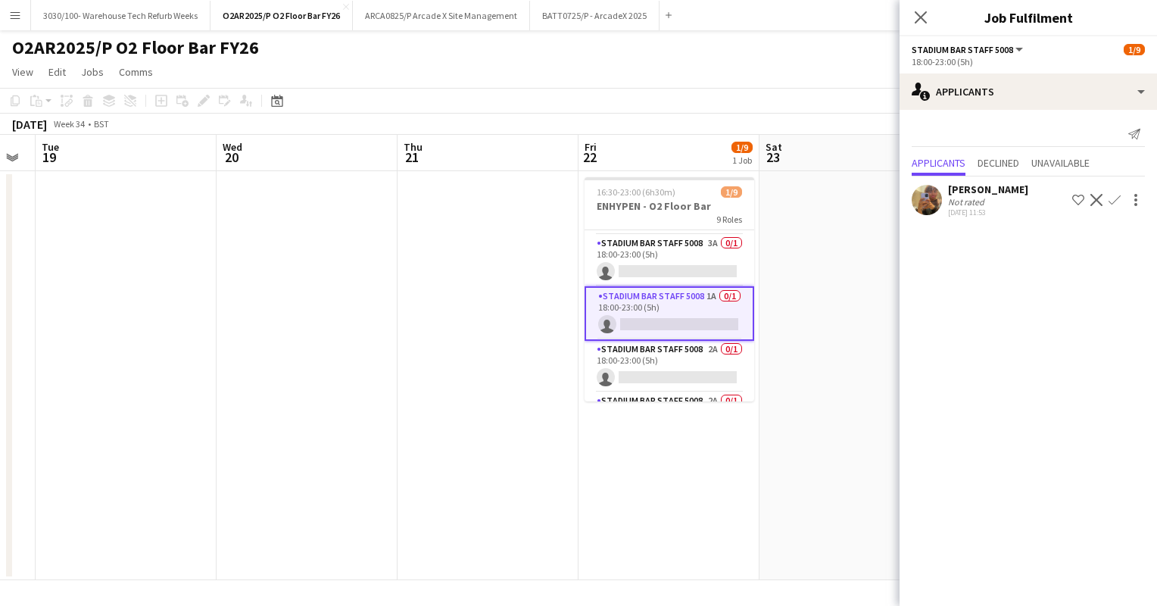
click at [1116, 195] on app-icon "Confirm" at bounding box center [1115, 200] width 12 height 12
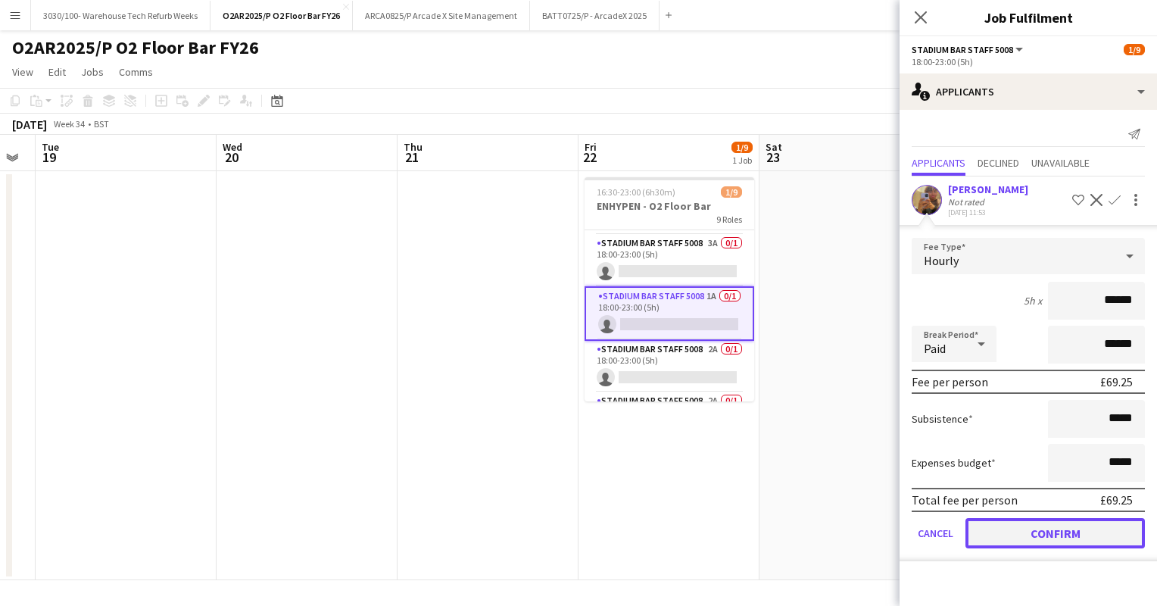
click at [1042, 528] on button "Confirm" at bounding box center [1056, 533] width 180 height 30
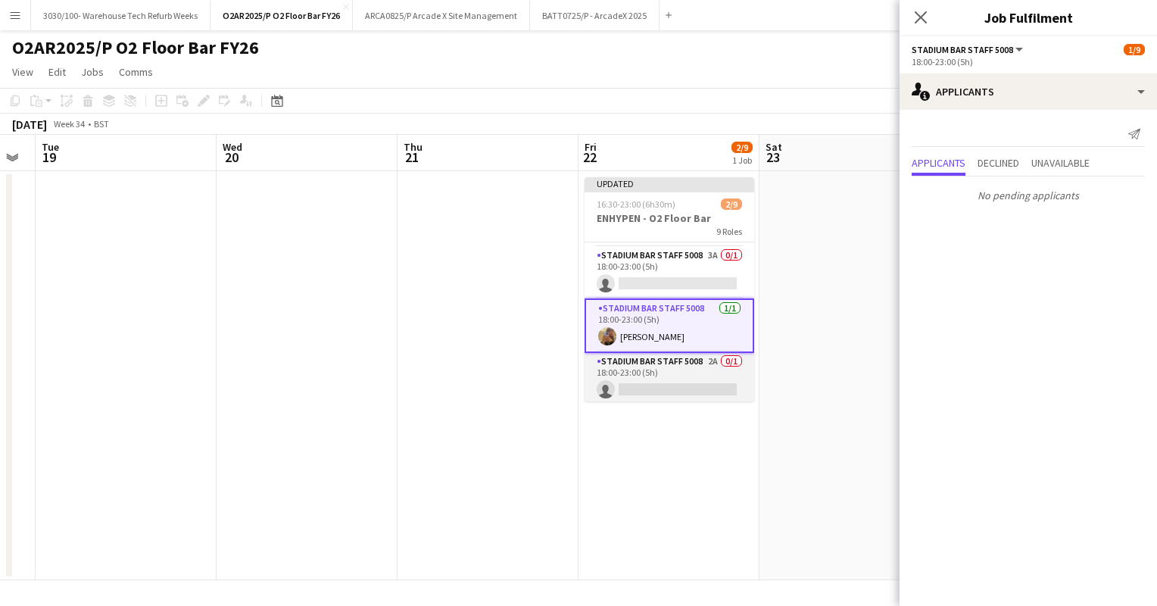
click at [674, 369] on app-card-role "Stadium Bar Staff 5008 2A 0/1 18:00-23:00 (5h) single-neutral-actions" at bounding box center [670, 379] width 170 height 52
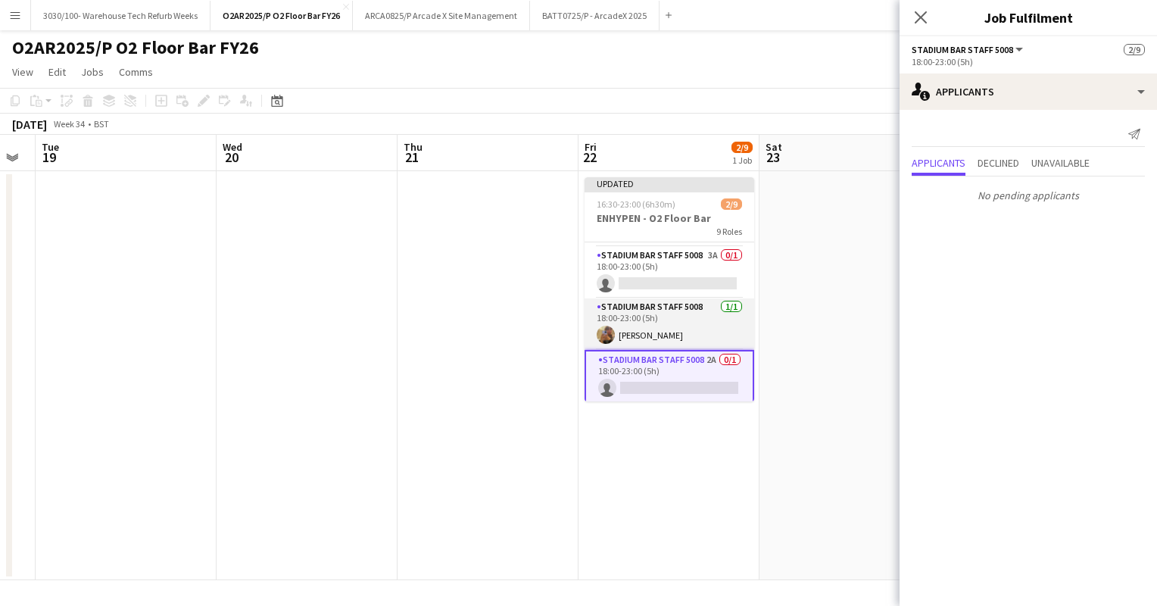
scroll to position [306, 0]
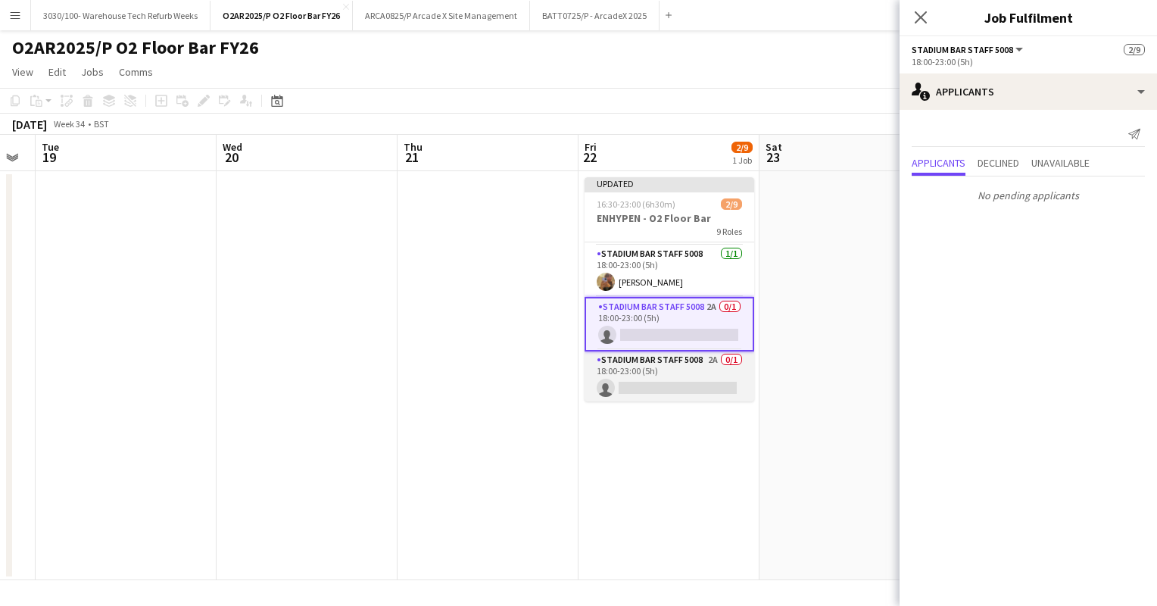
click at [665, 363] on app-card-role "Stadium Bar Staff 5008 2A 0/1 18:00-23:00 (5h) single-neutral-actions" at bounding box center [670, 377] width 170 height 52
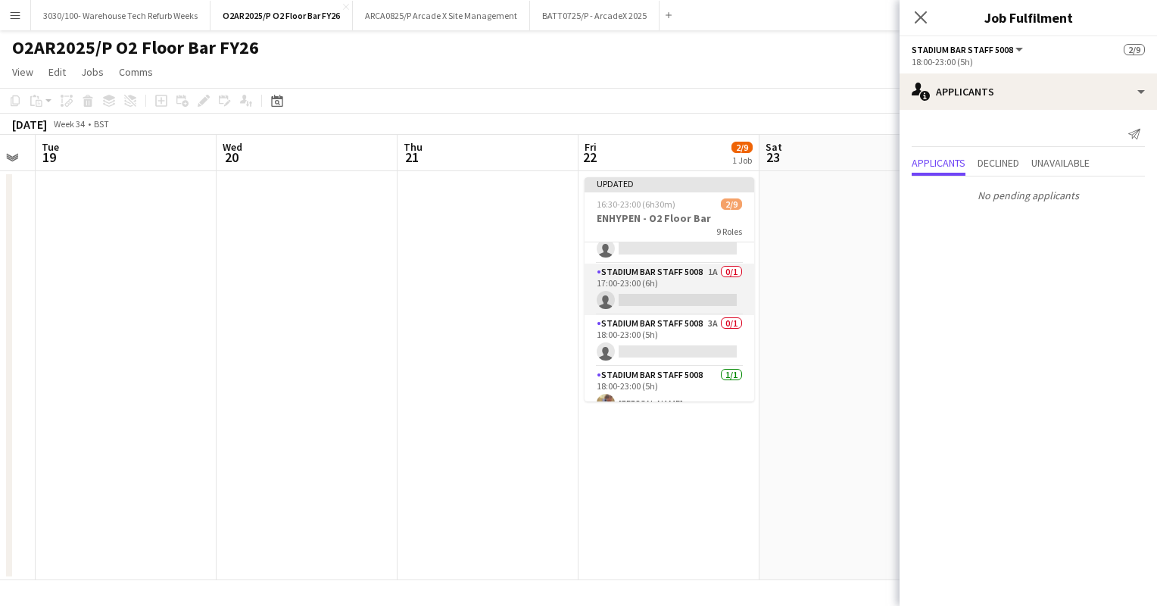
scroll to position [191, 0]
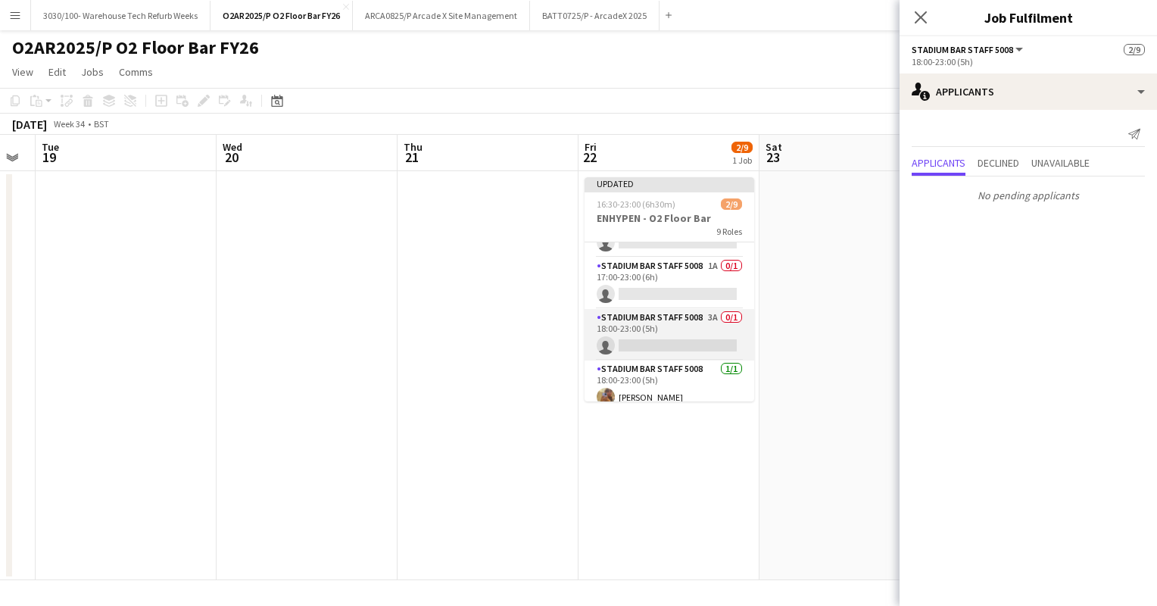
click at [661, 336] on app-card-role "Stadium Bar Staff 5008 3A 0/1 18:00-23:00 (5h) single-neutral-actions" at bounding box center [670, 335] width 170 height 52
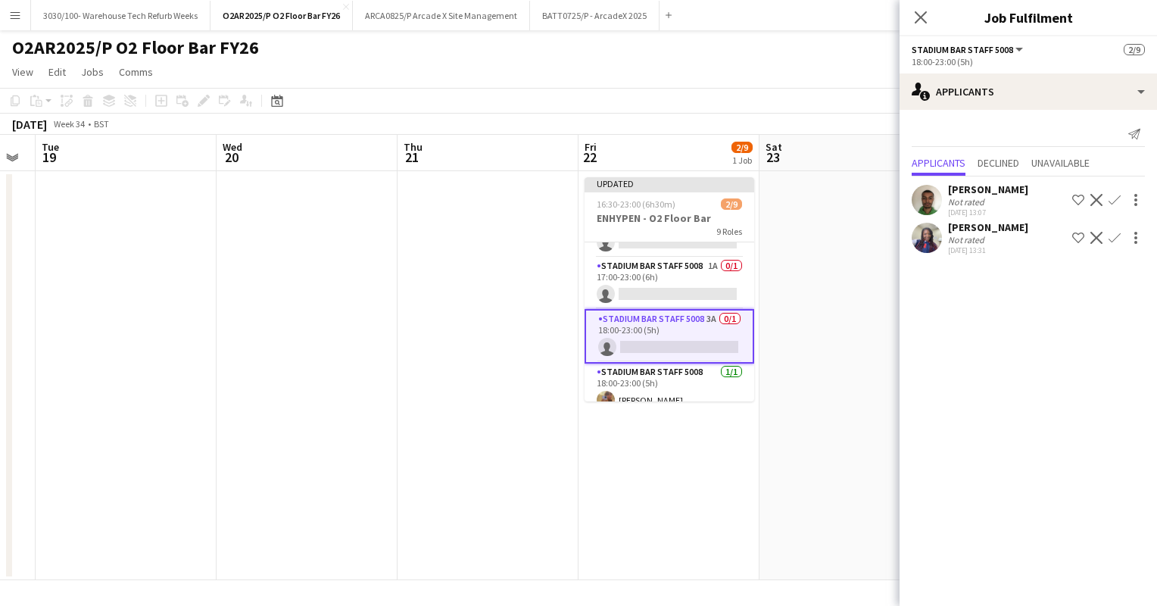
click at [1112, 197] on app-icon "Confirm" at bounding box center [1115, 200] width 12 height 12
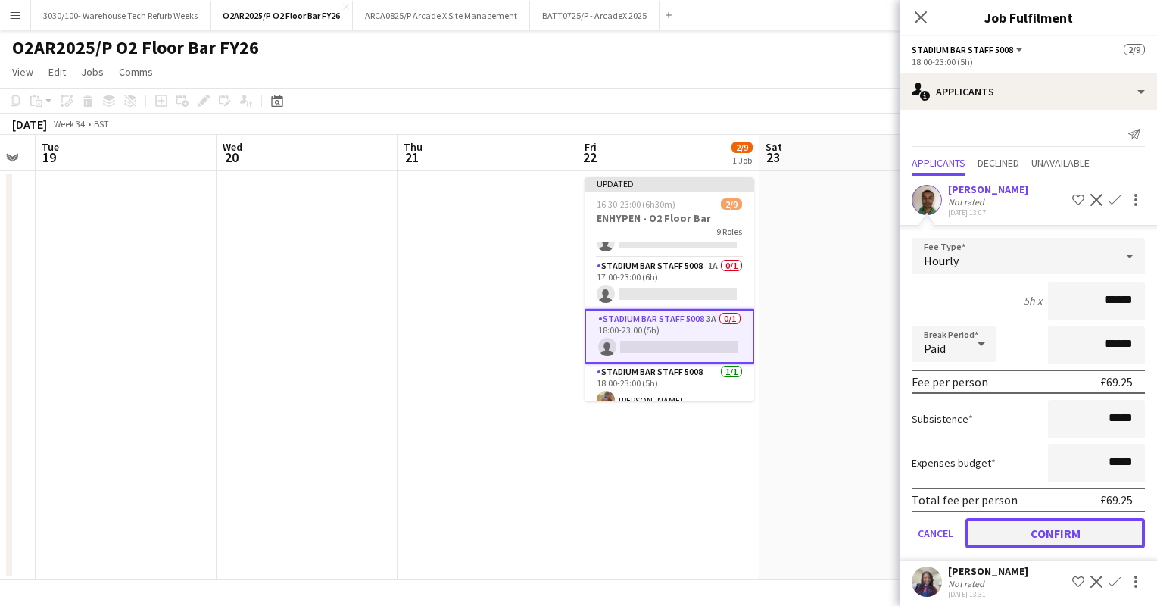
click at [1020, 525] on button "Confirm" at bounding box center [1056, 533] width 180 height 30
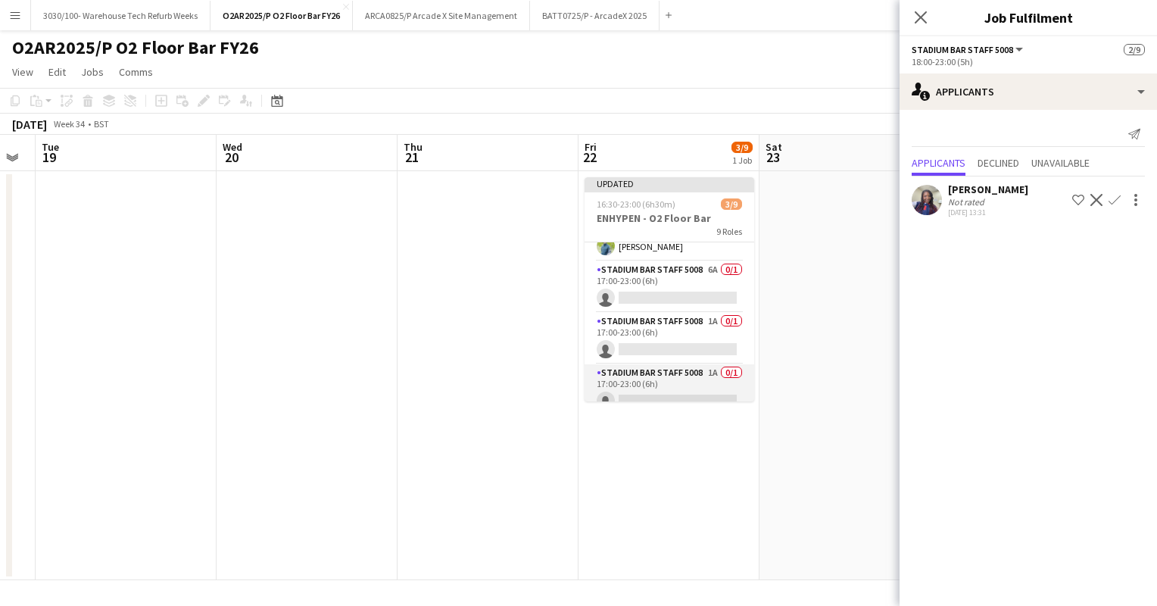
scroll to position [0, 0]
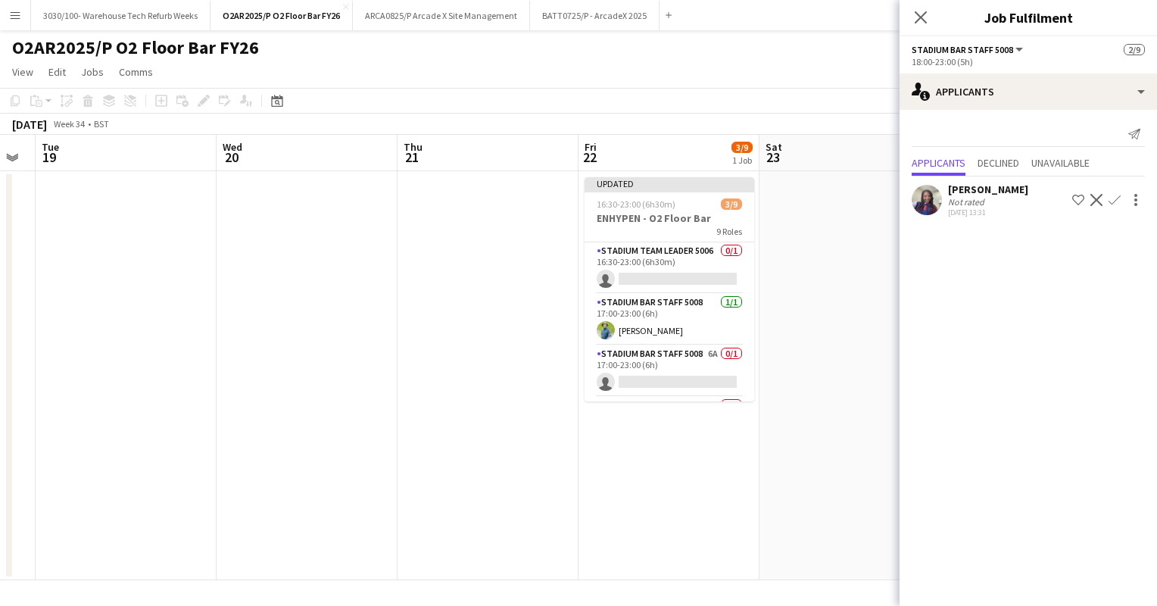
click at [817, 251] on app-date-cell at bounding box center [850, 375] width 181 height 409
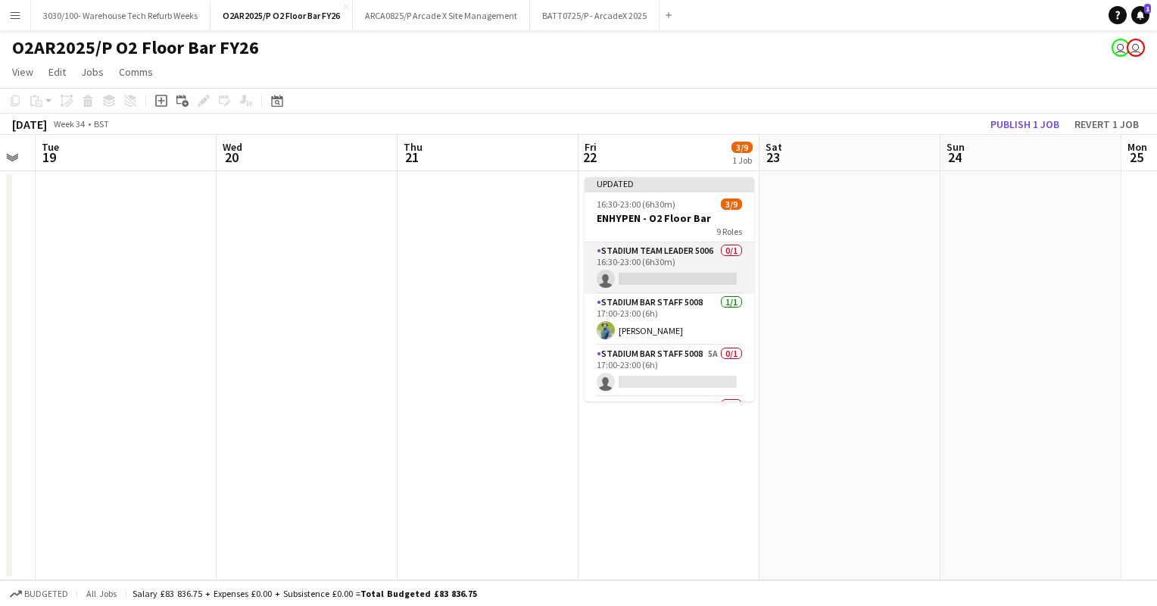
click at [661, 276] on app-card-role "Stadium Team Leader 5006 0/1 16:30-23:00 (6h30m) single-neutral-actions" at bounding box center [670, 268] width 170 height 52
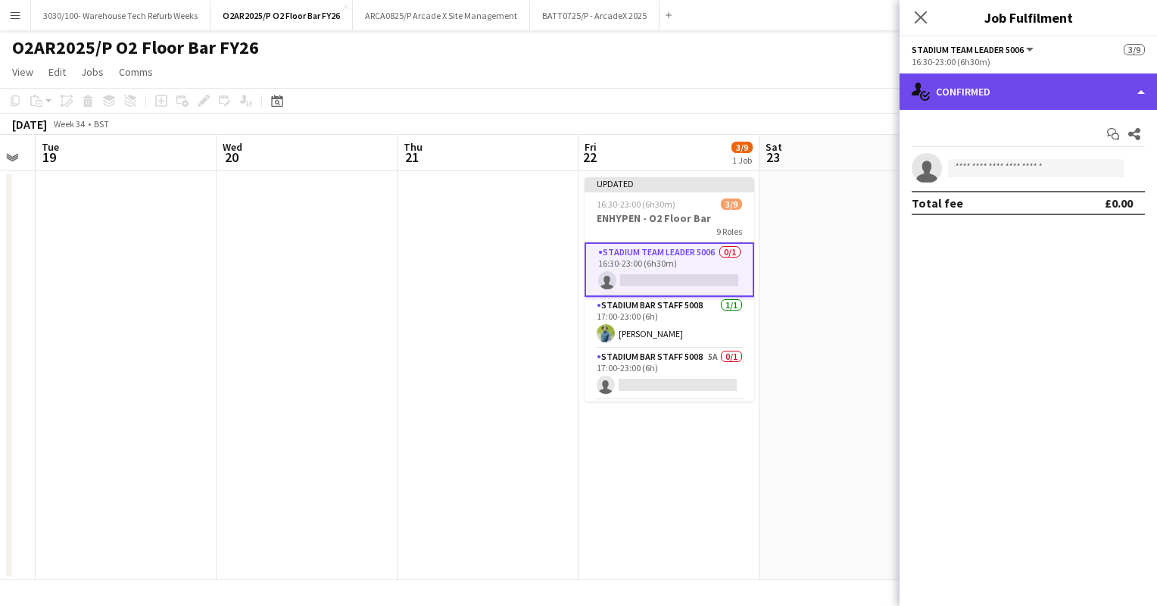
click at [1055, 92] on div "single-neutral-actions-check-2 Confirmed" at bounding box center [1029, 91] width 258 height 36
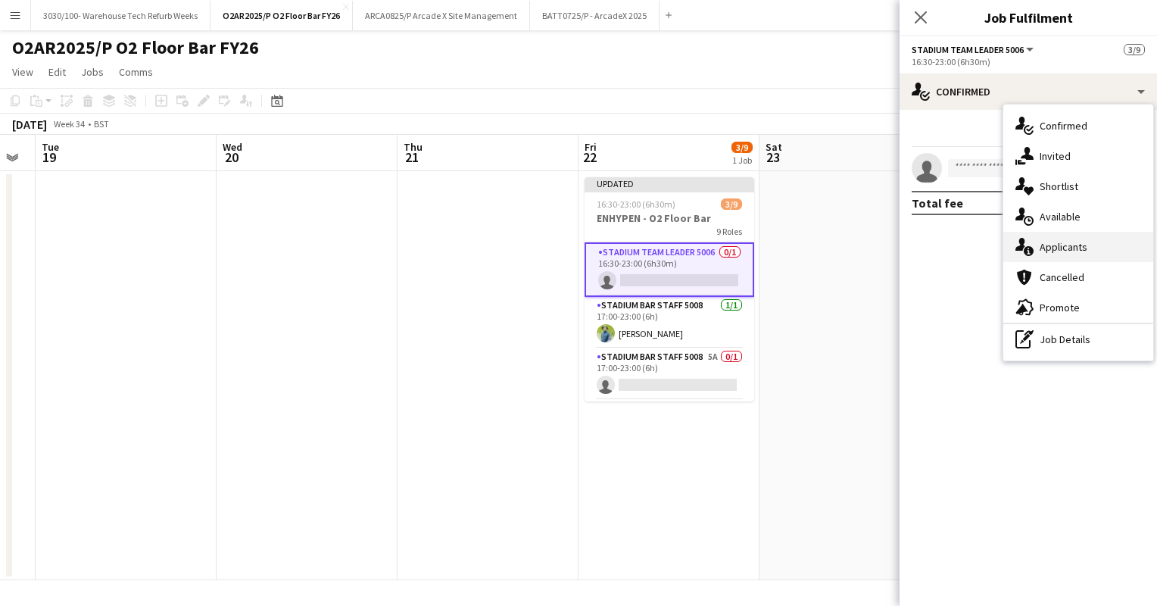
click at [1064, 251] on div "single-neutral-actions-information Applicants" at bounding box center [1079, 247] width 150 height 30
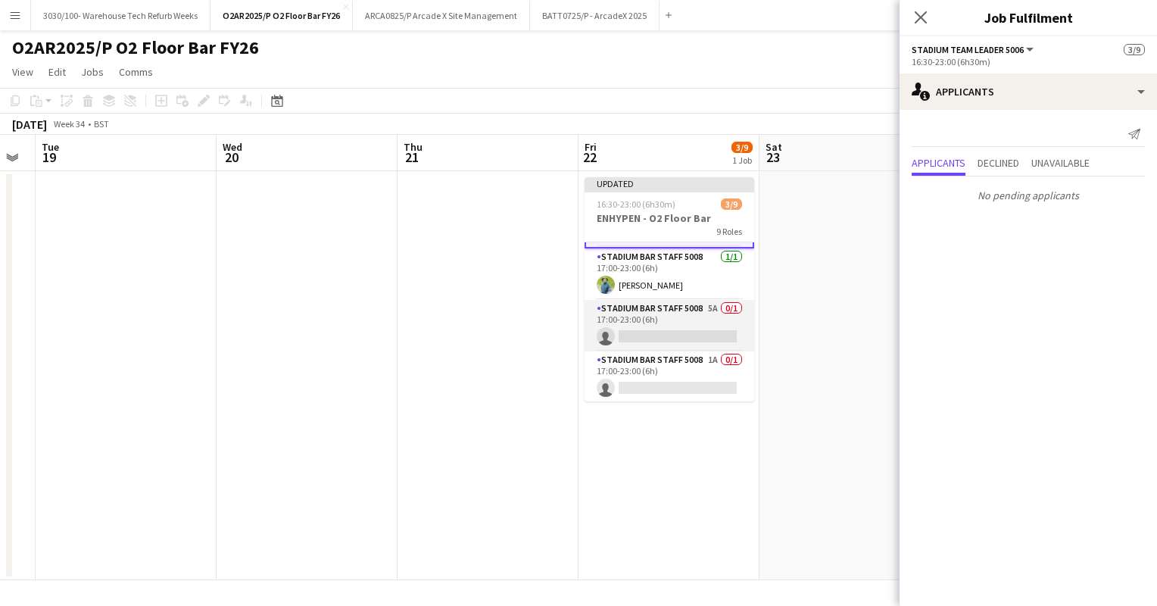
click at [675, 305] on app-card-role "Stadium Bar Staff 5008 5A 0/1 17:00-23:00 (6h) single-neutral-actions" at bounding box center [670, 326] width 170 height 52
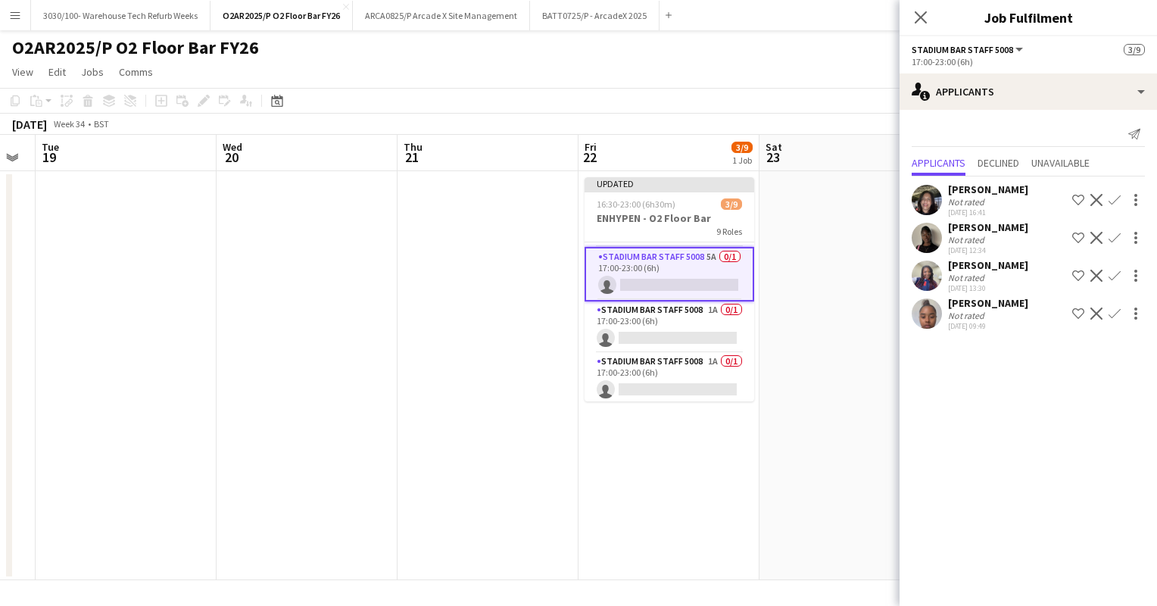
scroll to position [99, 0]
click at [661, 319] on app-card-role "Stadium Bar Staff 5008 1A 0/1 17:00-23:00 (6h) single-neutral-actions" at bounding box center [670, 327] width 170 height 52
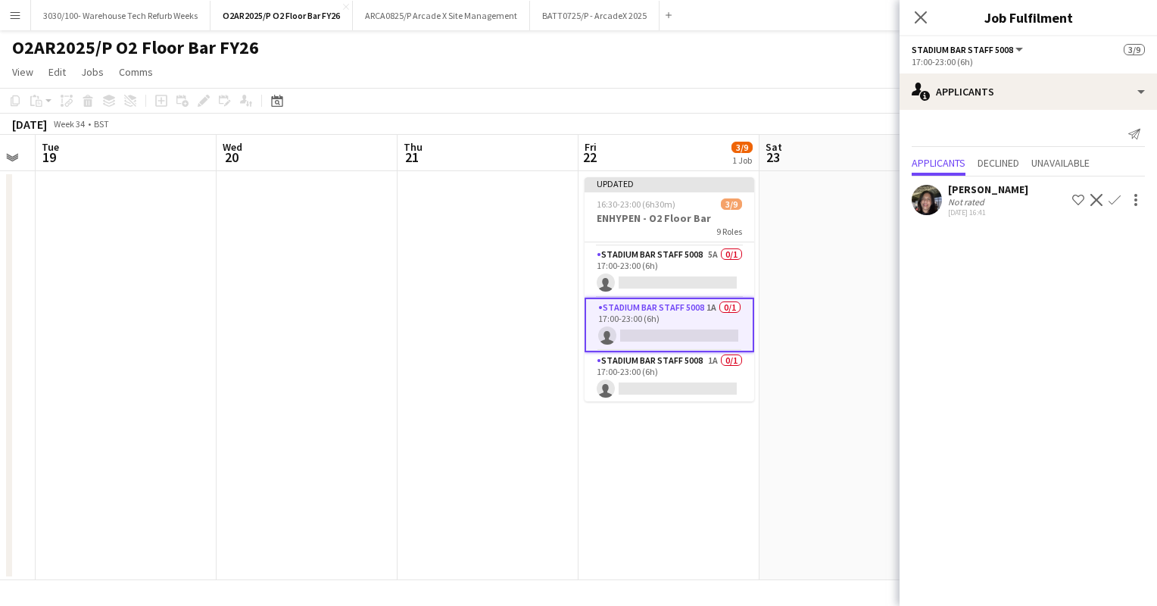
scroll to position [146, 0]
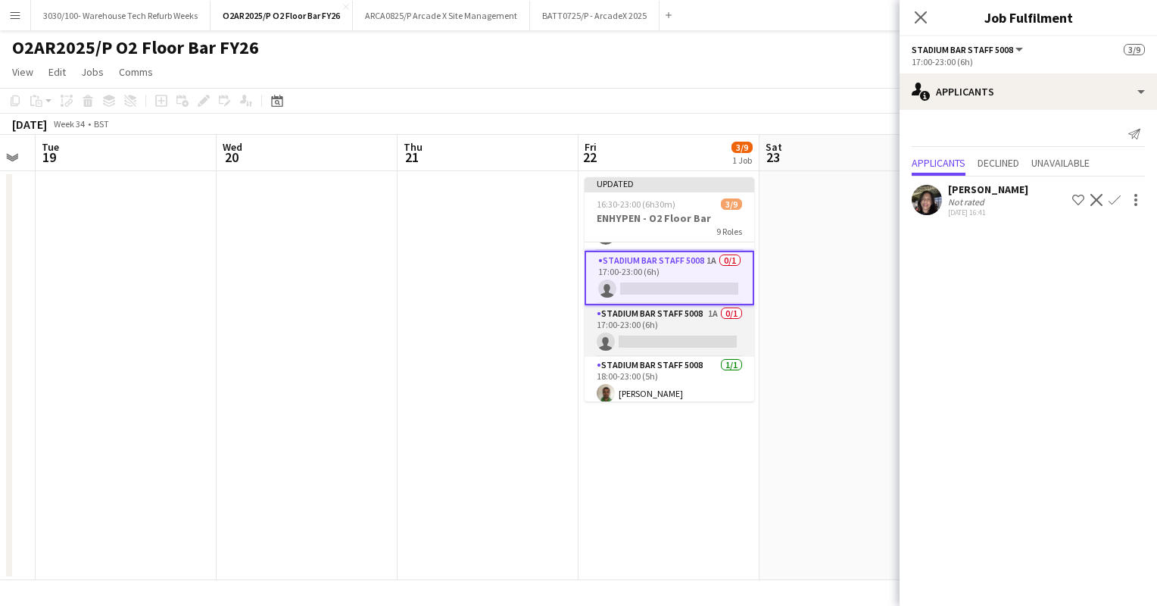
click at [647, 323] on app-card-role "Stadium Bar Staff 5008 1A 0/1 17:00-23:00 (6h) single-neutral-actions" at bounding box center [670, 331] width 170 height 52
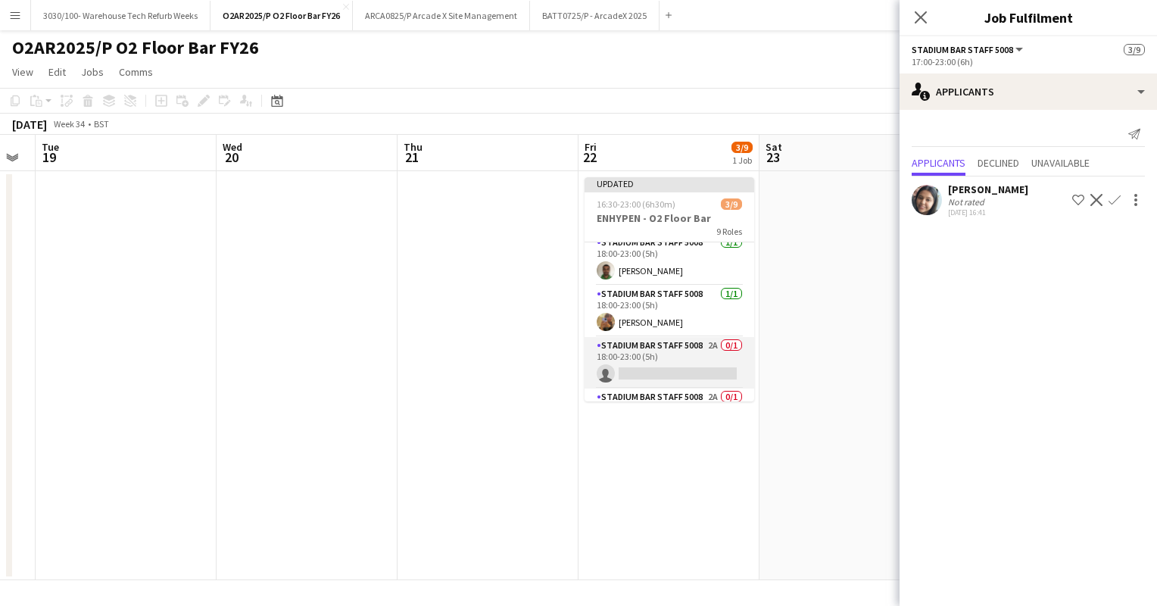
click at [670, 351] on app-card-role "Stadium Bar Staff 5008 2A 0/1 18:00-23:00 (5h) single-neutral-actions" at bounding box center [670, 363] width 170 height 52
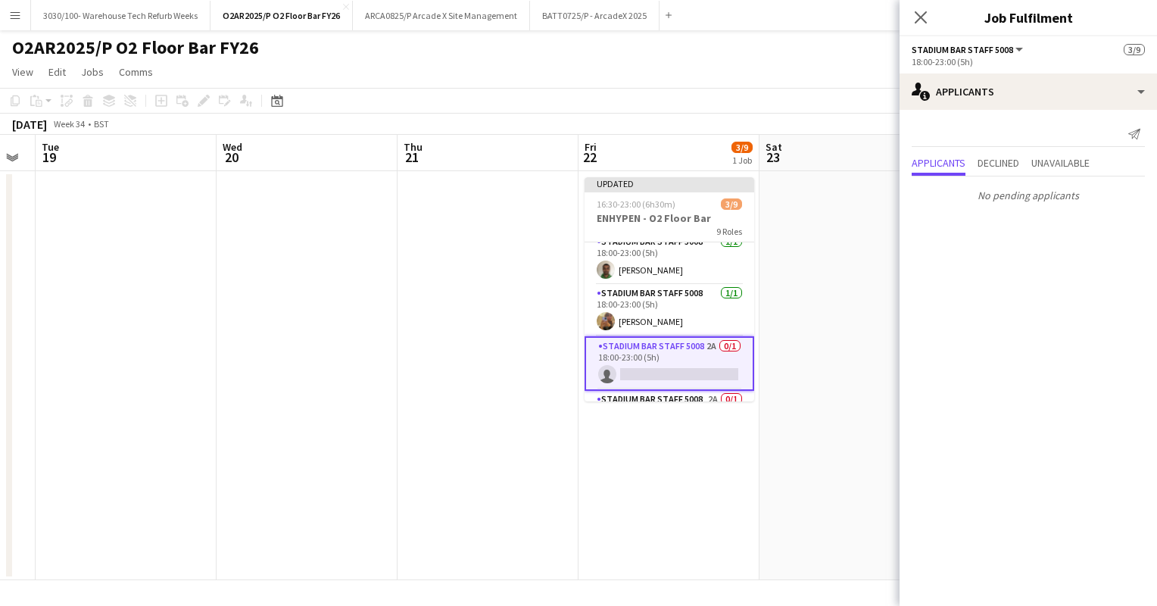
scroll to position [306, 0]
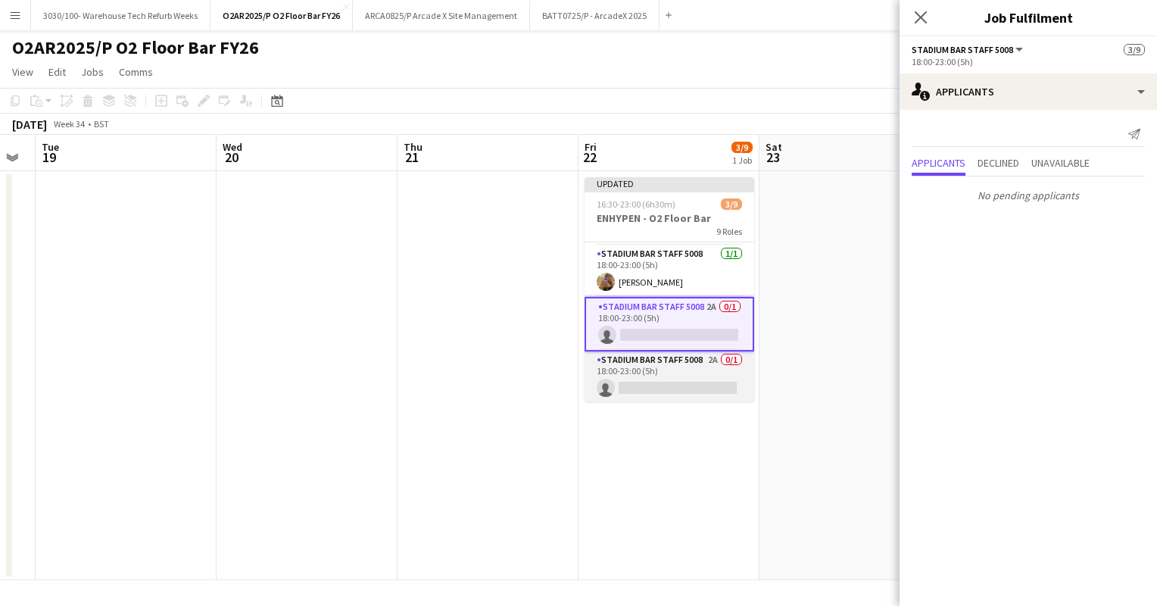
click at [657, 370] on app-card-role "Stadium Bar Staff 5008 2A 0/1 18:00-23:00 (5h) single-neutral-actions" at bounding box center [670, 377] width 170 height 52
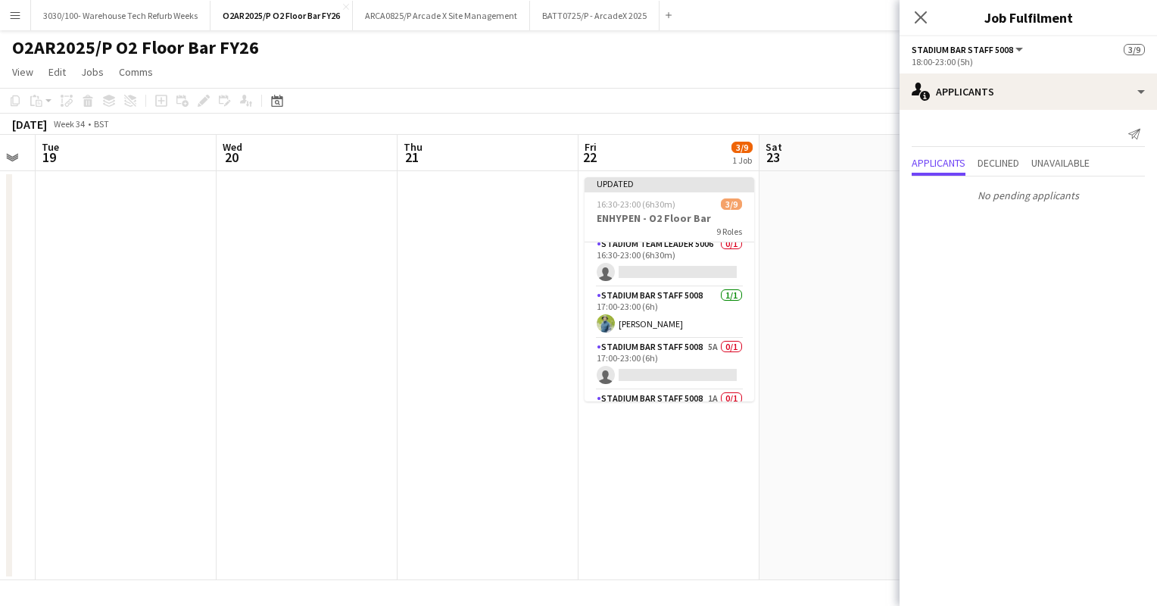
scroll to position [7, 0]
click at [648, 351] on app-card-role "Stadium Bar Staff 5008 5A 0/1 17:00-23:00 (6h) single-neutral-actions" at bounding box center [670, 365] width 170 height 52
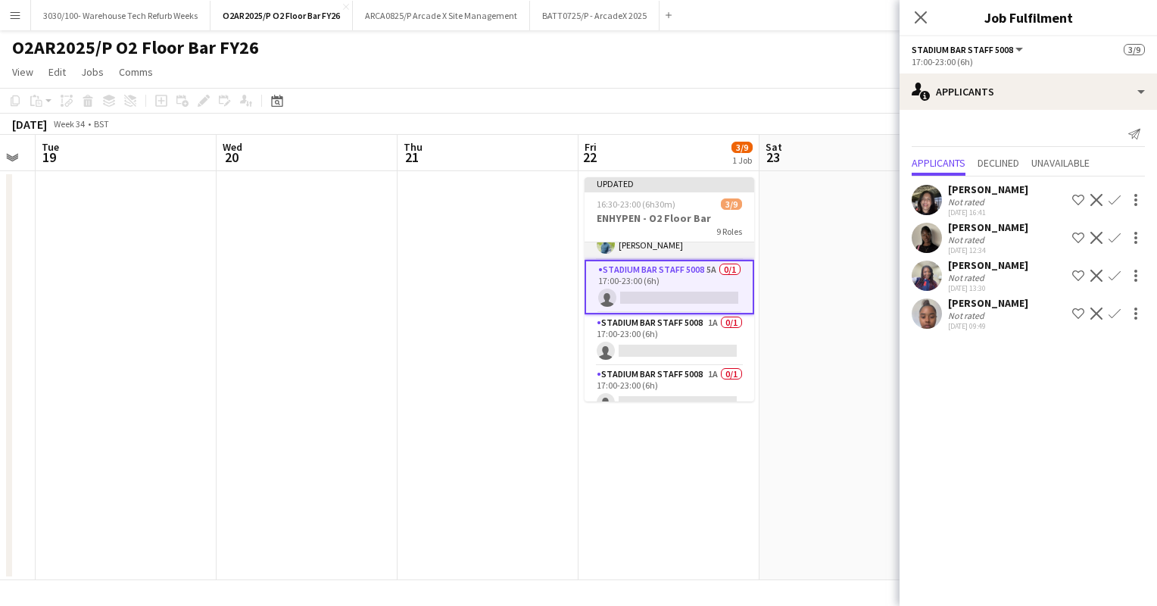
scroll to position [94, 0]
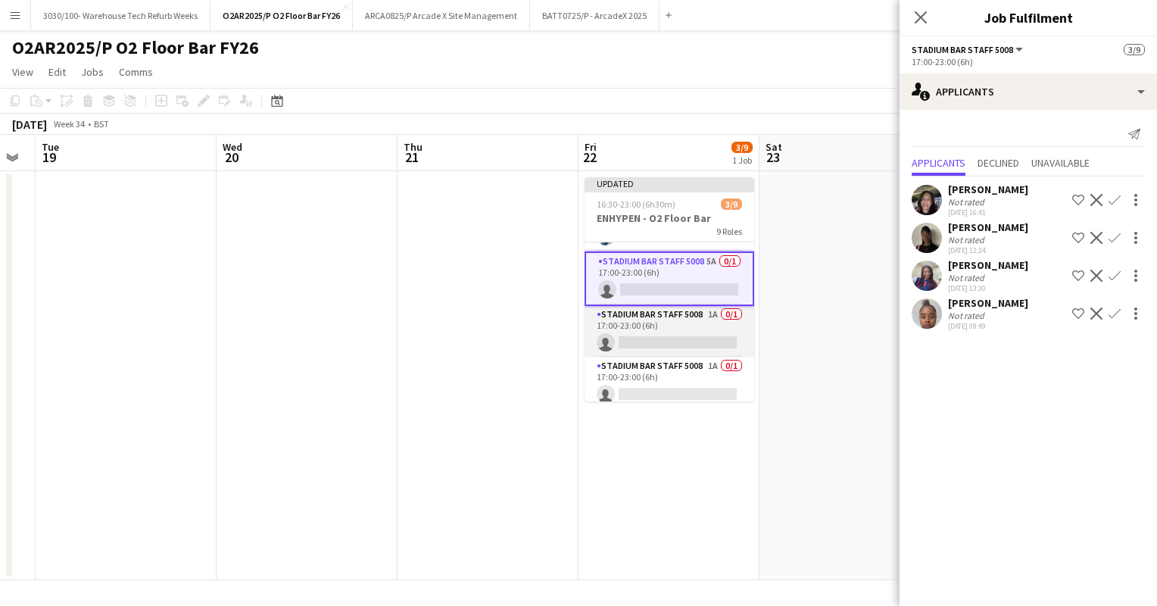
click at [676, 328] on app-card-role "Stadium Bar Staff 5008 1A 0/1 17:00-23:00 (6h) single-neutral-actions" at bounding box center [670, 332] width 170 height 52
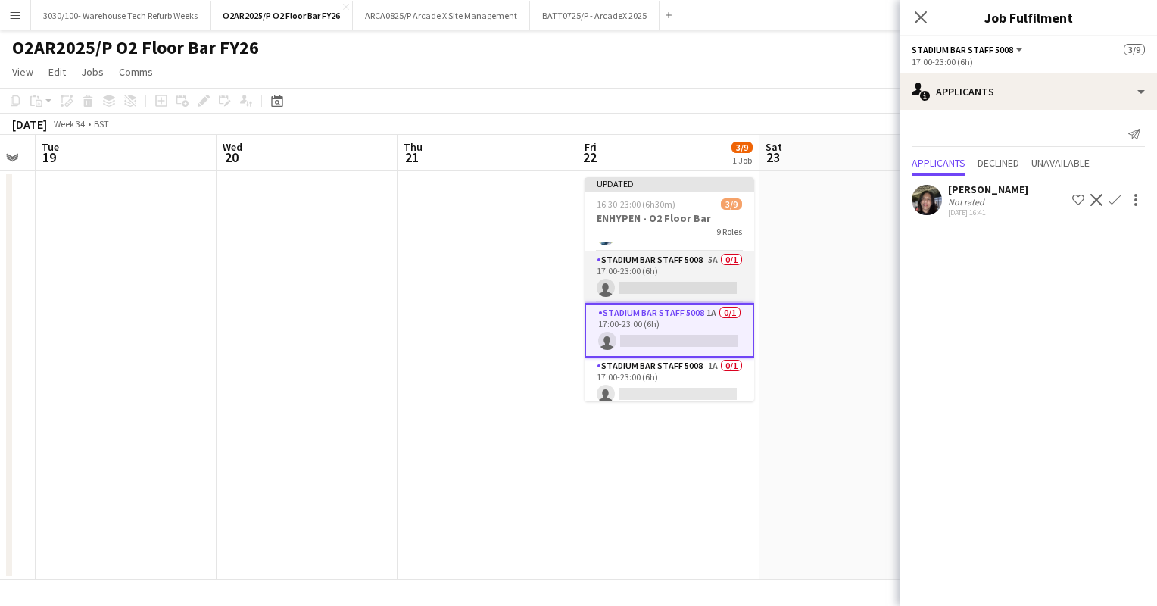
click at [669, 279] on app-card-role "Stadium Bar Staff 5008 5A 0/1 17:00-23:00 (6h) single-neutral-actions" at bounding box center [670, 277] width 170 height 52
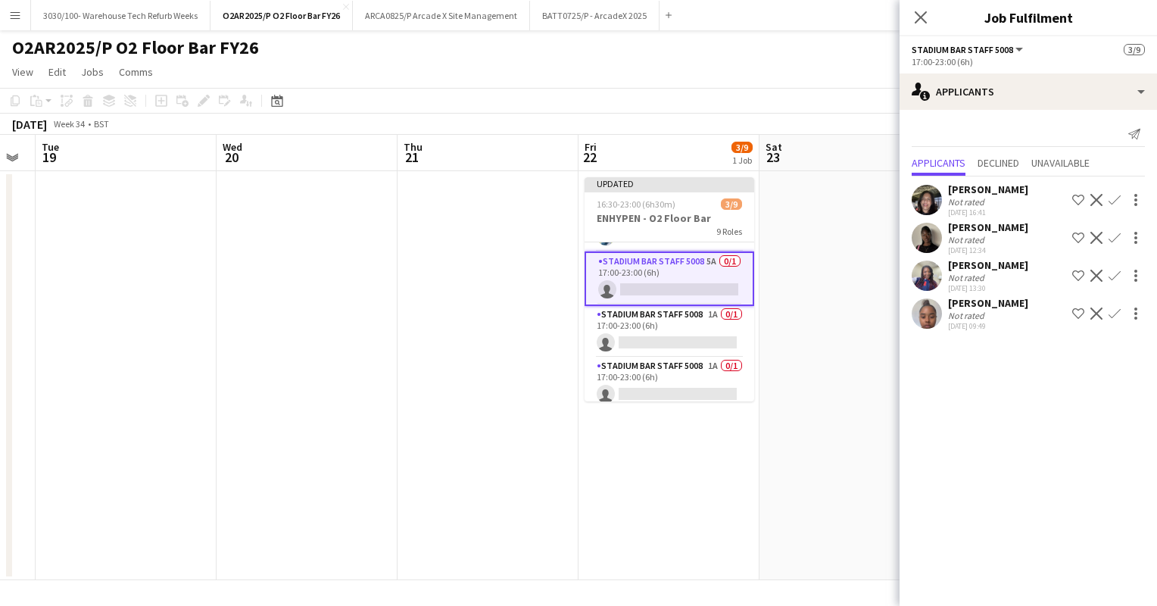
click at [932, 273] on app-user-avatar at bounding box center [927, 276] width 30 height 30
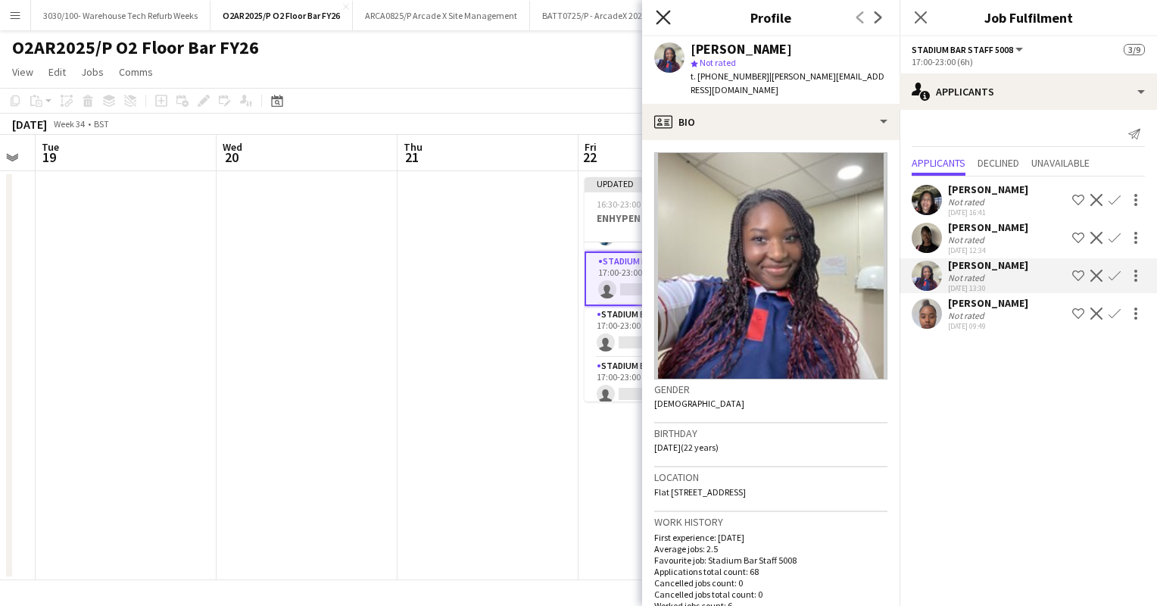
click at [667, 16] on icon "Close pop-in" at bounding box center [663, 17] width 14 height 14
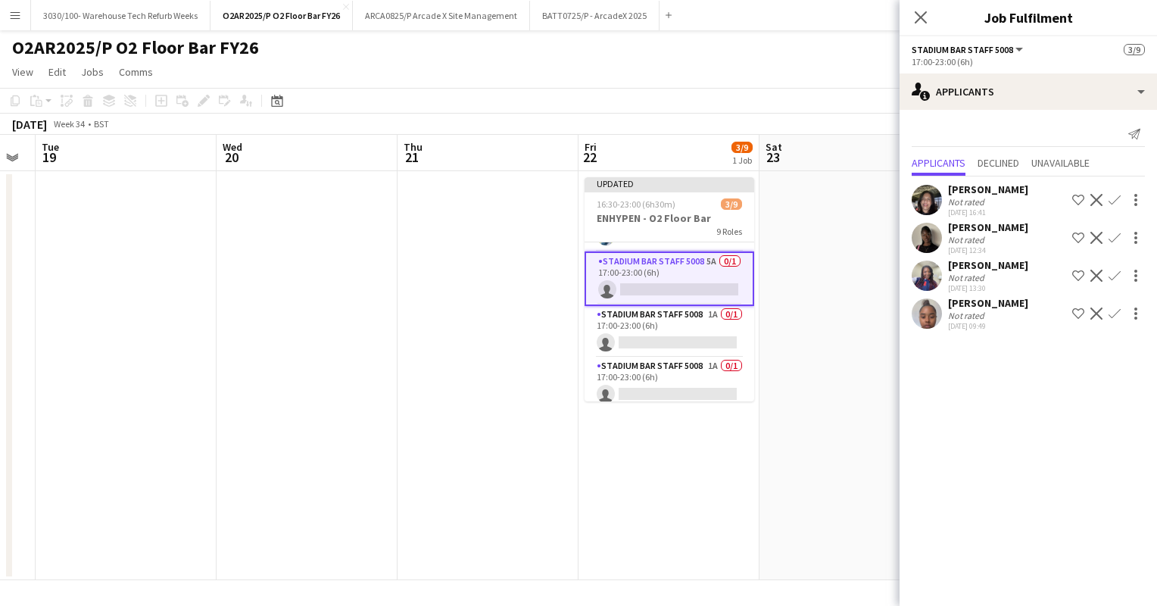
click at [929, 311] on app-user-avatar at bounding box center [927, 313] width 30 height 30
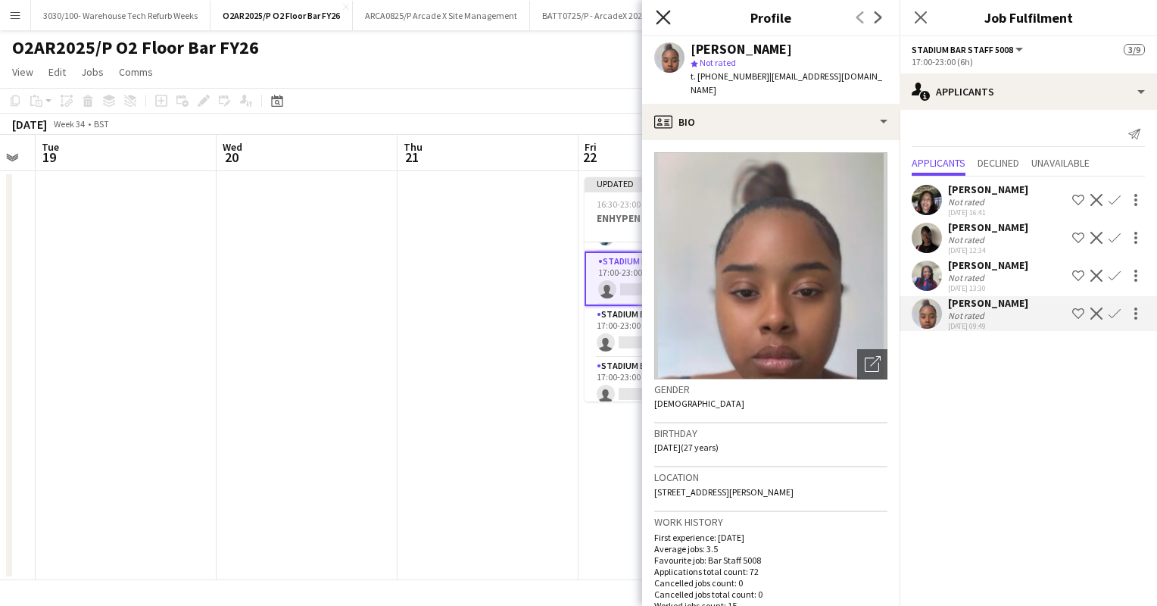
click at [666, 13] on icon "Close pop-in" at bounding box center [663, 17] width 14 height 14
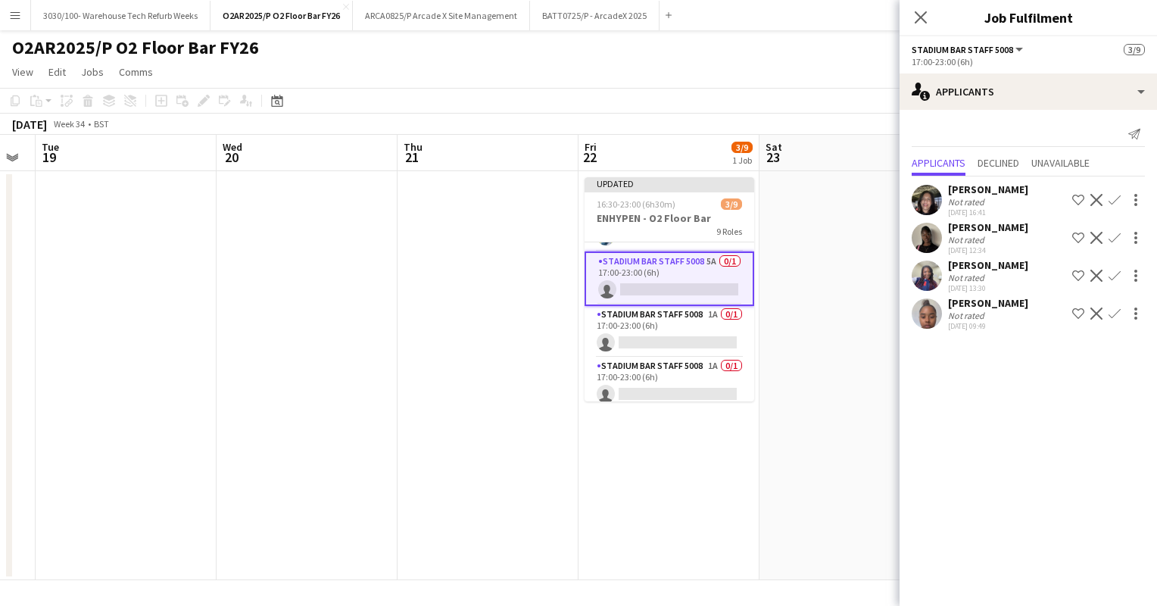
click at [1113, 271] on app-icon "Confirm" at bounding box center [1115, 276] width 12 height 12
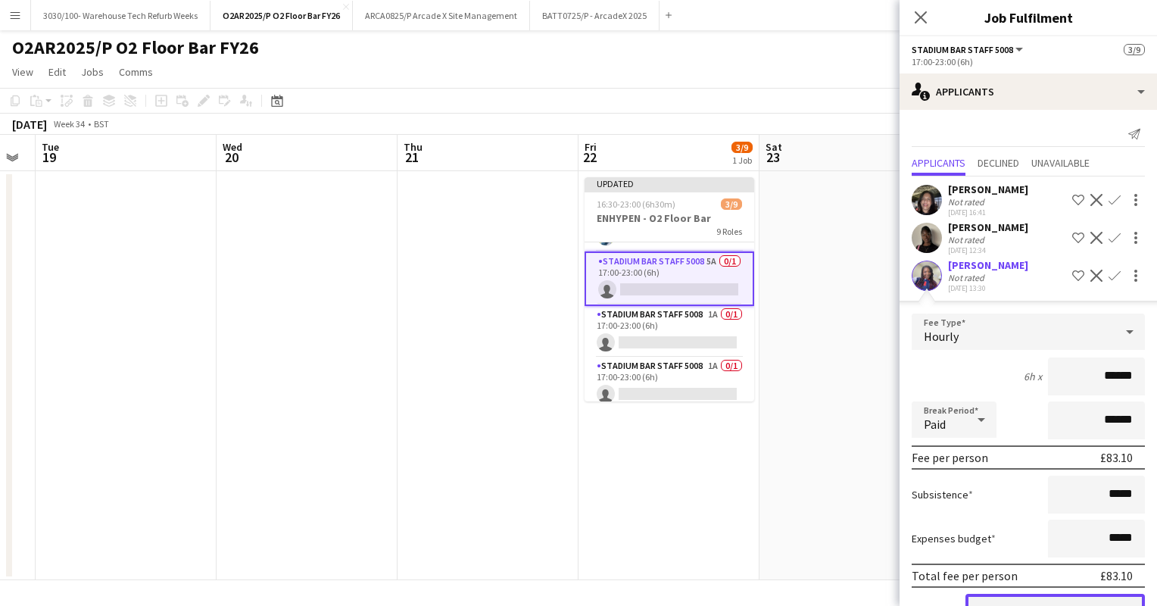
click at [1011, 603] on button "Confirm" at bounding box center [1056, 609] width 180 height 30
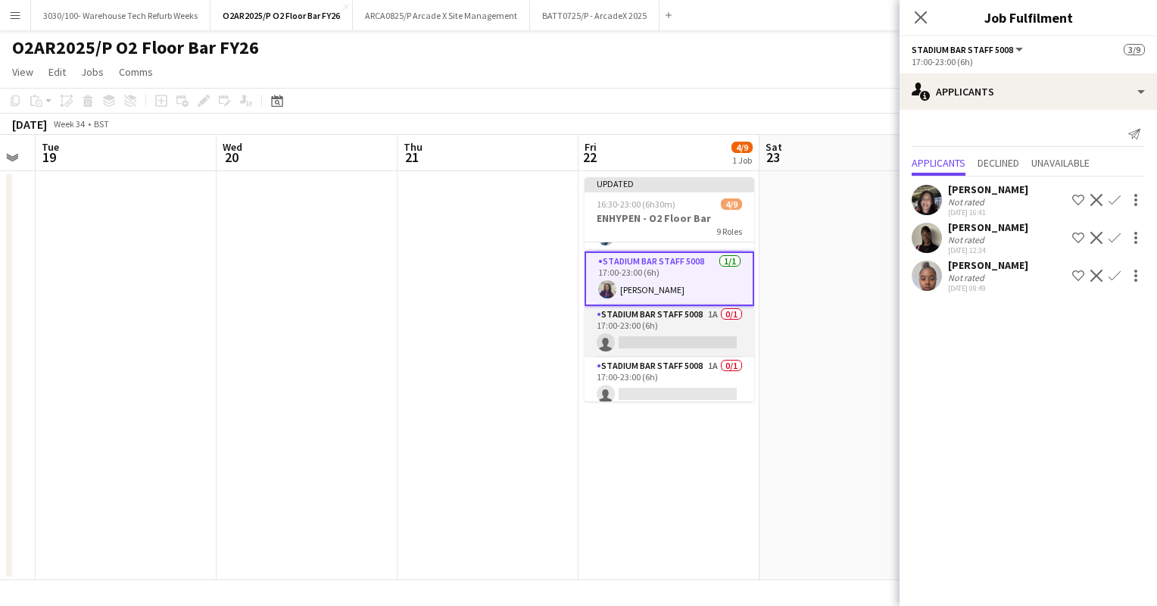
scroll to position [0, 0]
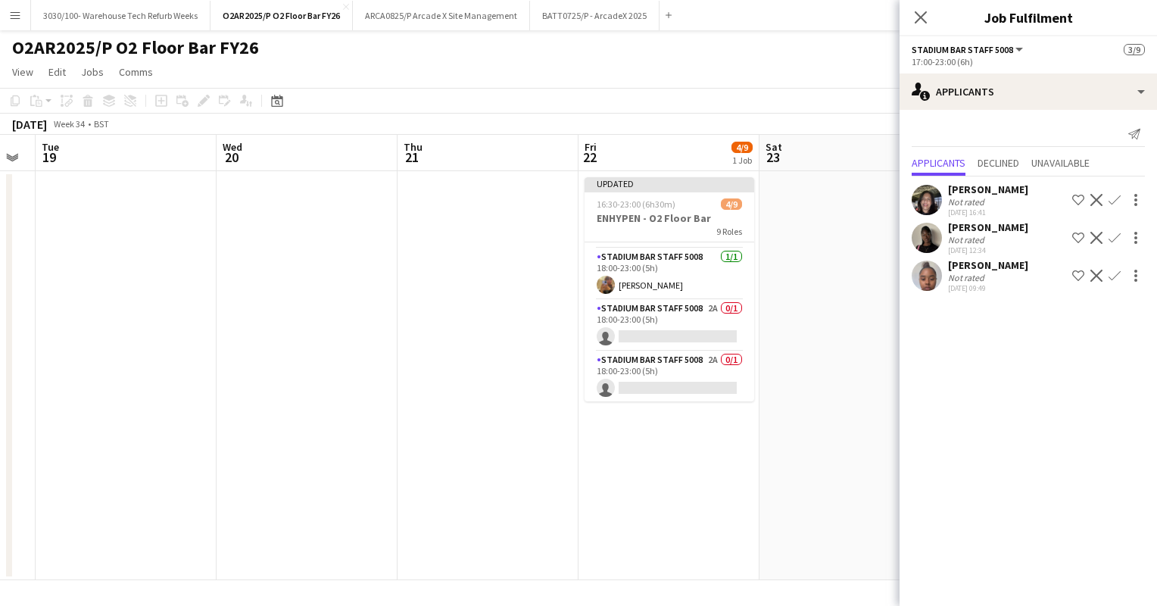
click at [637, 337] on app-card-role "Stadium Bar Staff 5008 2A 0/1 18:00-23:00 (5h) single-neutral-actions" at bounding box center [670, 326] width 170 height 52
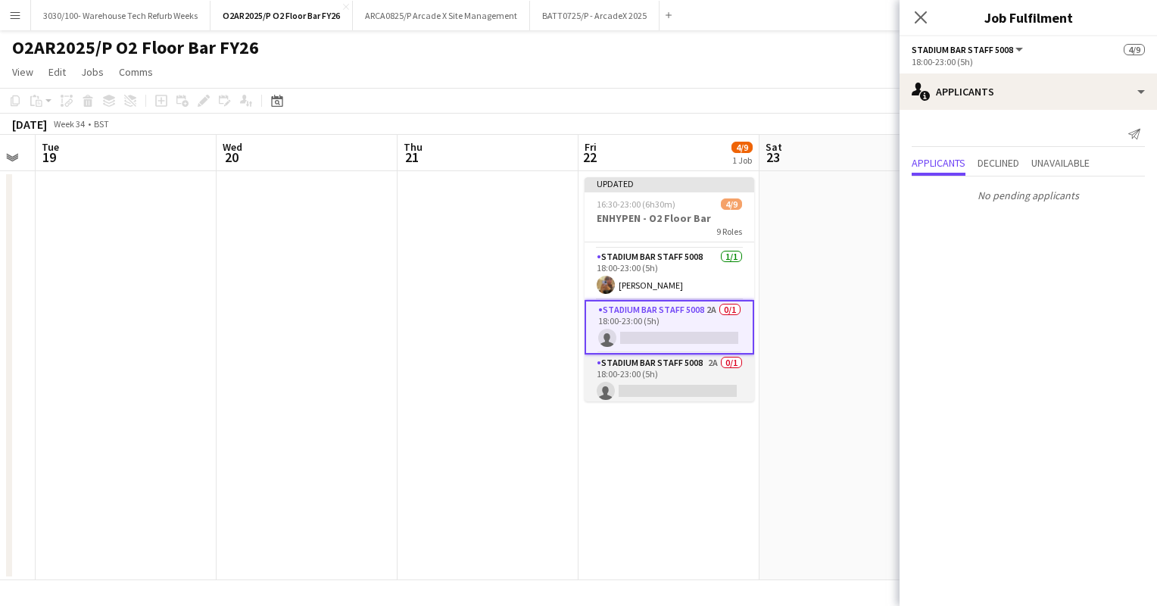
click at [651, 368] on app-card-role "Stadium Bar Staff 5008 2A 0/1 18:00-23:00 (5h) single-neutral-actions" at bounding box center [670, 381] width 170 height 52
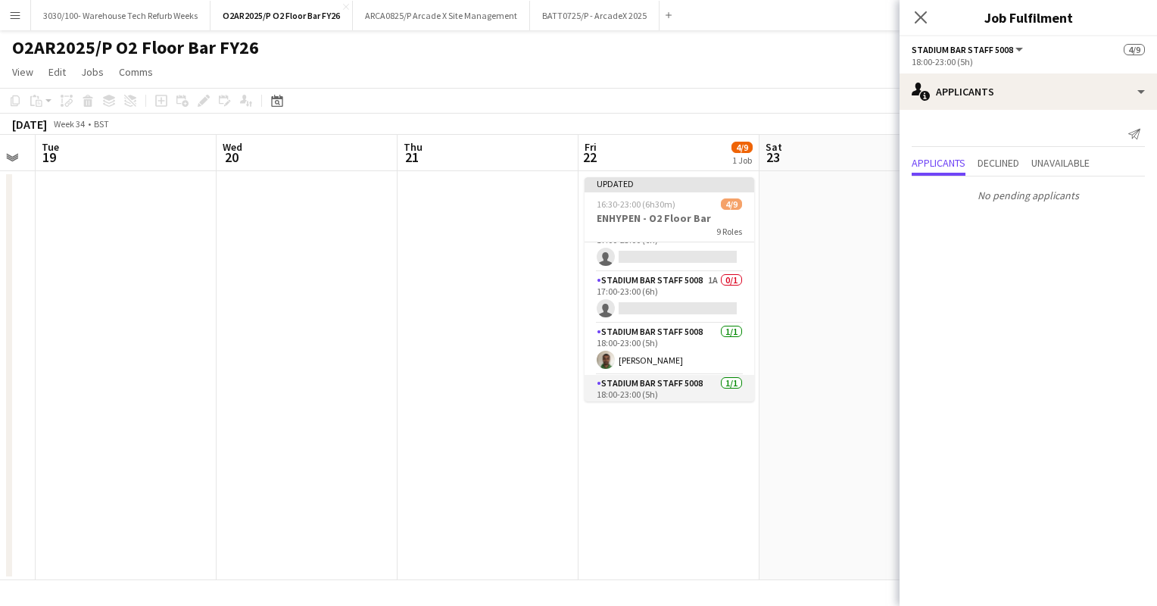
scroll to position [176, 0]
click at [664, 294] on app-card-role "Stadium Bar Staff 5008 1A 0/1 17:00-23:00 (6h) single-neutral-actions" at bounding box center [670, 299] width 170 height 52
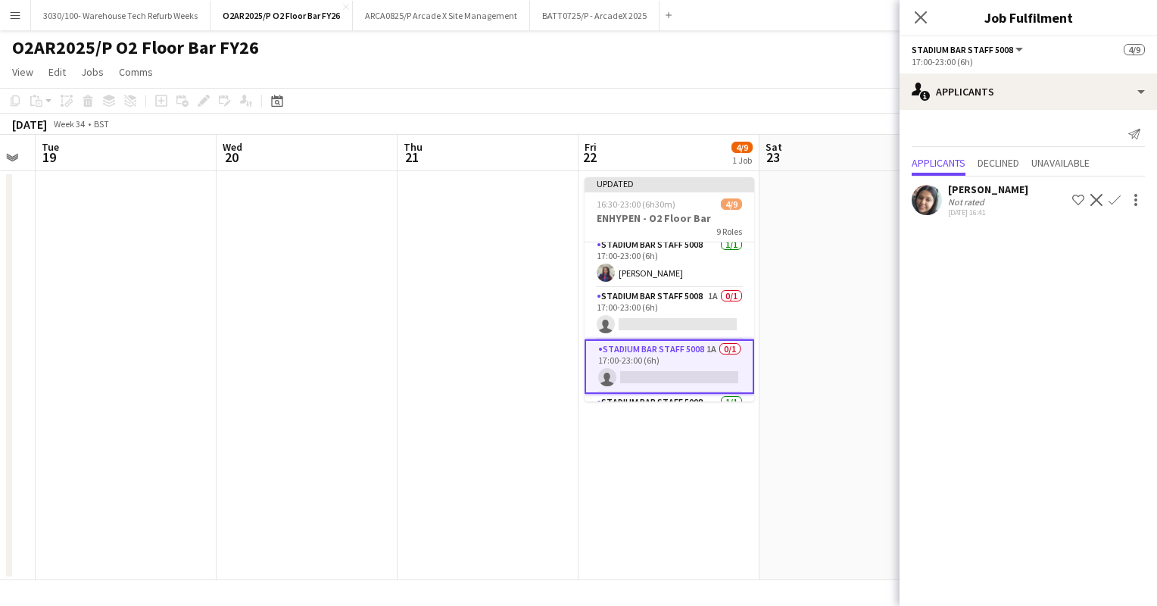
scroll to position [87, 0]
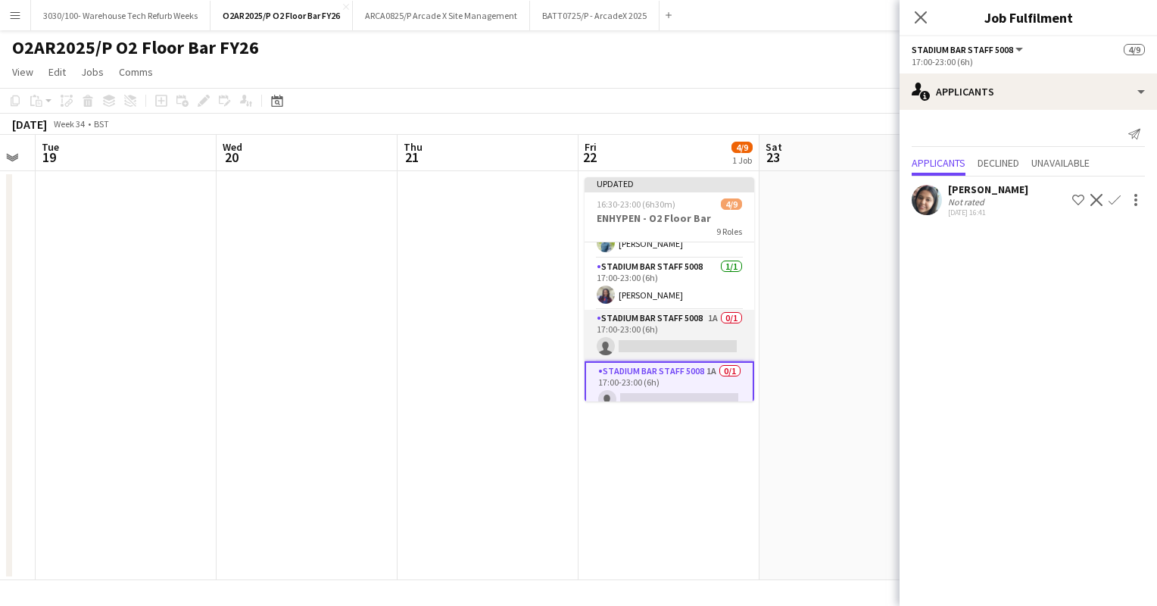
click at [654, 326] on app-card-role "Stadium Bar Staff 5008 1A 0/1 17:00-23:00 (6h) single-neutral-actions" at bounding box center [670, 336] width 170 height 52
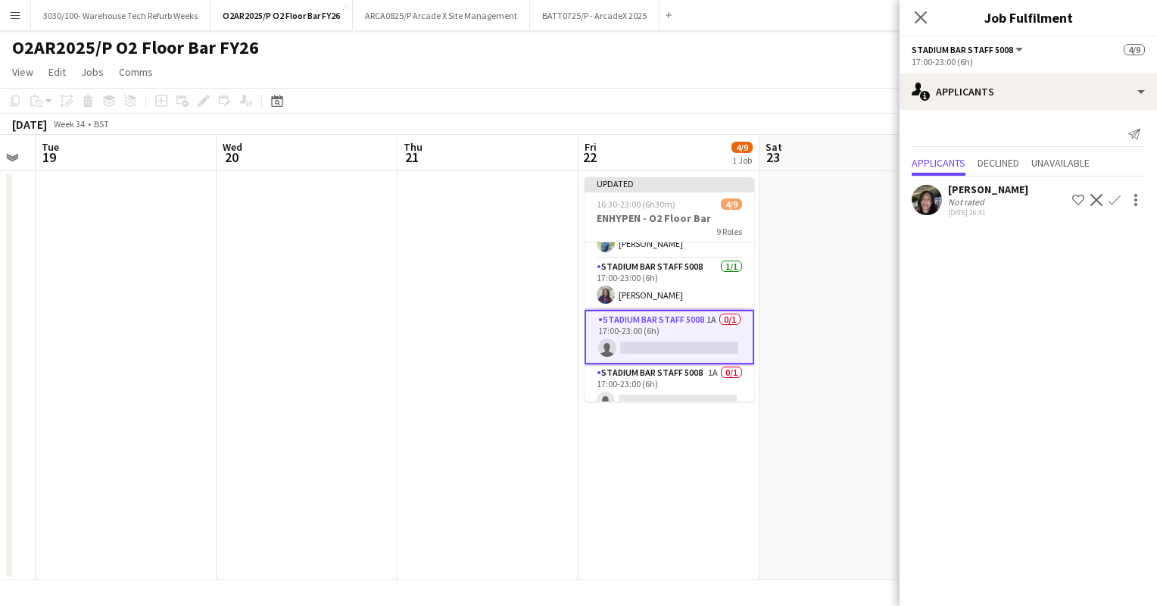
click at [788, 110] on app-toolbar "Copy Paste Paste Ctrl+V Paste with crew Ctrl+Shift+V Paste linked Job [GEOGRAPH…" at bounding box center [578, 101] width 1157 height 26
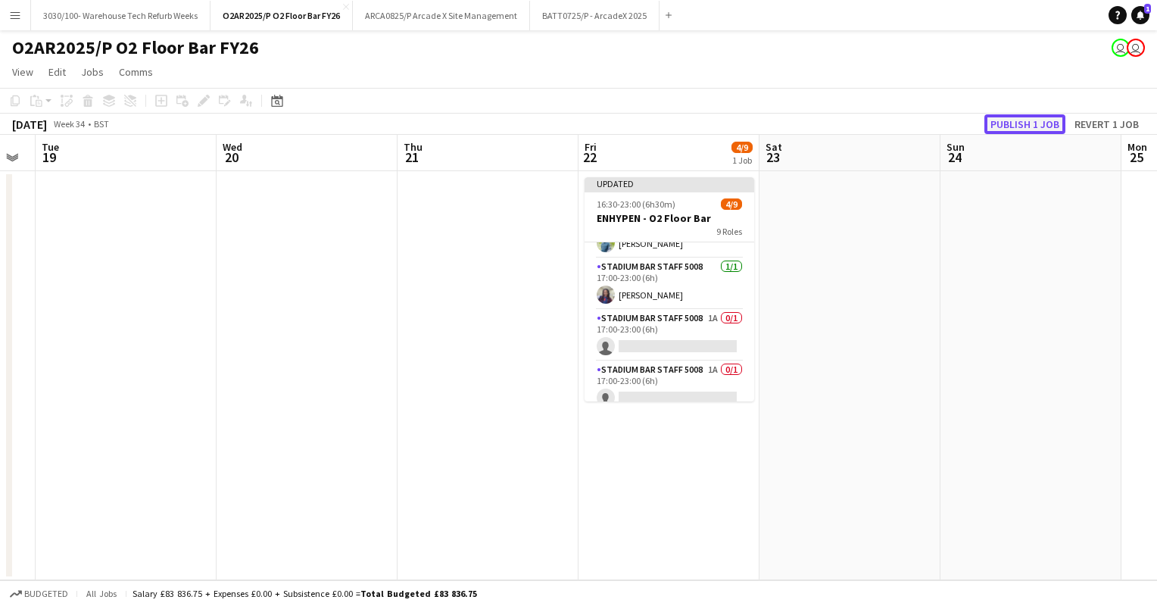
click at [1023, 127] on button "Publish 1 job" at bounding box center [1025, 124] width 81 height 20
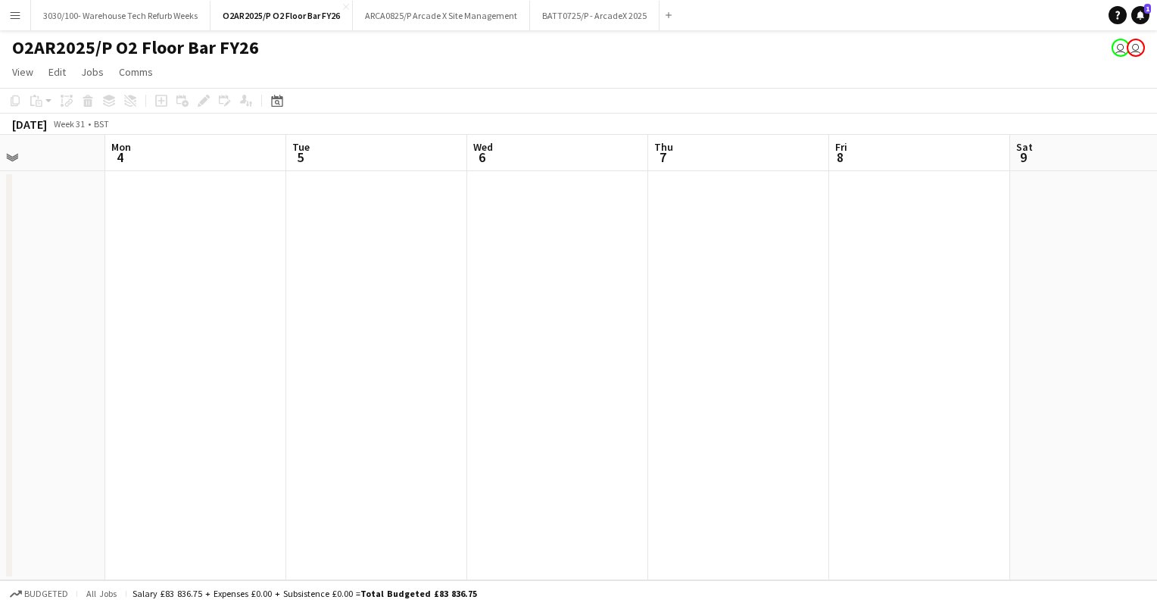
scroll to position [0, 376]
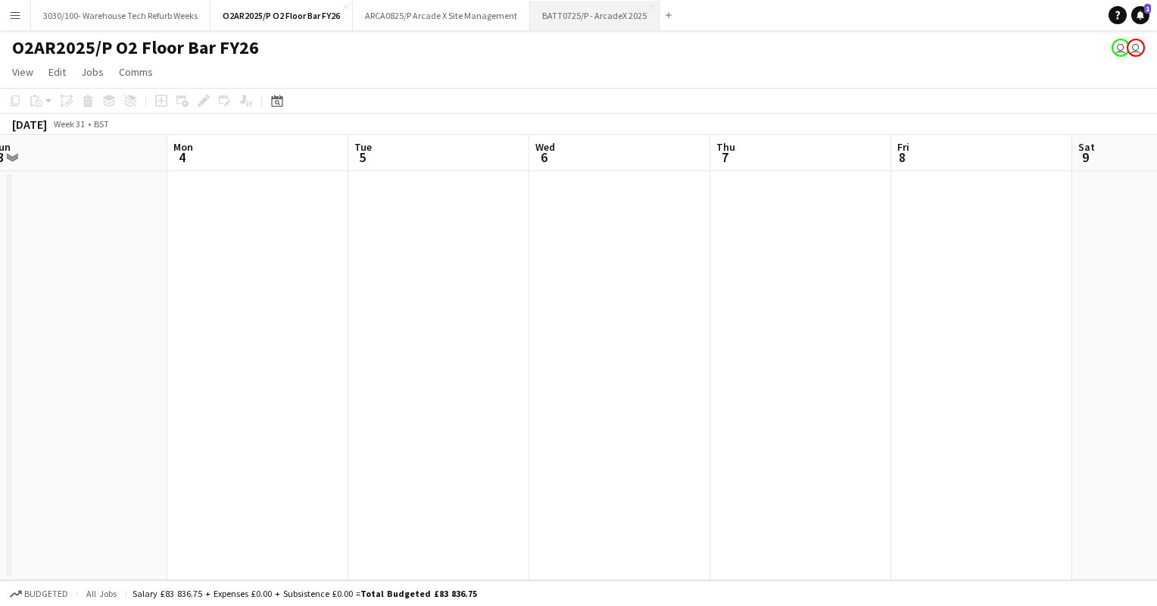
click at [583, 14] on button "BATT0725/P - ArcadeX 2025 Close" at bounding box center [595, 16] width 130 height 30
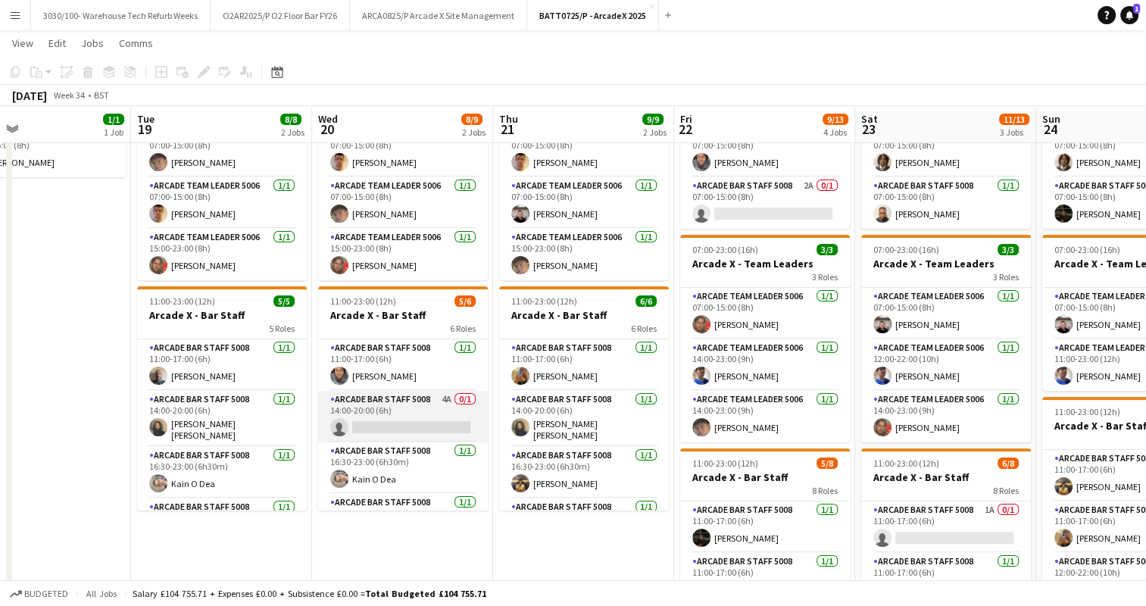
click at [420, 410] on app-card-role "Arcade Bar Staff 5008 4A 0/1 14:00-20:00 (6h) single-neutral-actions" at bounding box center [403, 417] width 170 height 52
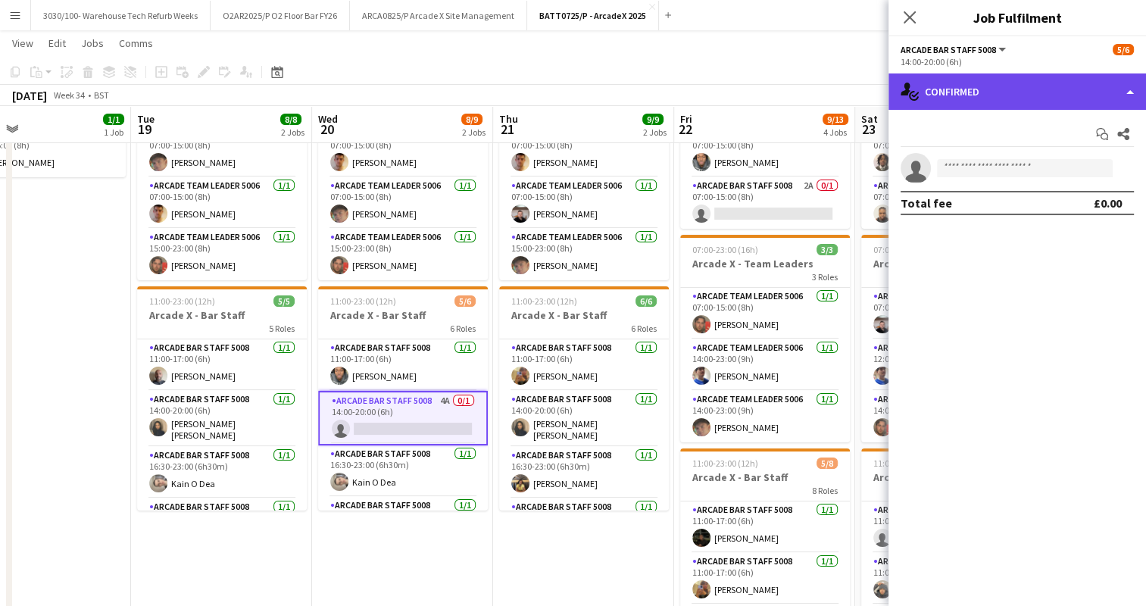
click at [1045, 94] on div "single-neutral-actions-check-2 Confirmed" at bounding box center [1018, 91] width 258 height 36
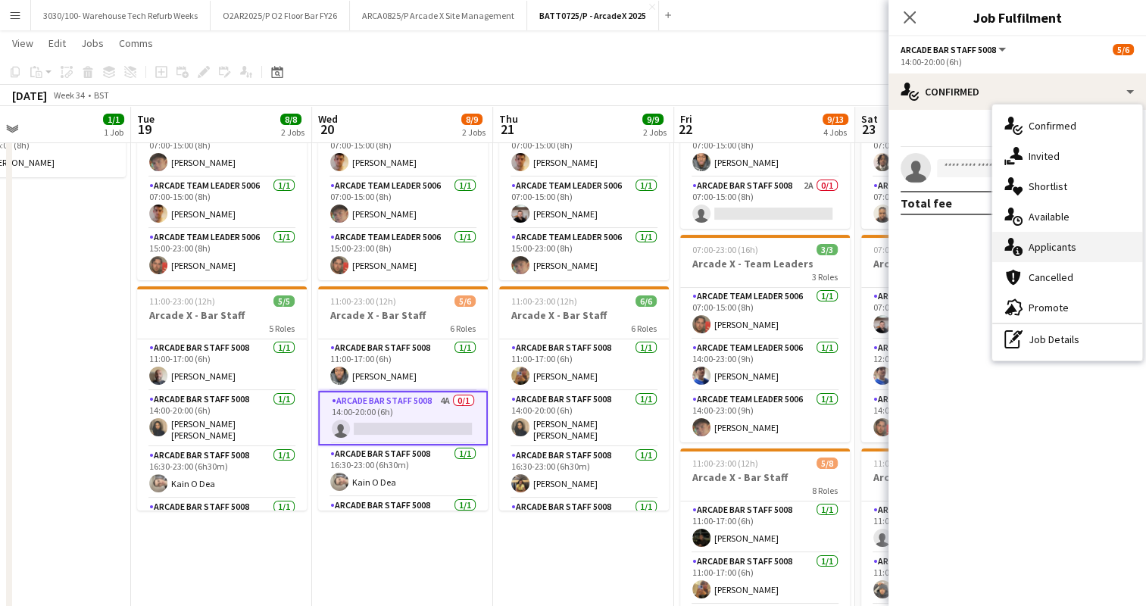
click at [1029, 255] on div "single-neutral-actions-information Applicants" at bounding box center [1067, 247] width 150 height 30
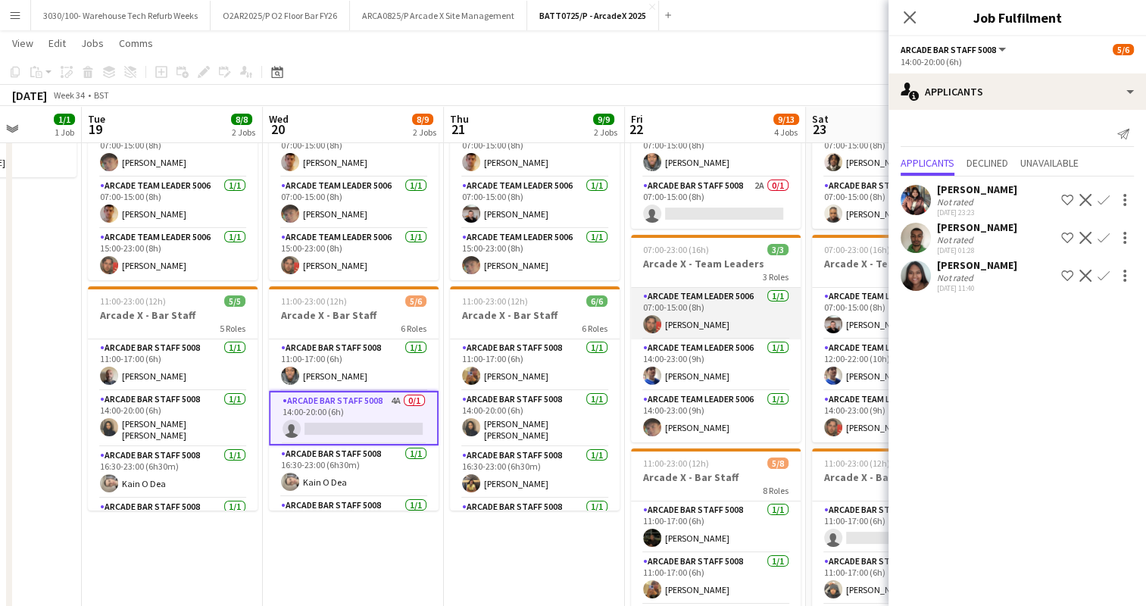
scroll to position [0, 464]
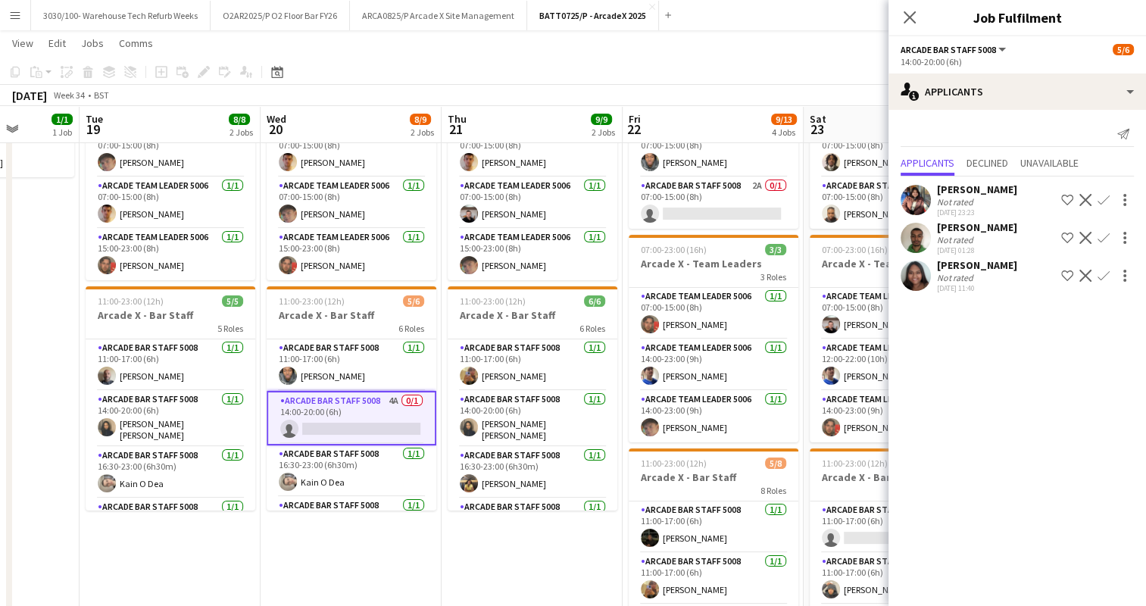
click at [915, 276] on app-user-avatar at bounding box center [916, 276] width 30 height 30
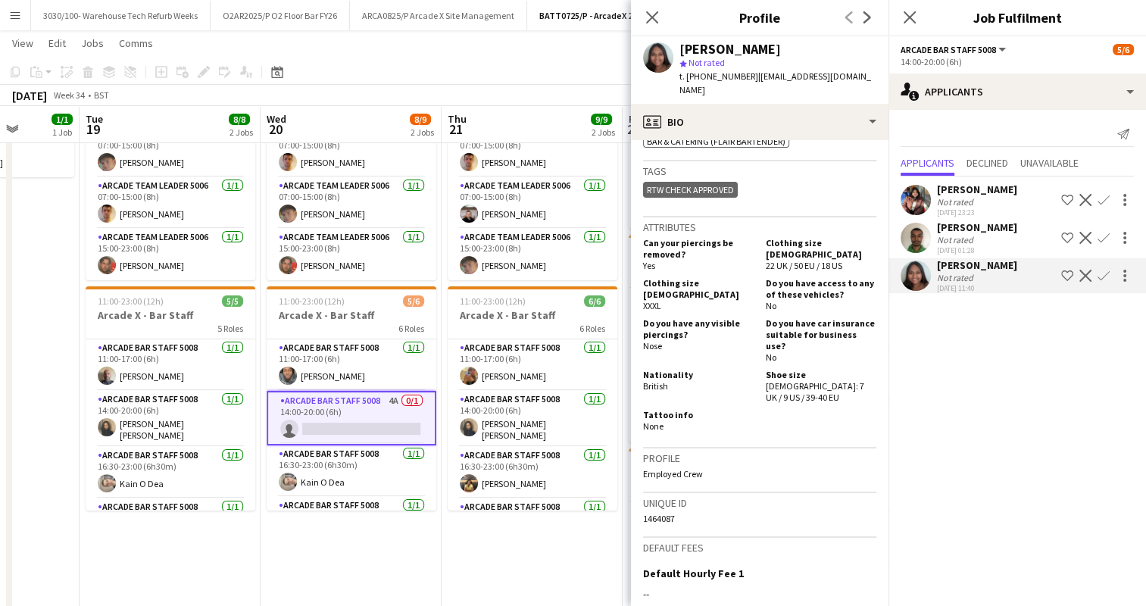
scroll to position [592, 0]
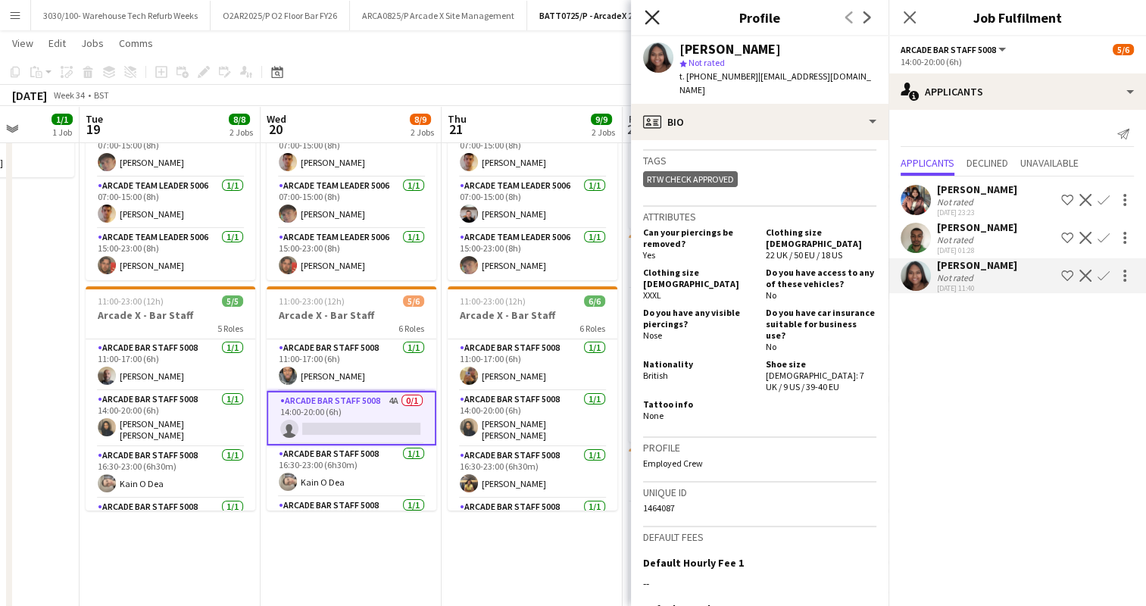
click at [648, 17] on icon "Close pop-in" at bounding box center [652, 17] width 14 height 14
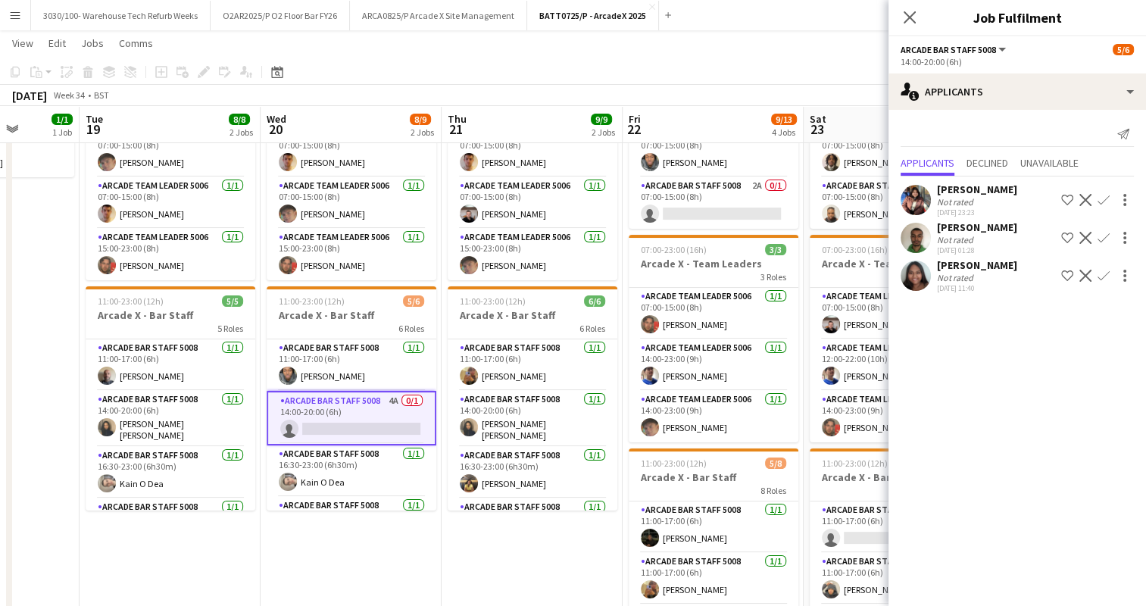
click at [959, 234] on div "Not rated" at bounding box center [956, 239] width 39 height 11
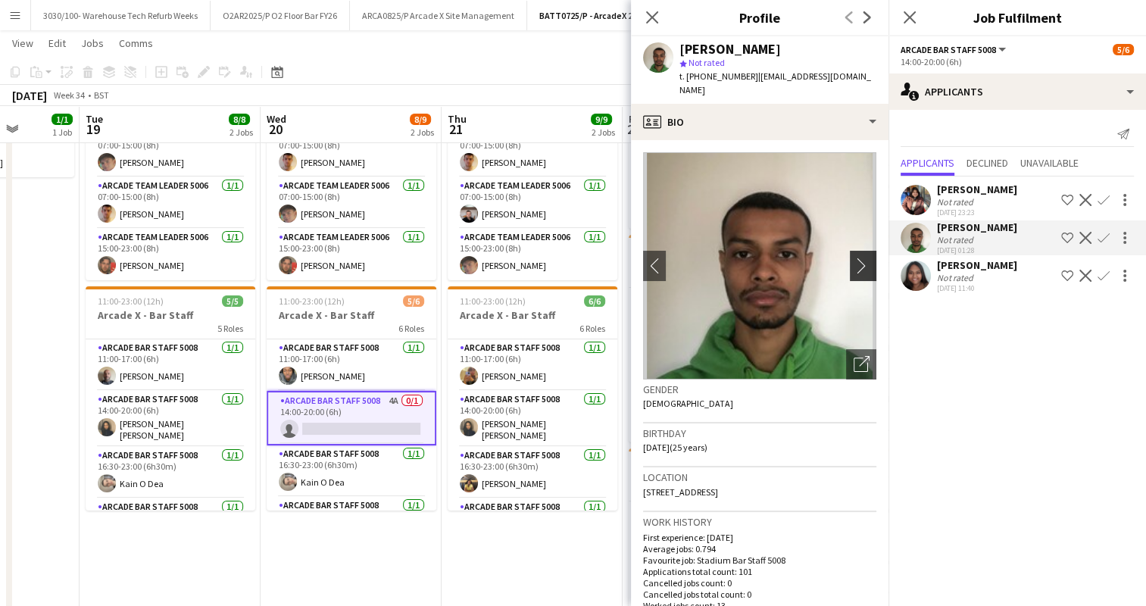
click at [854, 258] on app-icon "chevron-right" at bounding box center [865, 266] width 23 height 16
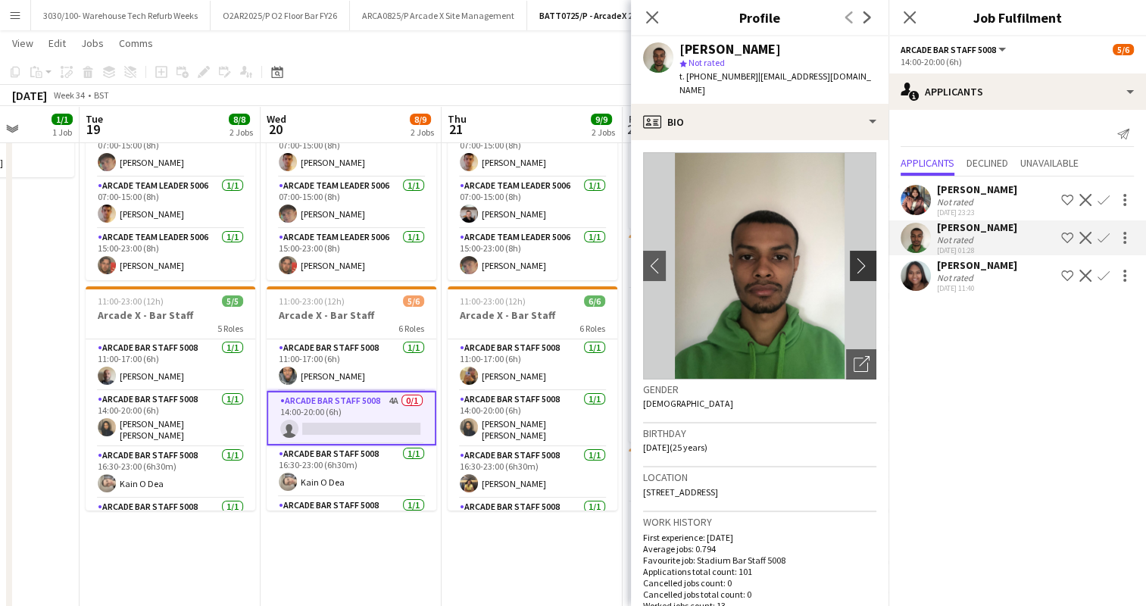
click at [854, 258] on app-icon "chevron-right" at bounding box center [865, 266] width 23 height 16
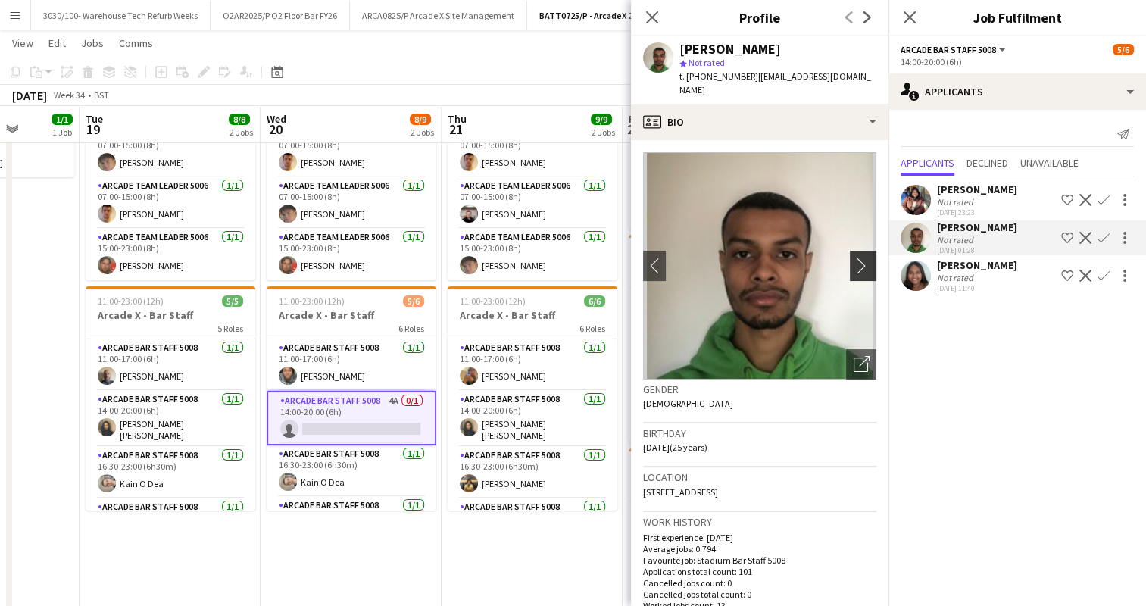
click at [854, 258] on app-icon "chevron-right" at bounding box center [865, 266] width 23 height 16
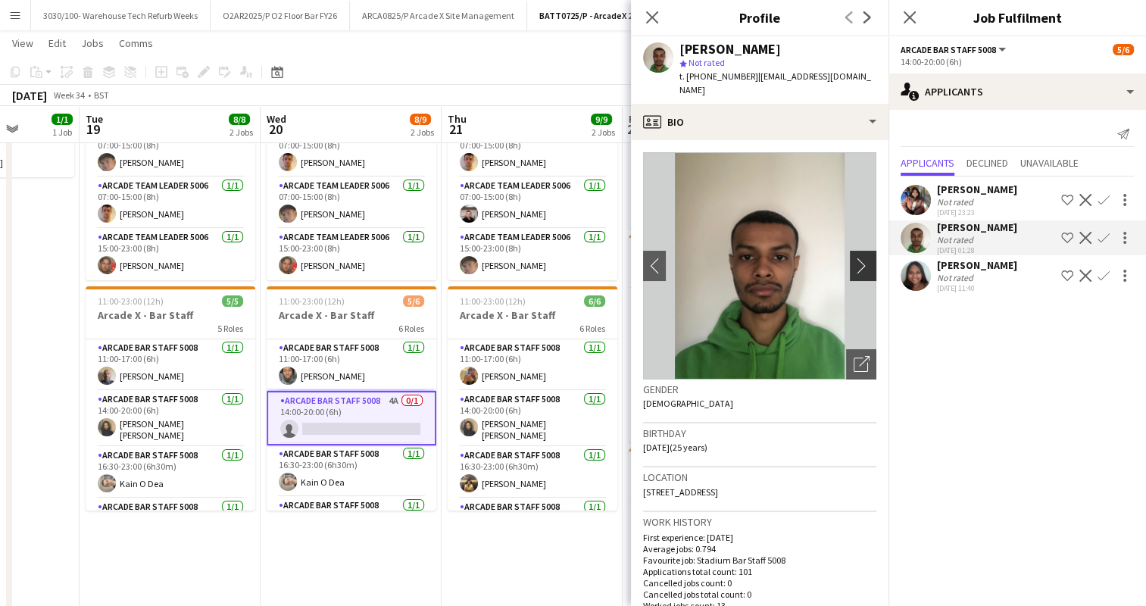
click at [854, 258] on app-icon "chevron-right" at bounding box center [865, 266] width 23 height 16
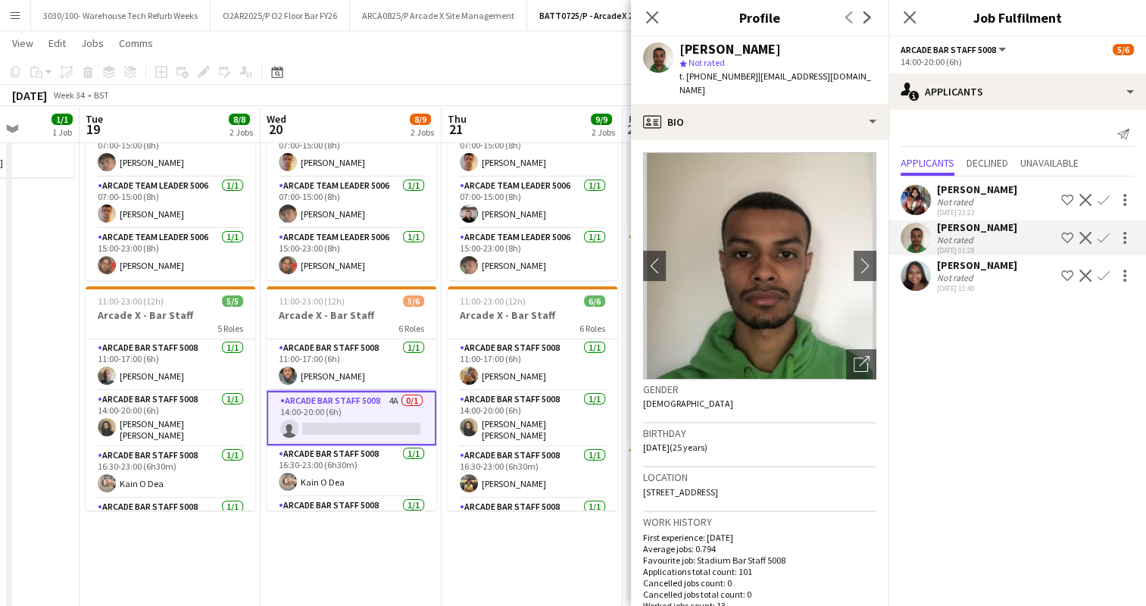
click at [947, 185] on div "[PERSON_NAME]" at bounding box center [977, 190] width 80 height 14
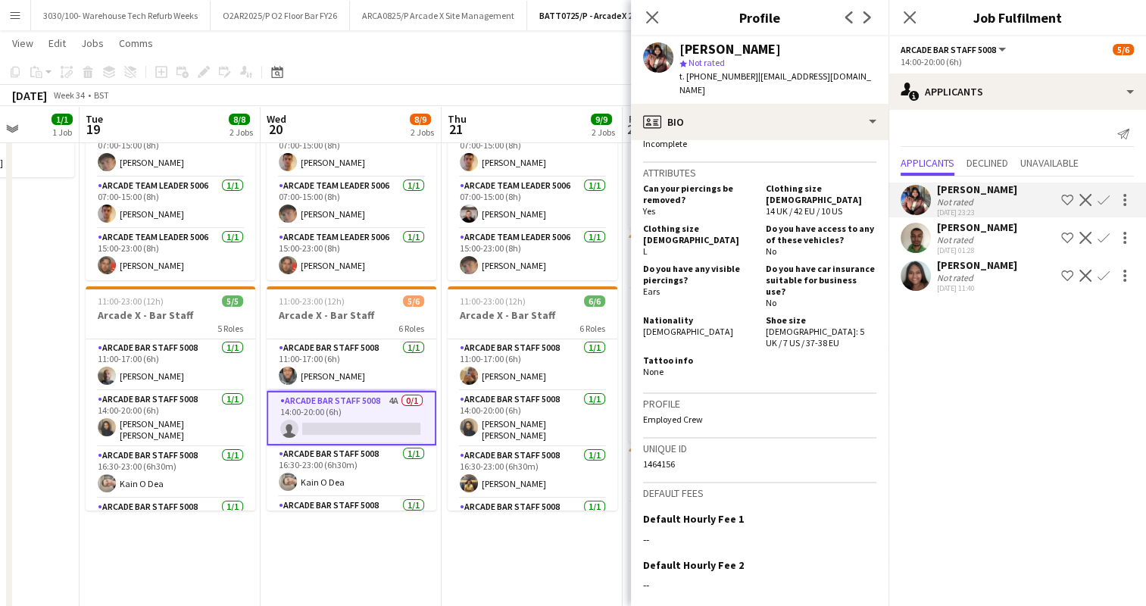
scroll to position [623, 0]
click at [971, 244] on div "Not rated" at bounding box center [956, 239] width 39 height 11
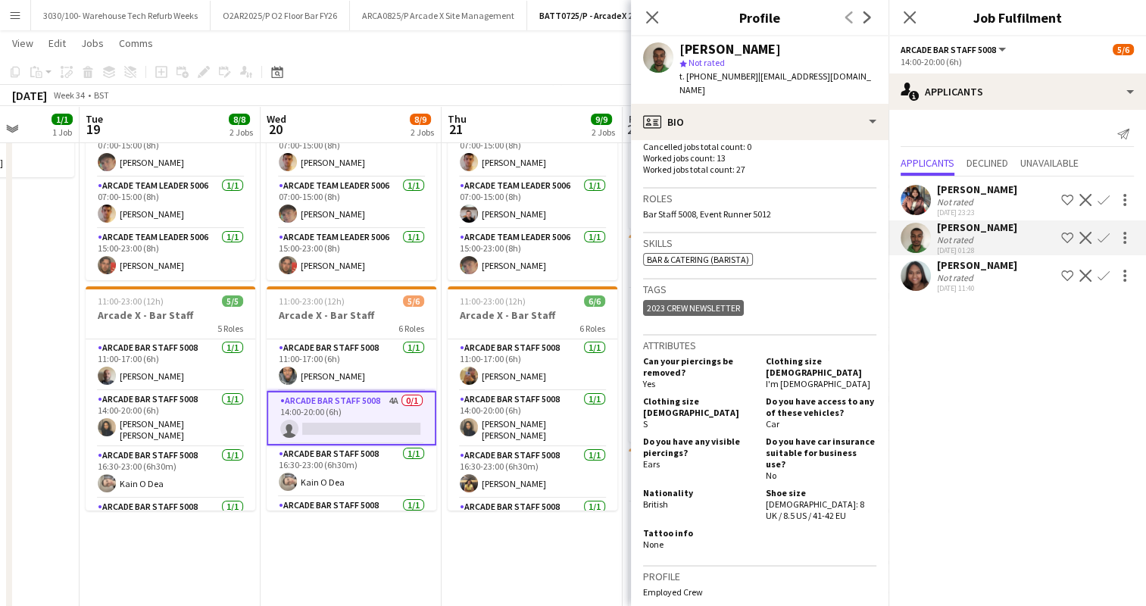
scroll to position [448, 0]
click at [979, 287] on div "[DATE] 11:40" at bounding box center [977, 288] width 80 height 10
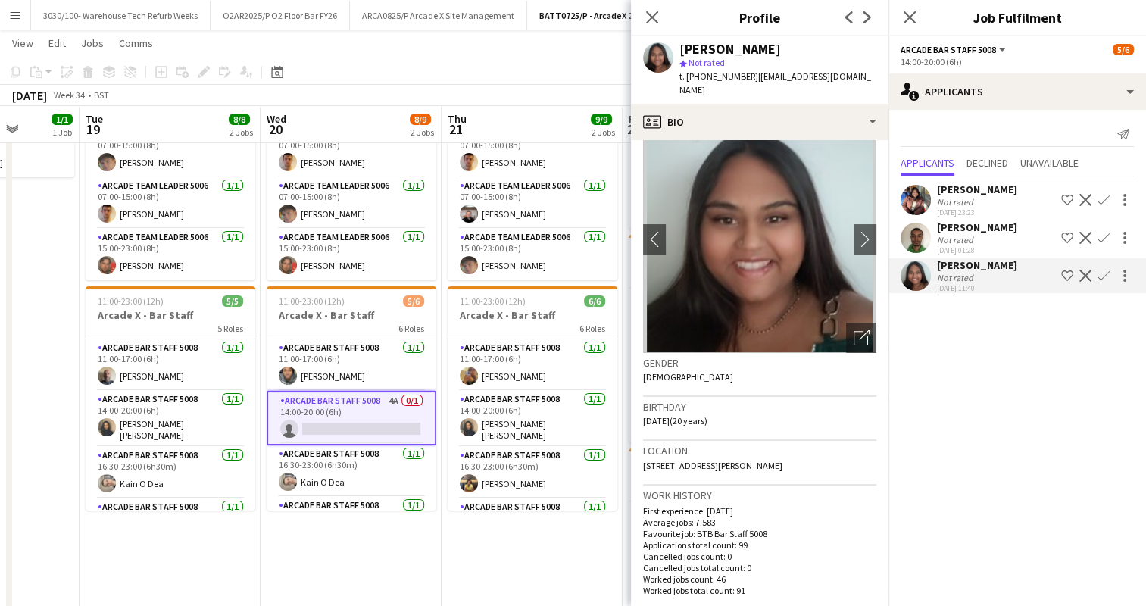
scroll to position [0, 0]
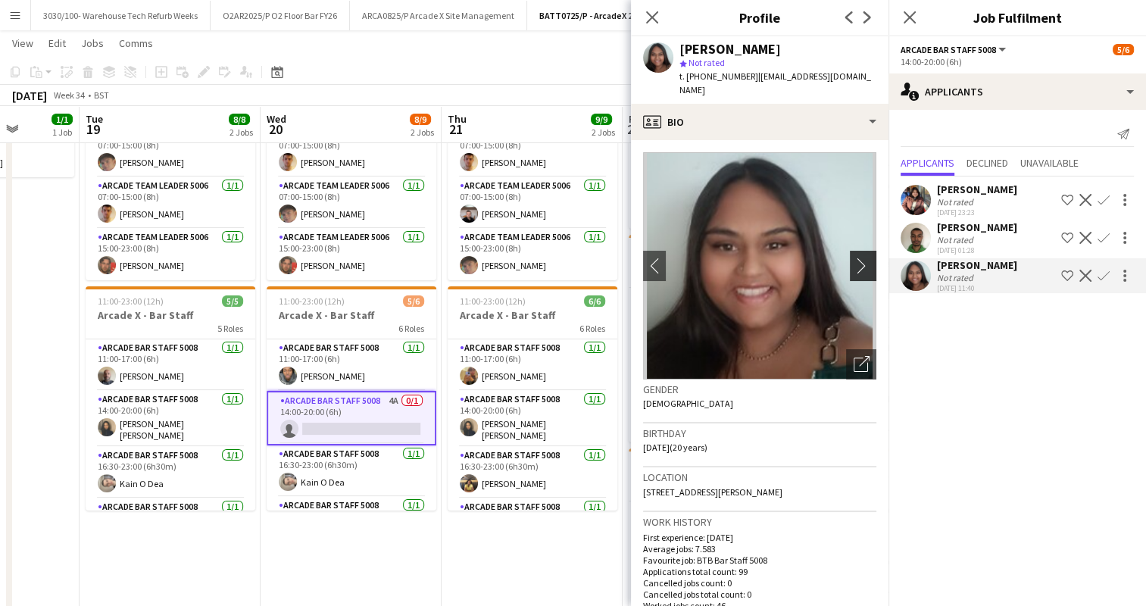
click at [850, 251] on button "chevron-right" at bounding box center [865, 266] width 30 height 30
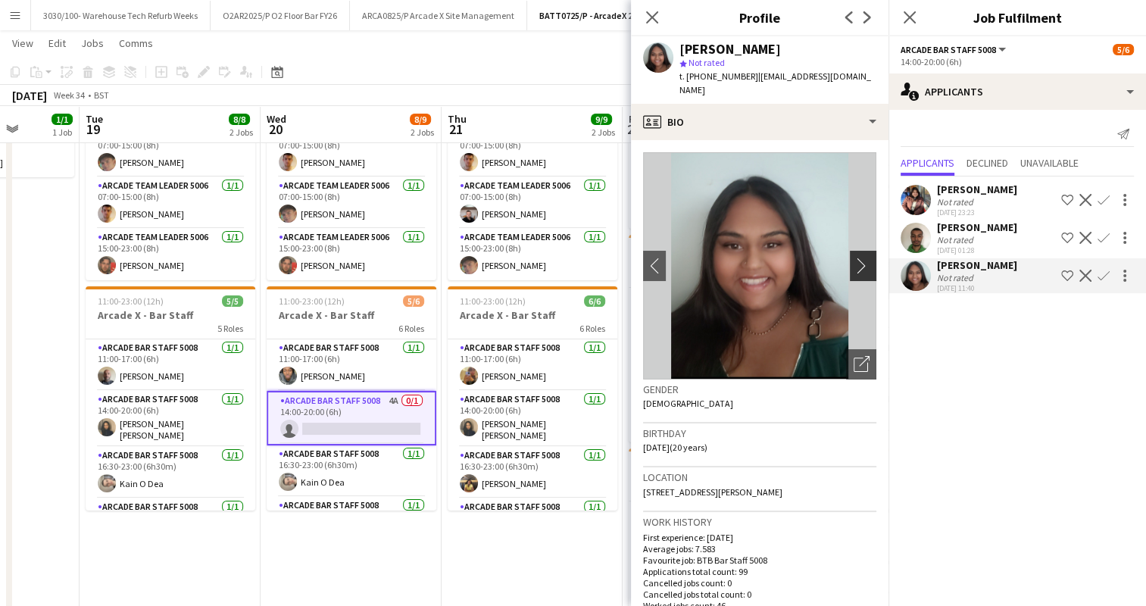
click at [854, 258] on app-icon "chevron-right" at bounding box center [865, 266] width 23 height 16
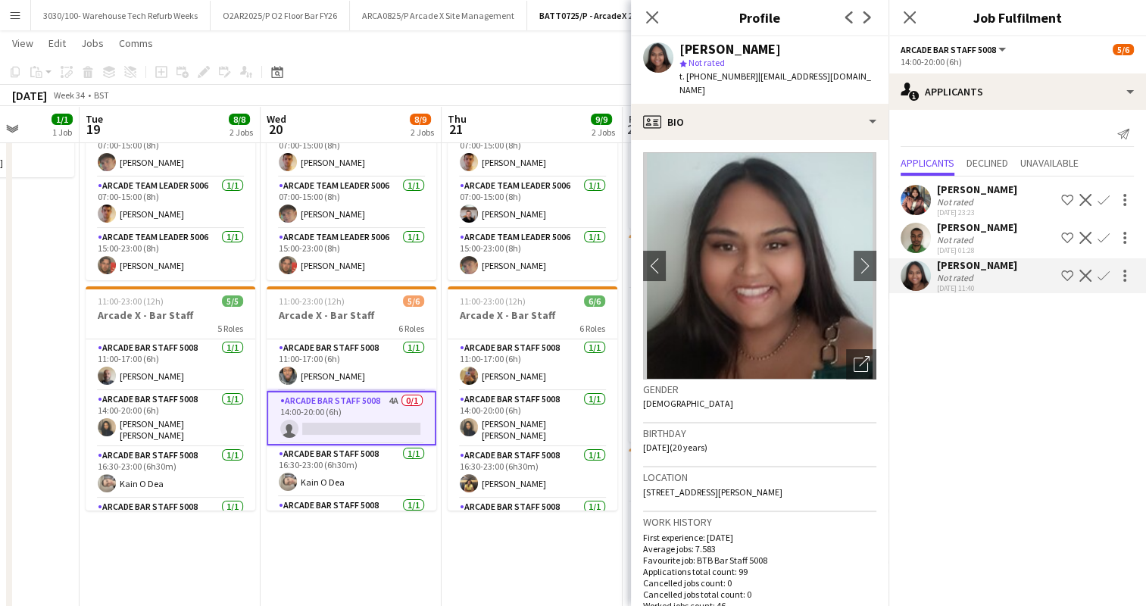
click at [651, 27] on div "Close pop-in" at bounding box center [652, 17] width 42 height 35
click at [661, 15] on app-icon "Close pop-in" at bounding box center [653, 18] width 22 height 22
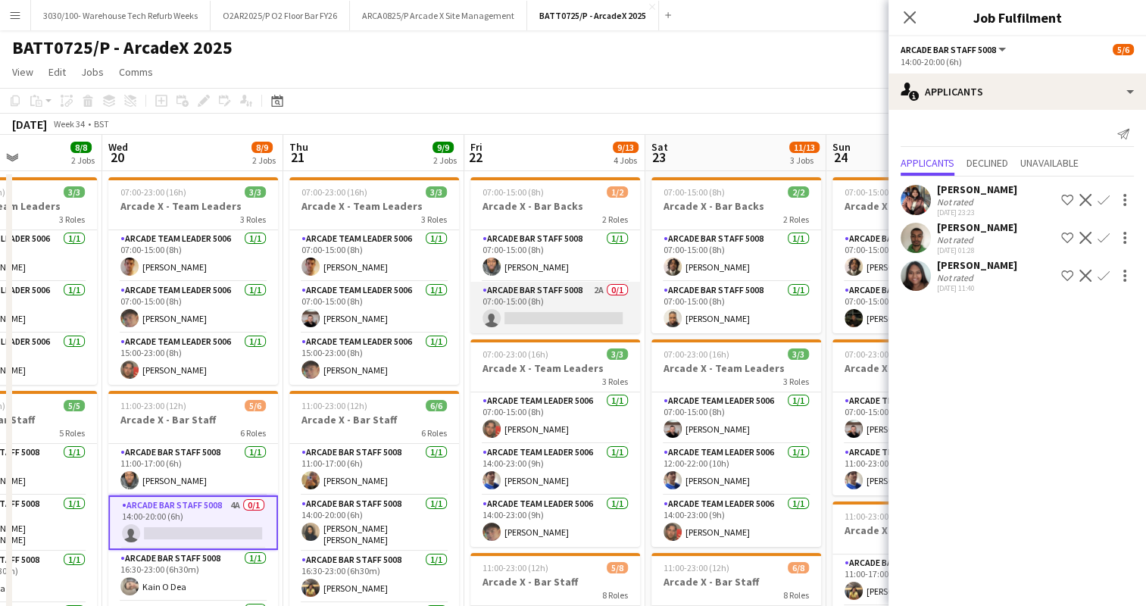
click at [579, 294] on app-card-role "Arcade Bar Staff 5008 2A 0/1 07:00-15:00 (8h) single-neutral-actions" at bounding box center [555, 308] width 170 height 52
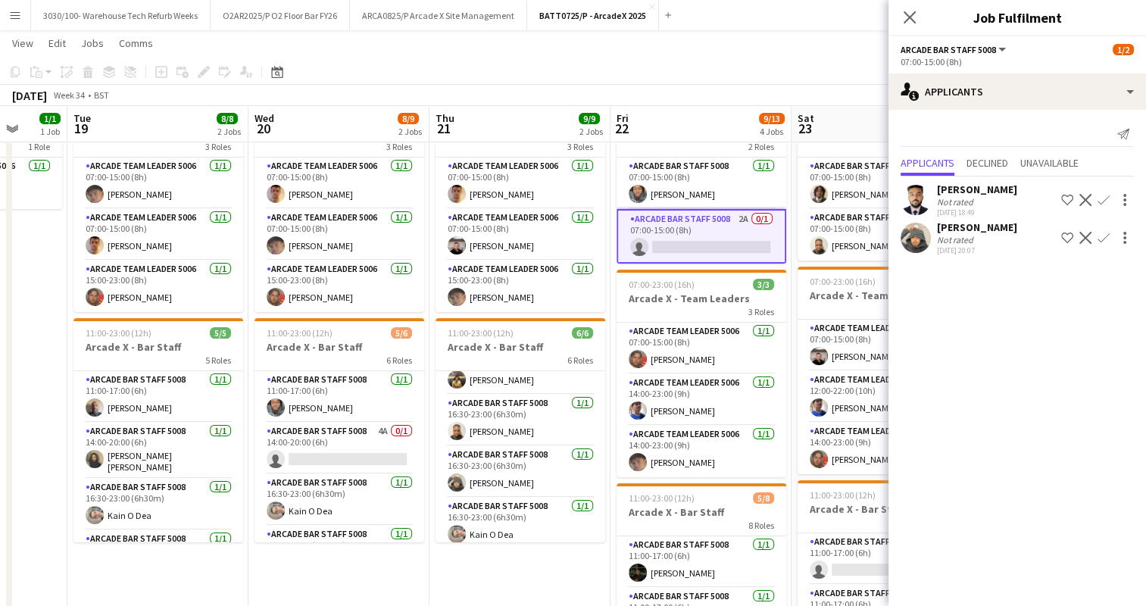
scroll to position [142, 0]
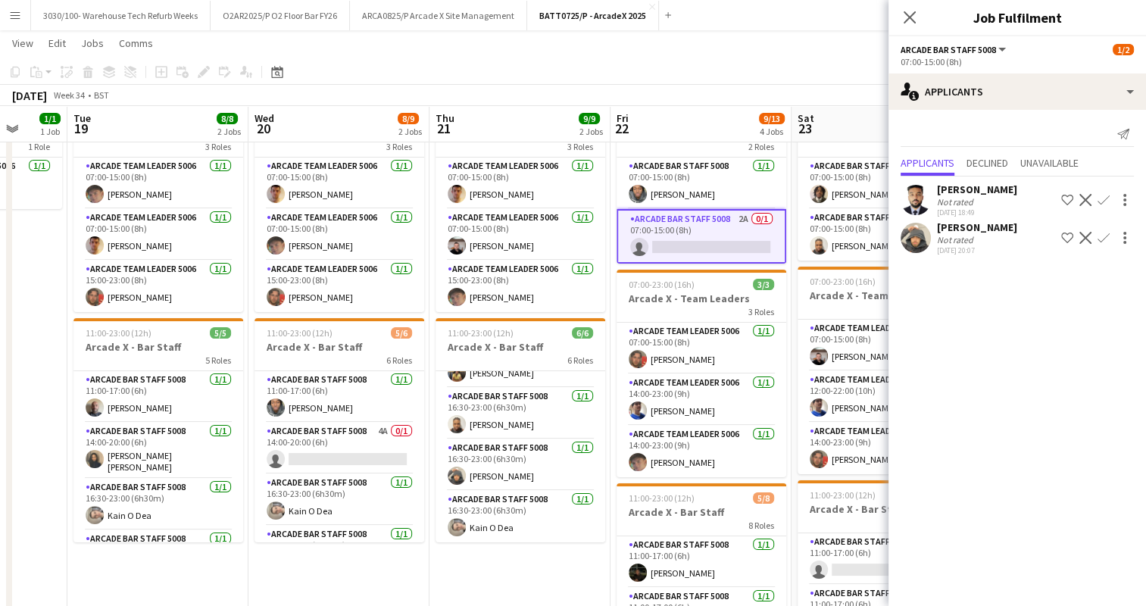
click at [1104, 197] on app-icon "Confirm" at bounding box center [1104, 200] width 12 height 12
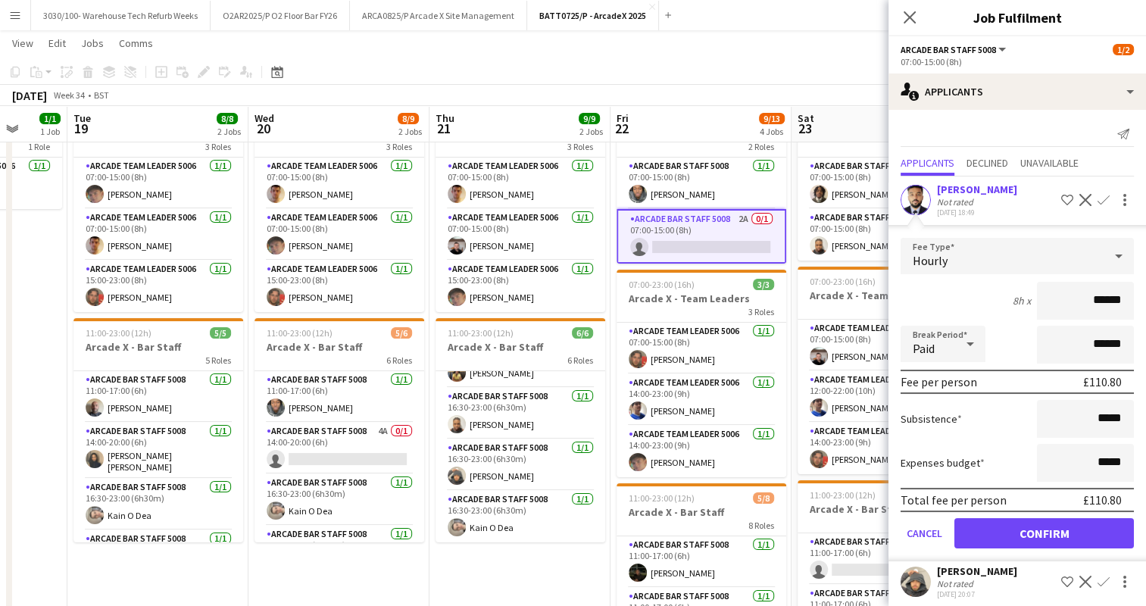
scroll to position [6, 0]
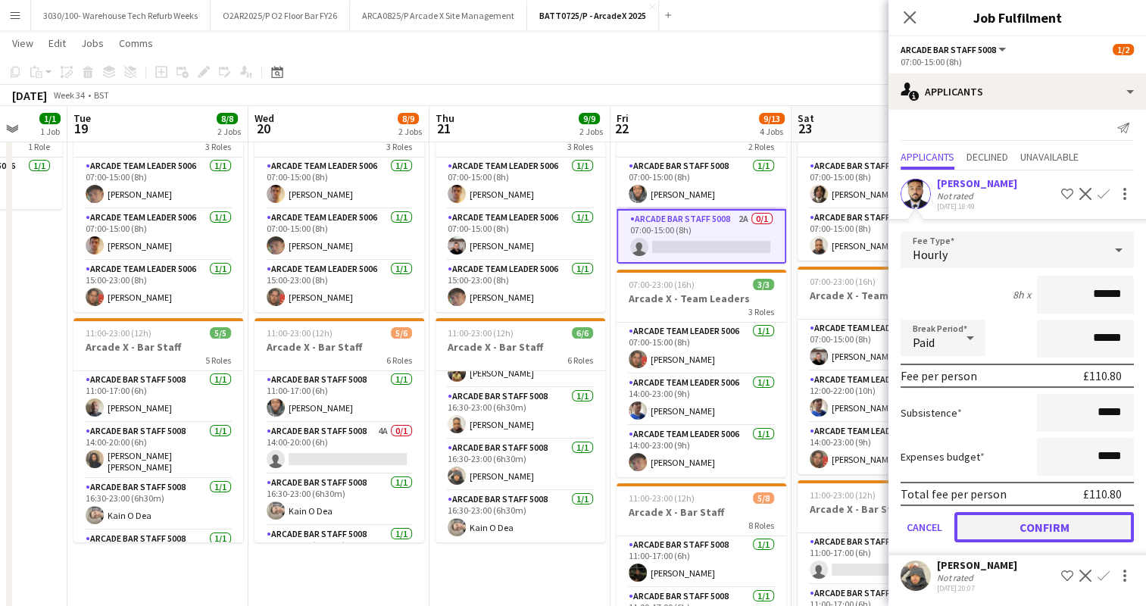
click at [1050, 533] on button "Confirm" at bounding box center [1044, 527] width 180 height 30
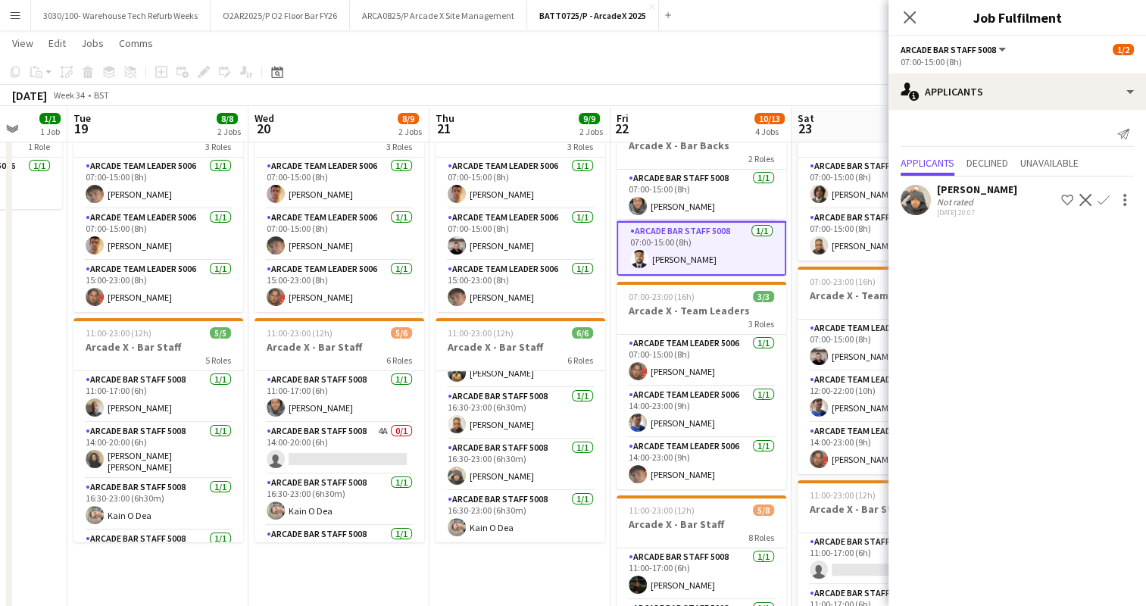
scroll to position [0, 0]
click at [780, 78] on app-toolbar "Copy Paste Paste Ctrl+V Paste with crew Ctrl+Shift+V Paste linked Job [GEOGRAPH…" at bounding box center [573, 72] width 1146 height 26
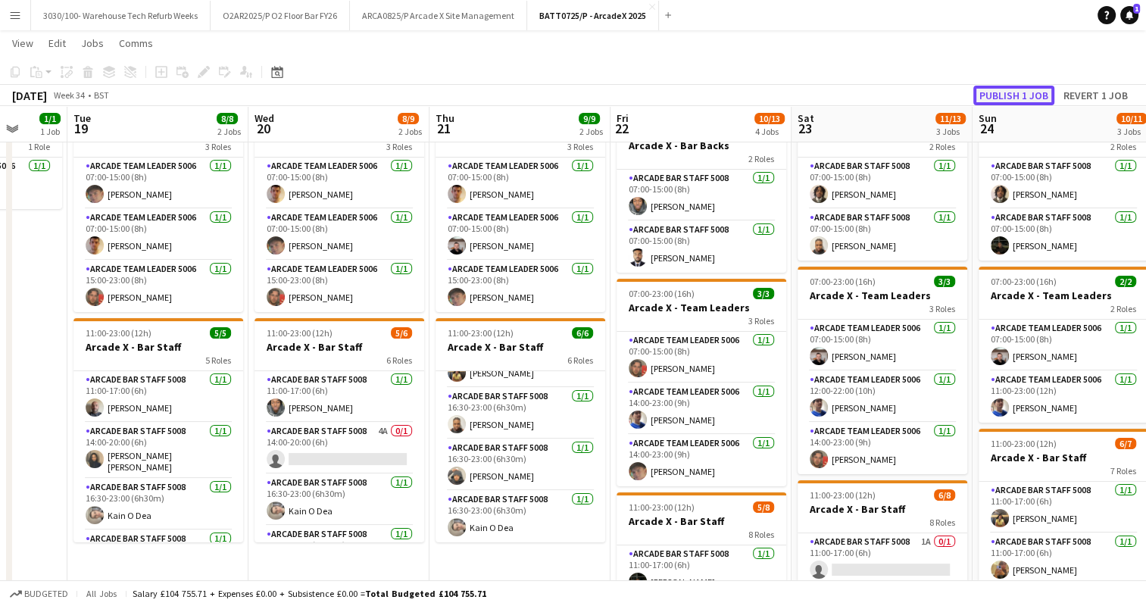
click at [1003, 89] on button "Publish 1 job" at bounding box center [1013, 96] width 81 height 20
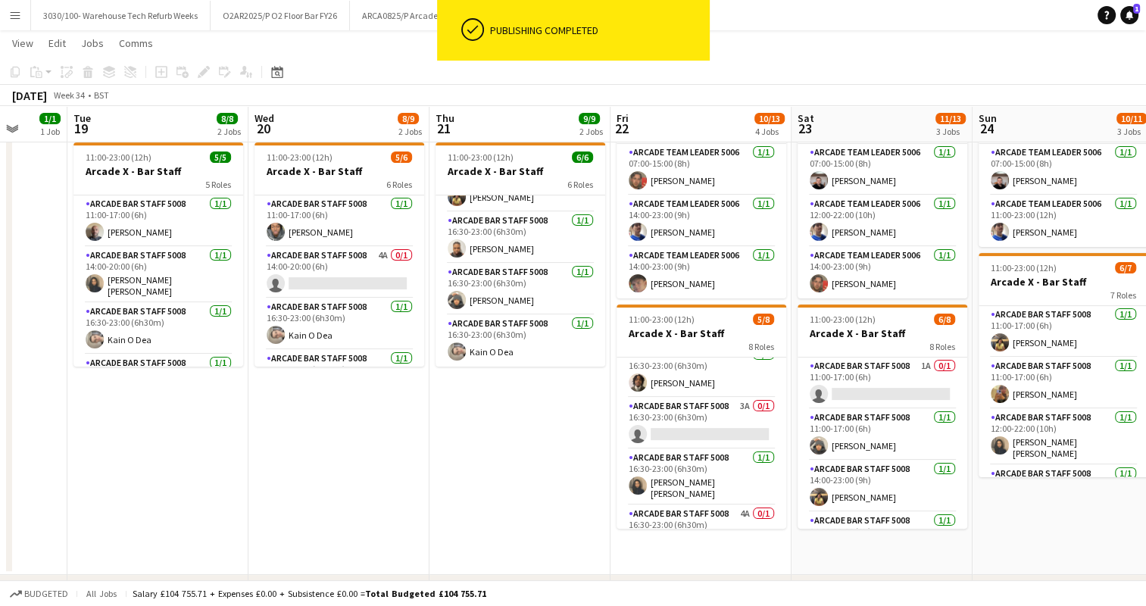
scroll to position [167, 0]
click at [711, 423] on app-card-role "Arcade Bar Staff 5008 3A 0/1 16:30-23:00 (6h30m) single-neutral-actions" at bounding box center [702, 423] width 170 height 52
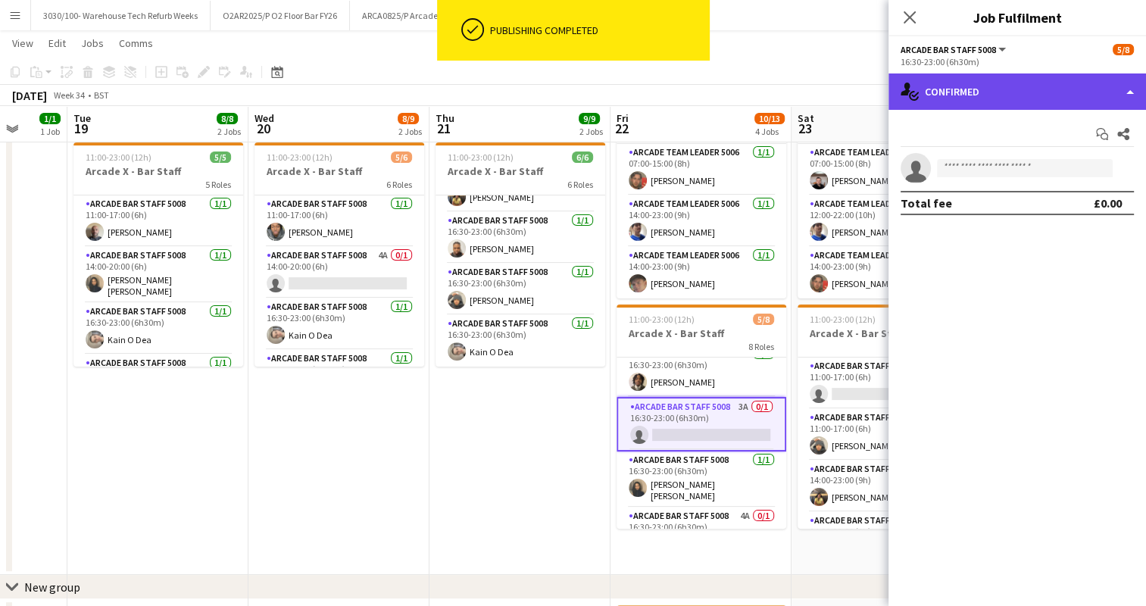
click at [1040, 106] on div "single-neutral-actions-check-2 Confirmed" at bounding box center [1018, 91] width 258 height 36
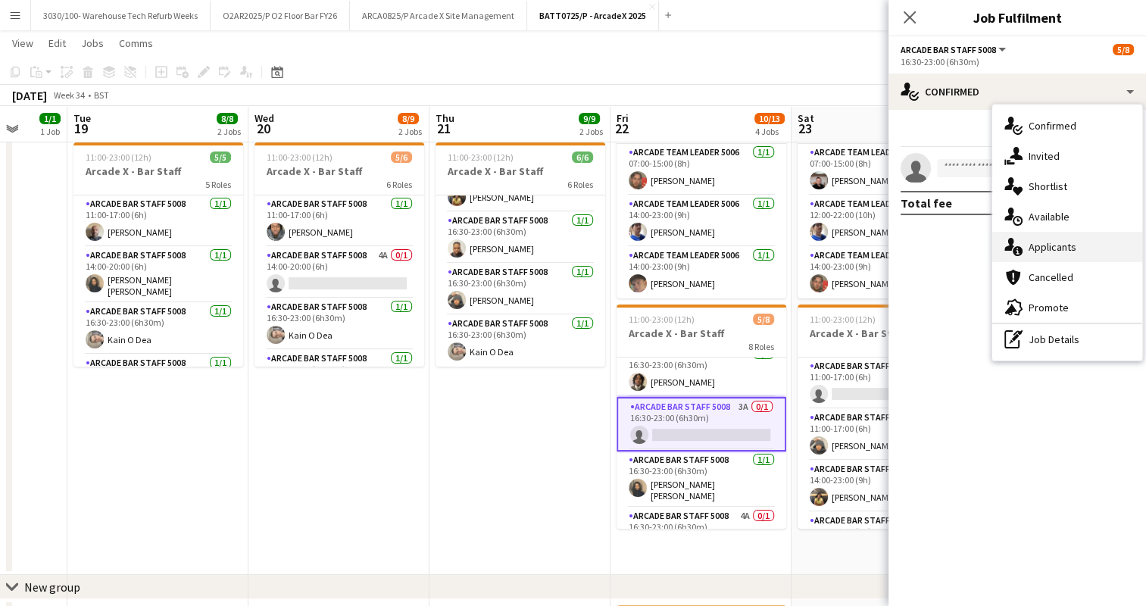
click at [1067, 258] on div "single-neutral-actions-information Applicants" at bounding box center [1067, 247] width 150 height 30
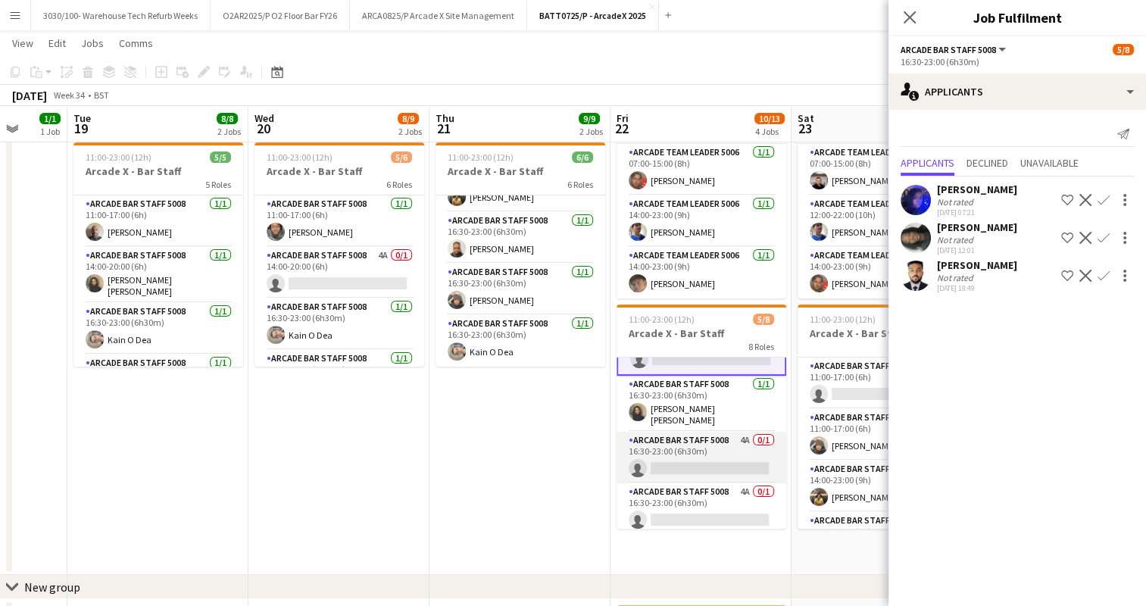
click at [697, 442] on app-card-role "Arcade Bar Staff 5008 4A 0/1 16:30-23:00 (6h30m) single-neutral-actions" at bounding box center [702, 458] width 170 height 52
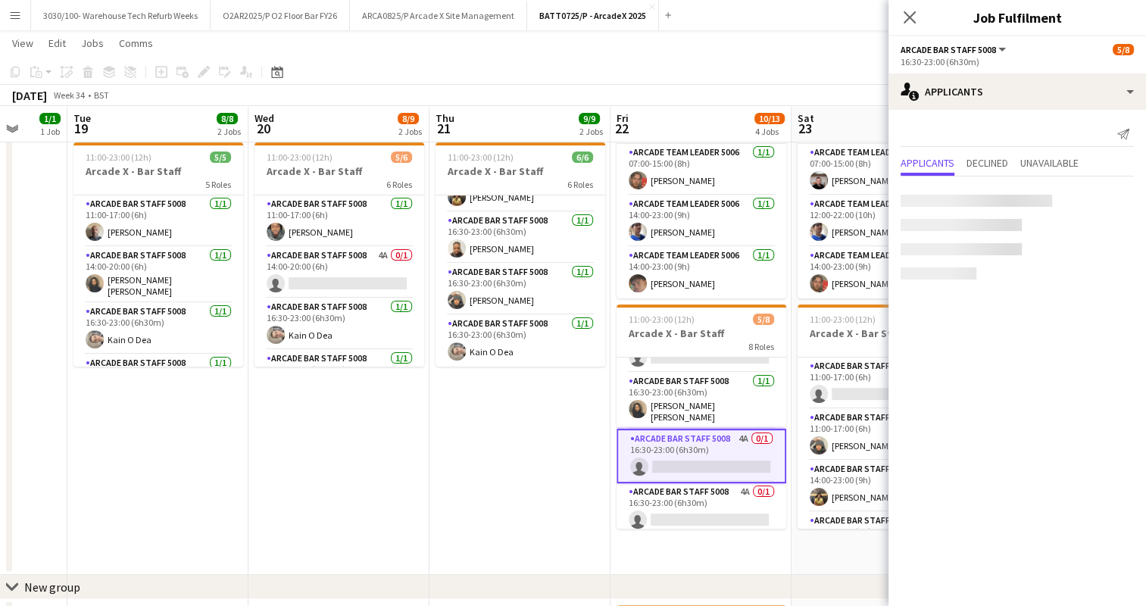
scroll to position [242, 0]
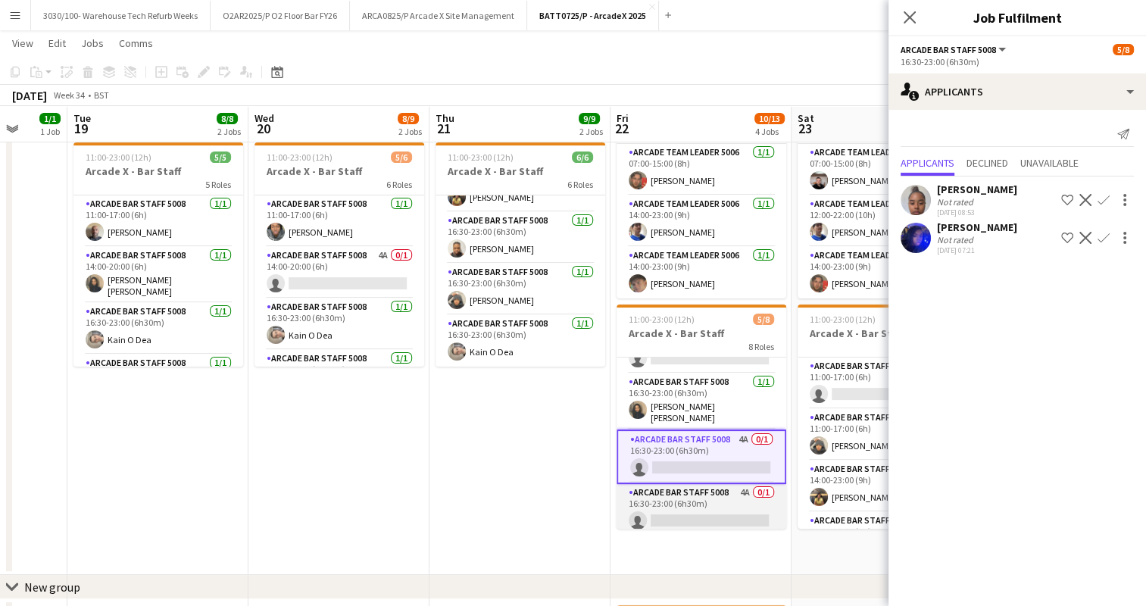
click at [699, 503] on app-card-role "Arcade Bar Staff 5008 4A 0/1 16:30-23:00 (6h30m) single-neutral-actions" at bounding box center [702, 510] width 170 height 52
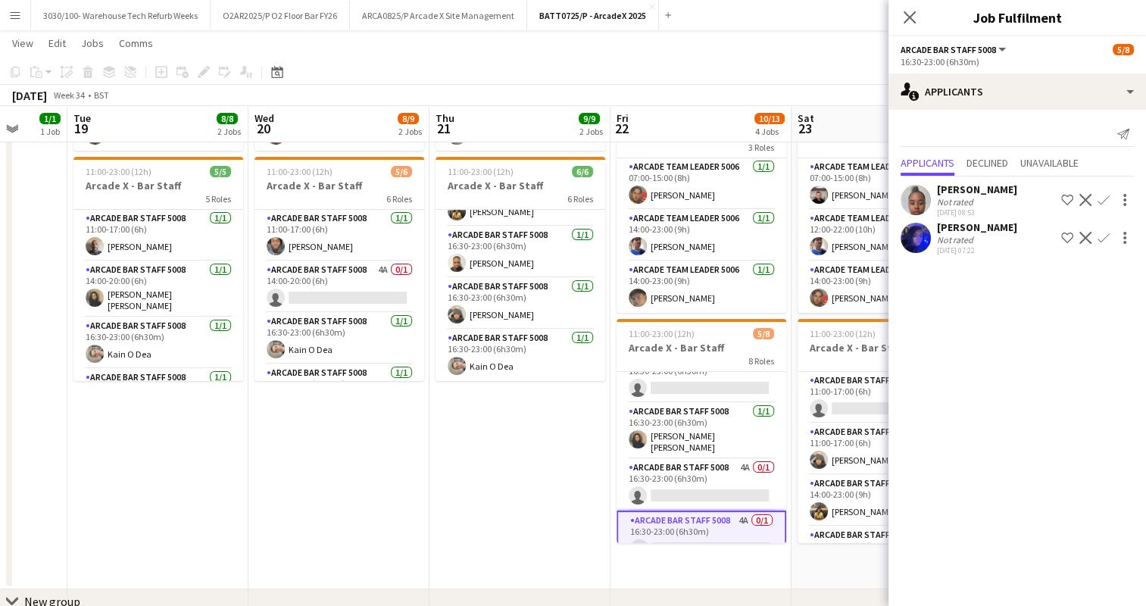
scroll to position [242, 0]
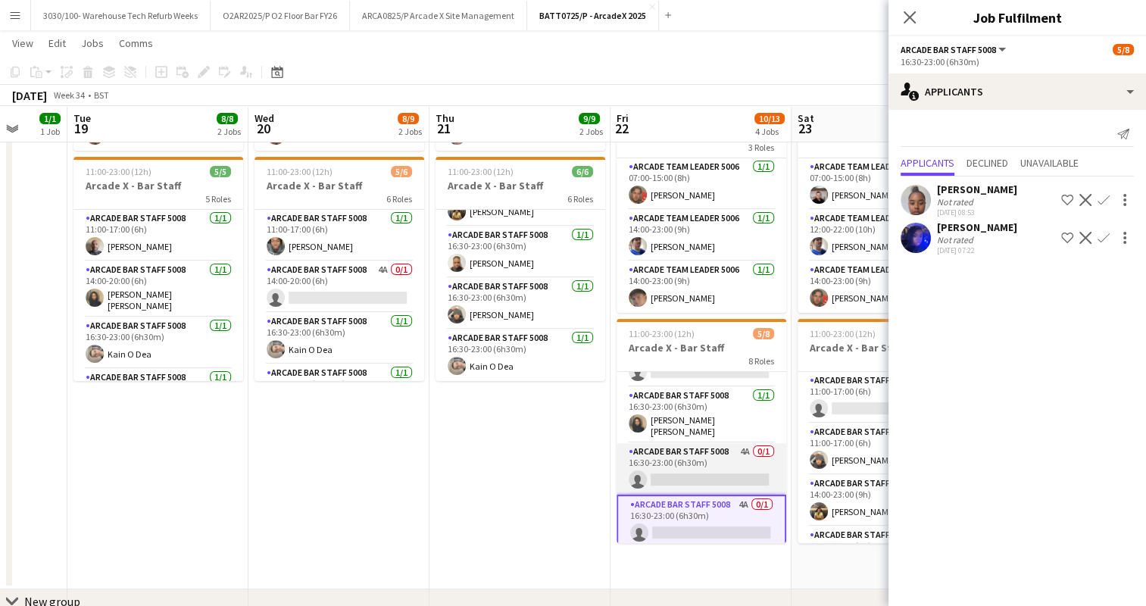
click at [698, 466] on app-card-role "Arcade Bar Staff 5008 4A 0/1 16:30-23:00 (6h30m) single-neutral-actions" at bounding box center [702, 469] width 170 height 52
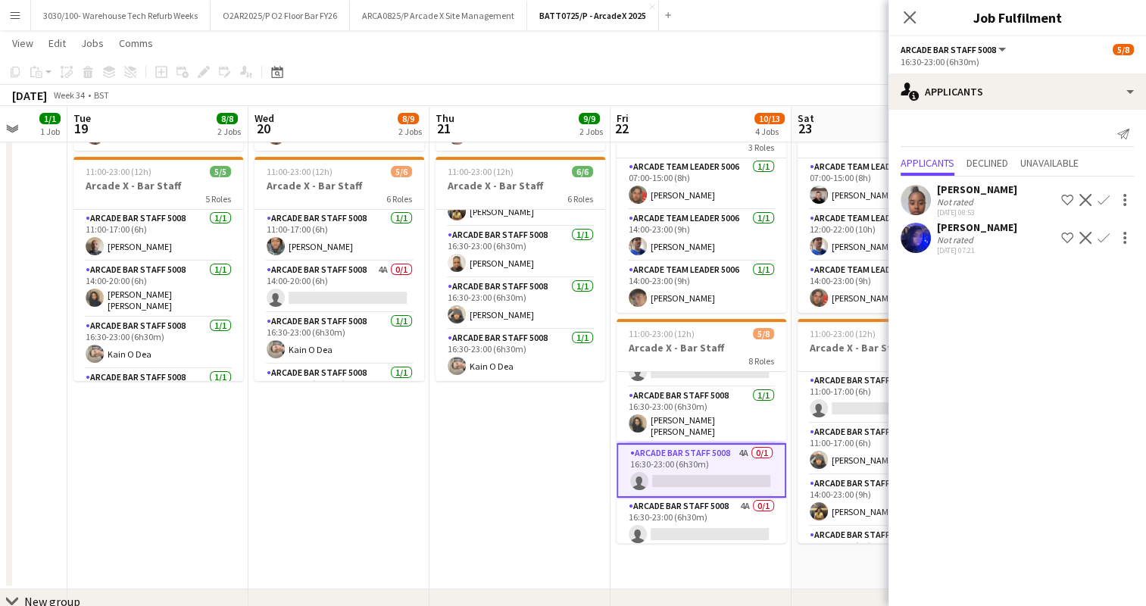
click at [1099, 200] on app-icon "Confirm" at bounding box center [1104, 200] width 12 height 12
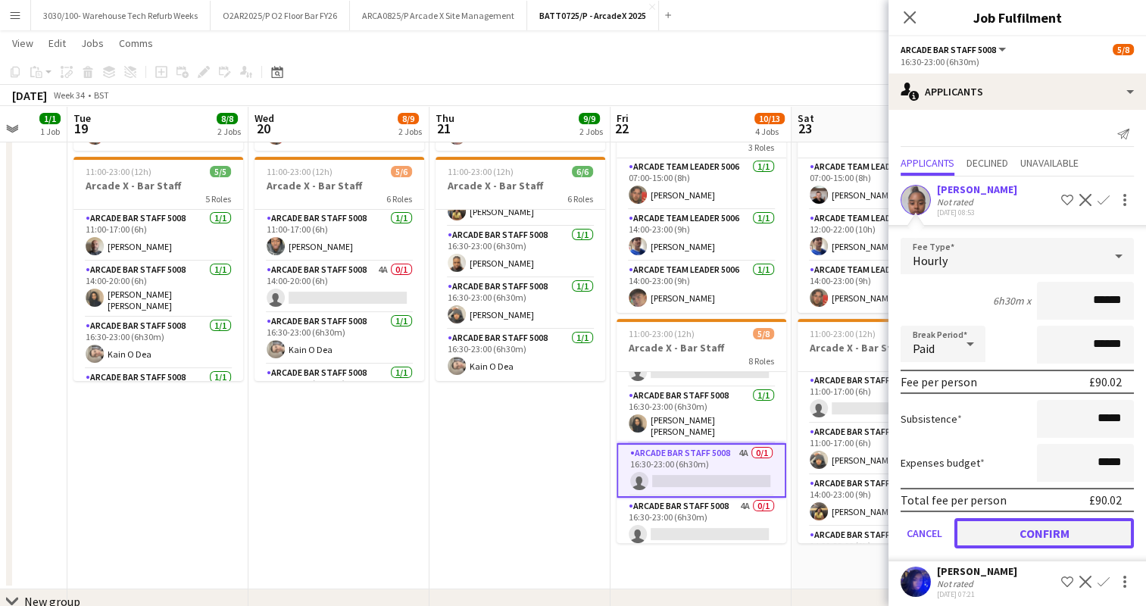
click at [1022, 539] on button "Confirm" at bounding box center [1044, 533] width 180 height 30
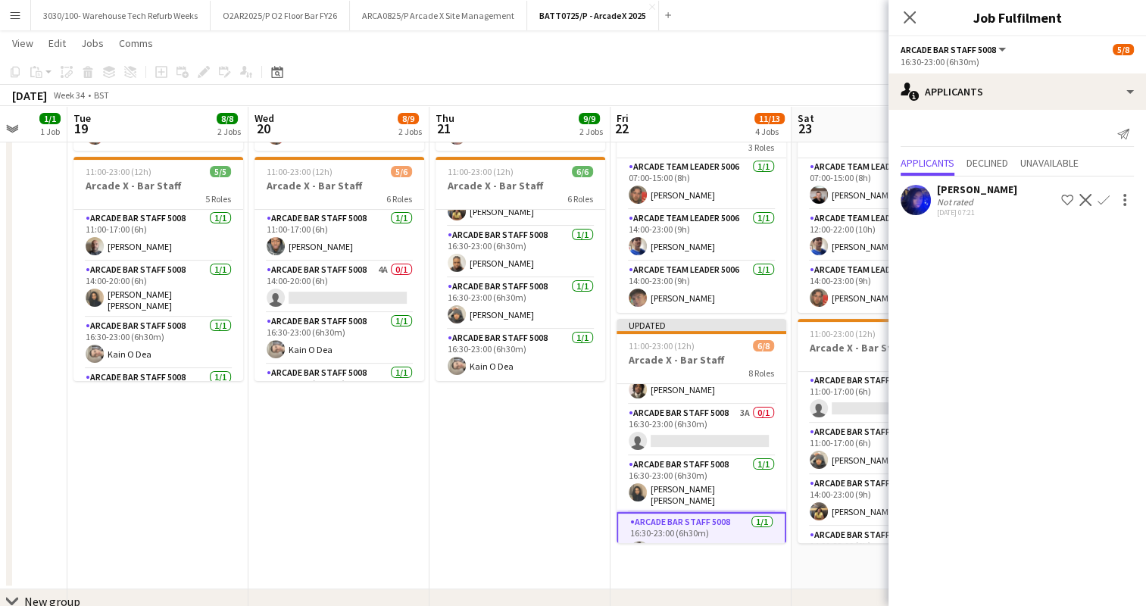
scroll to position [182, 0]
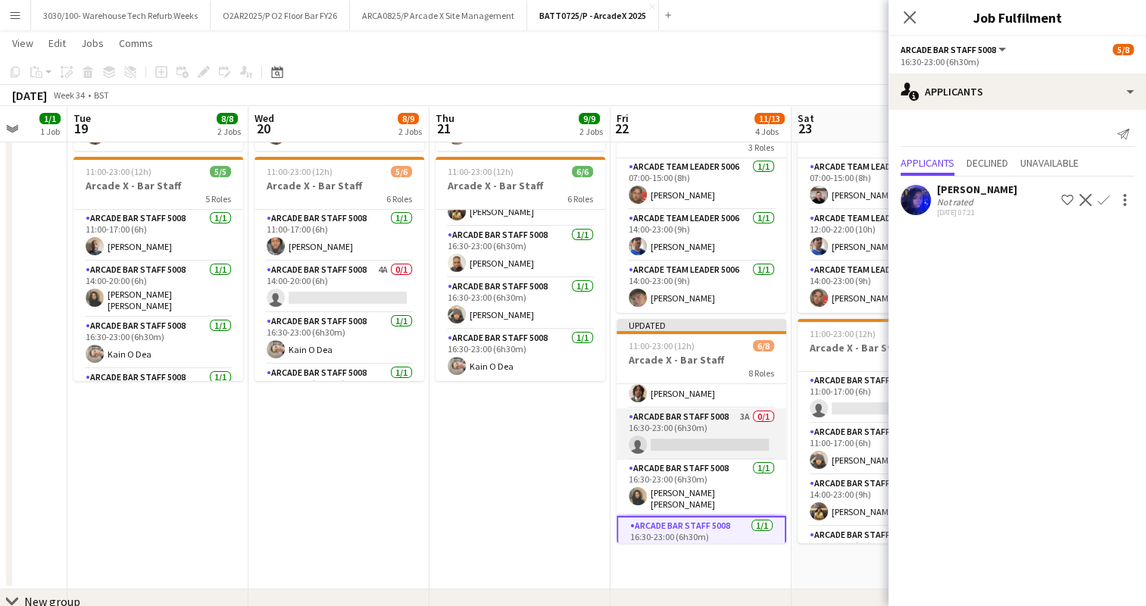
click at [703, 435] on app-card-role "Arcade Bar Staff 5008 3A 0/1 16:30-23:00 (6h30m) single-neutral-actions" at bounding box center [702, 434] width 170 height 52
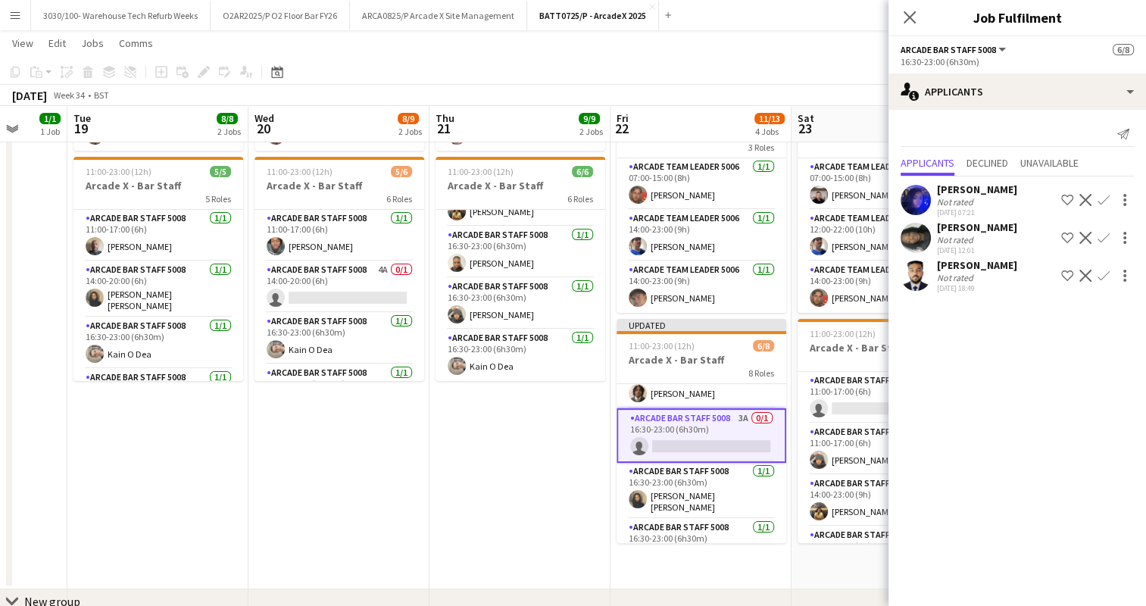
click at [1103, 236] on app-icon "Confirm" at bounding box center [1104, 238] width 12 height 12
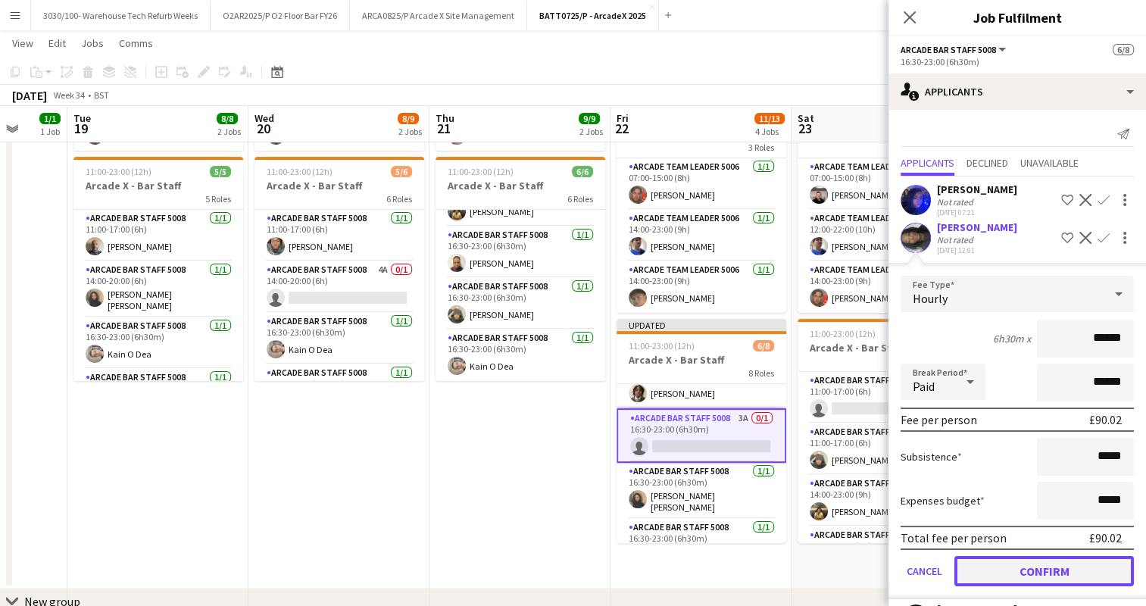
click at [1017, 573] on button "Confirm" at bounding box center [1044, 571] width 180 height 30
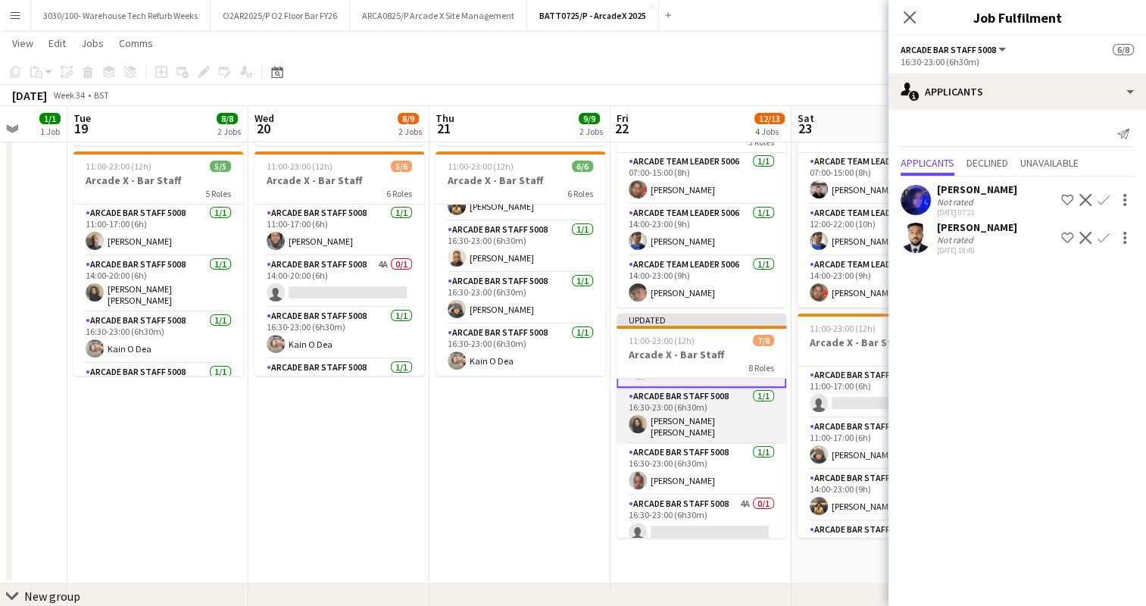
scroll to position [255, 0]
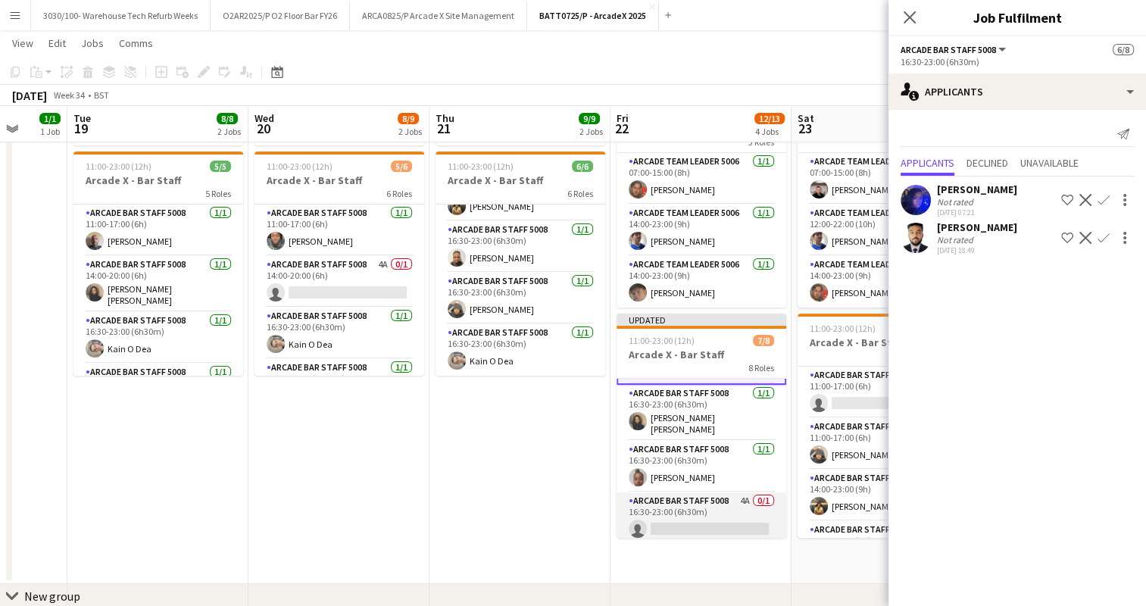
click at [695, 515] on app-card-role "Arcade Bar Staff 5008 4A 0/1 16:30-23:00 (6h30m) single-neutral-actions" at bounding box center [702, 518] width 170 height 52
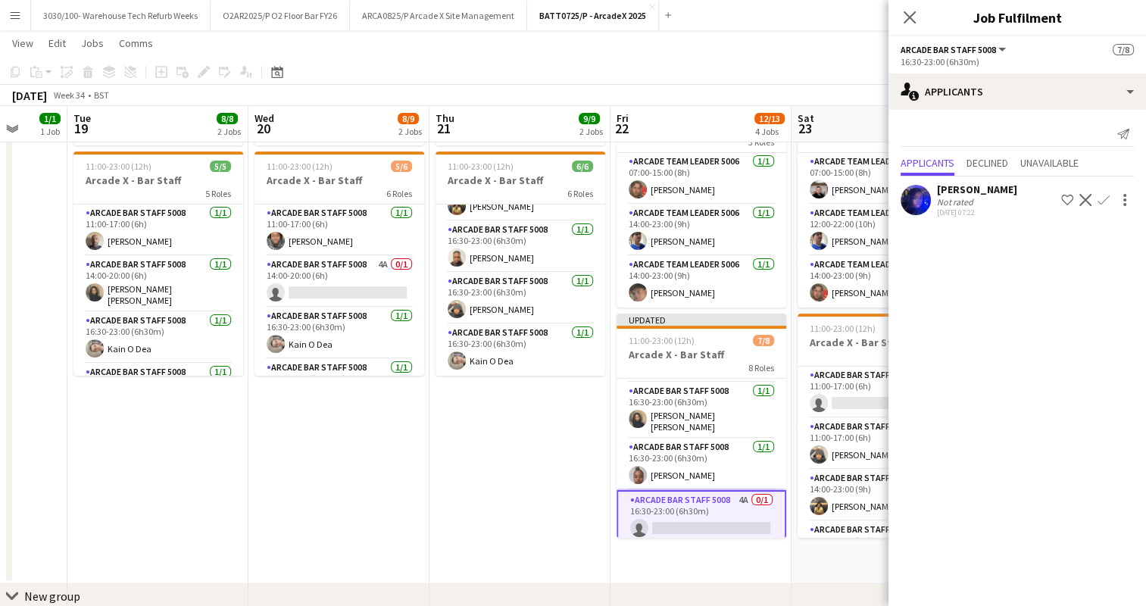
click at [1100, 203] on app-icon "Confirm" at bounding box center [1104, 200] width 12 height 12
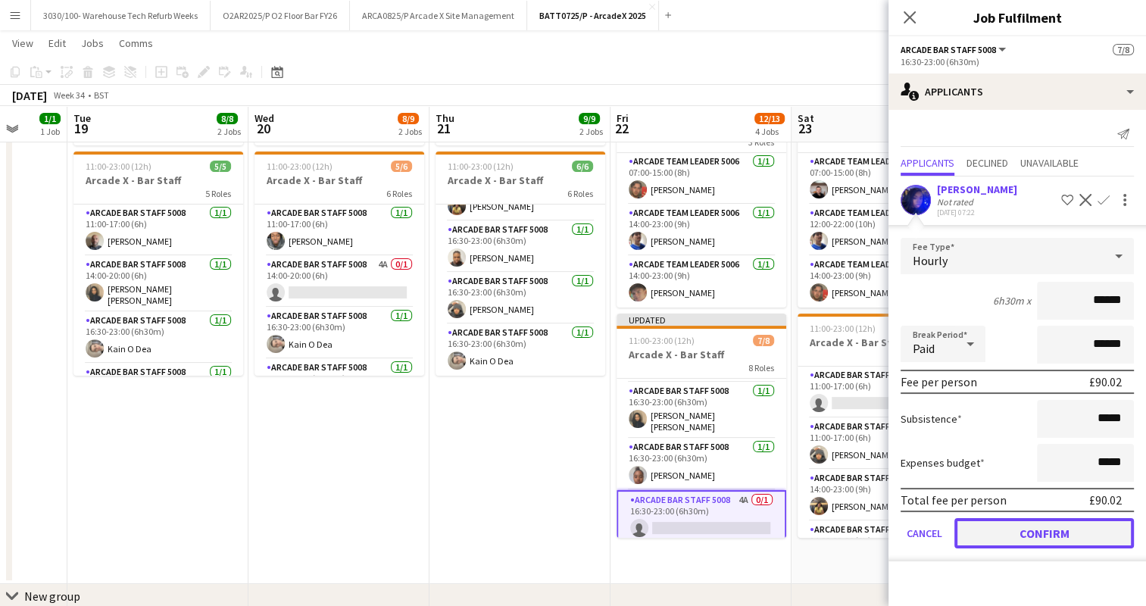
click at [1012, 529] on button "Confirm" at bounding box center [1044, 533] width 180 height 30
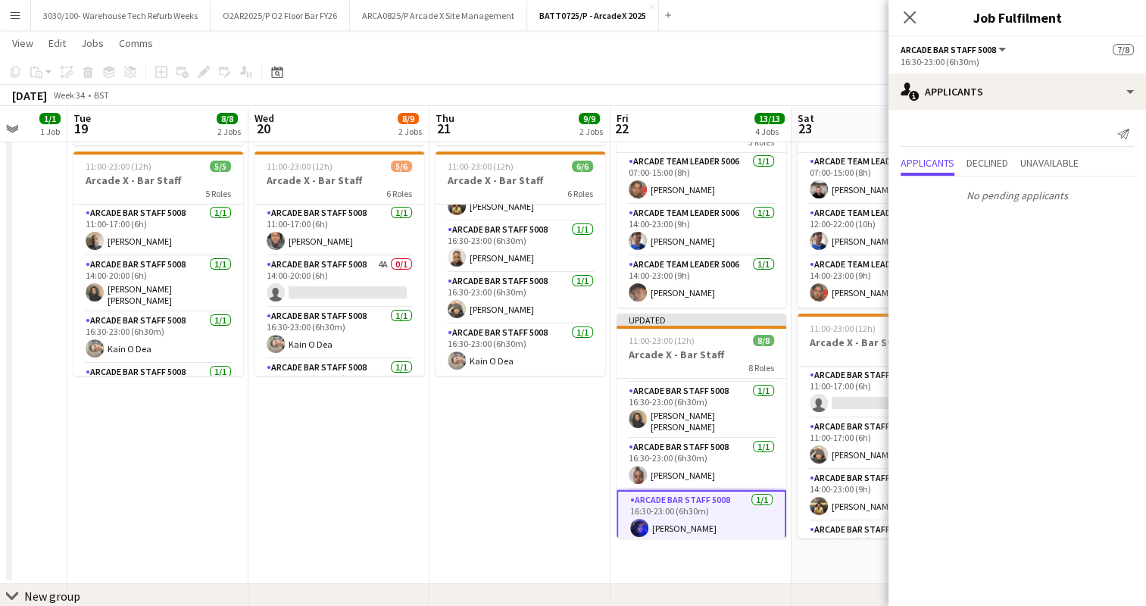
click at [482, 476] on app-date-cell "07:00-23:00 (16h) 3/3 Arcade X - Team Leaders 3 Roles Arcade Team Leader 5006 […" at bounding box center [519, 258] width 181 height 652
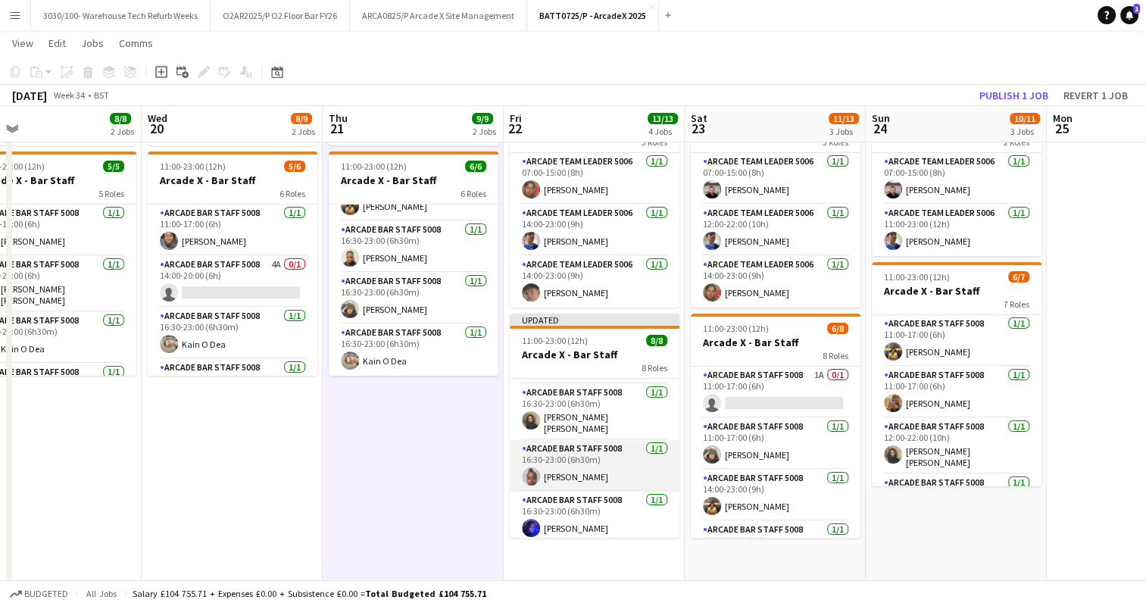
scroll to position [0, 600]
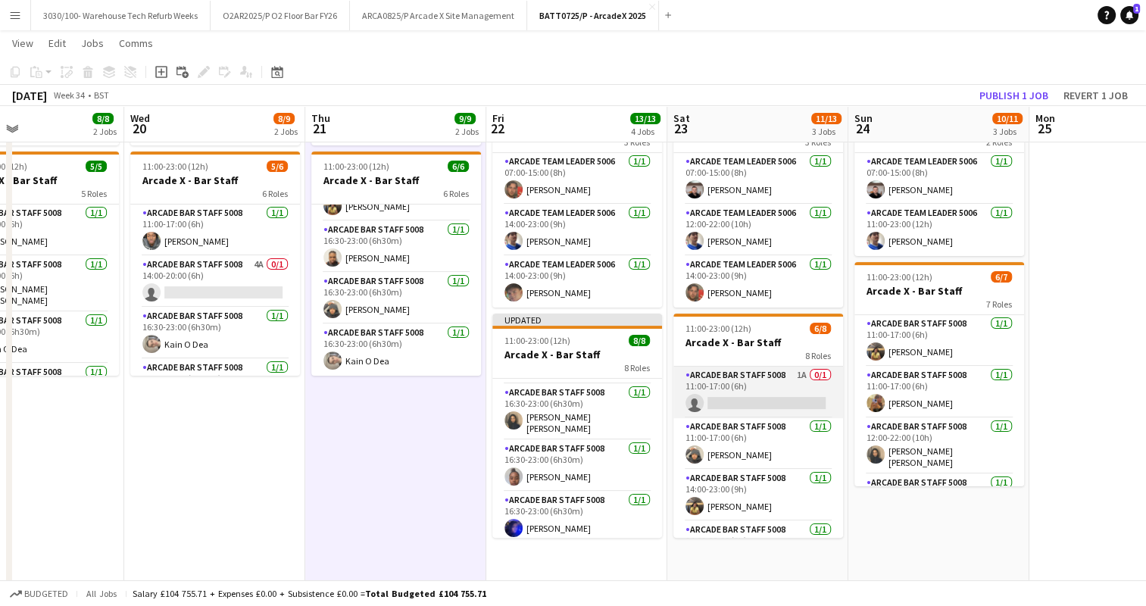
click at [776, 384] on app-card-role "Arcade Bar Staff 5008 1A 0/1 11:00-17:00 (6h) single-neutral-actions" at bounding box center [758, 393] width 170 height 52
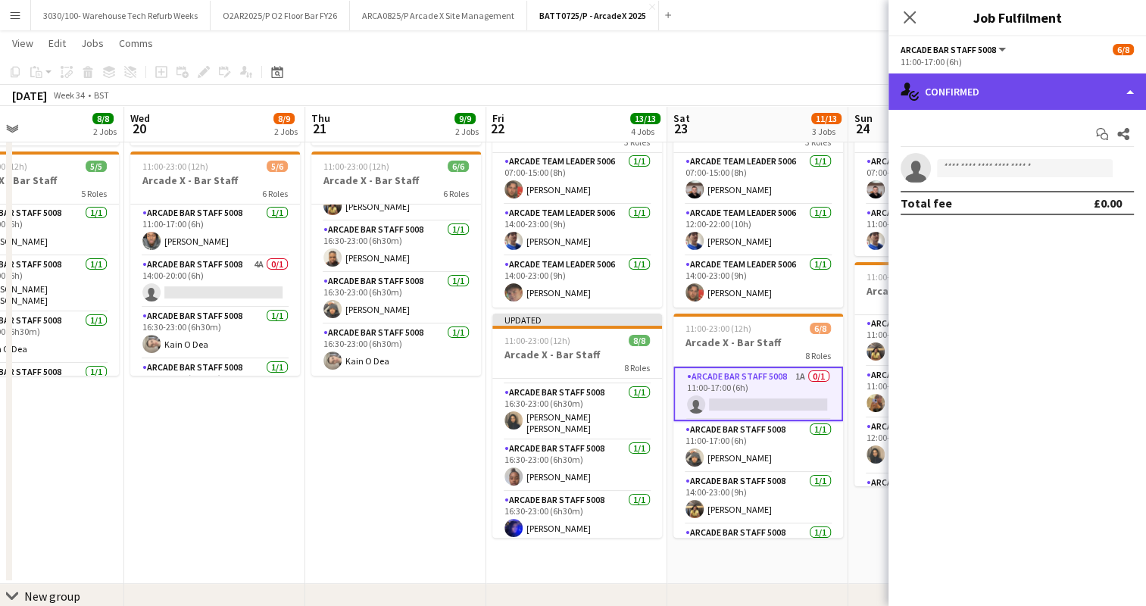
click at [1050, 94] on div "single-neutral-actions-check-2 Confirmed" at bounding box center [1018, 91] width 258 height 36
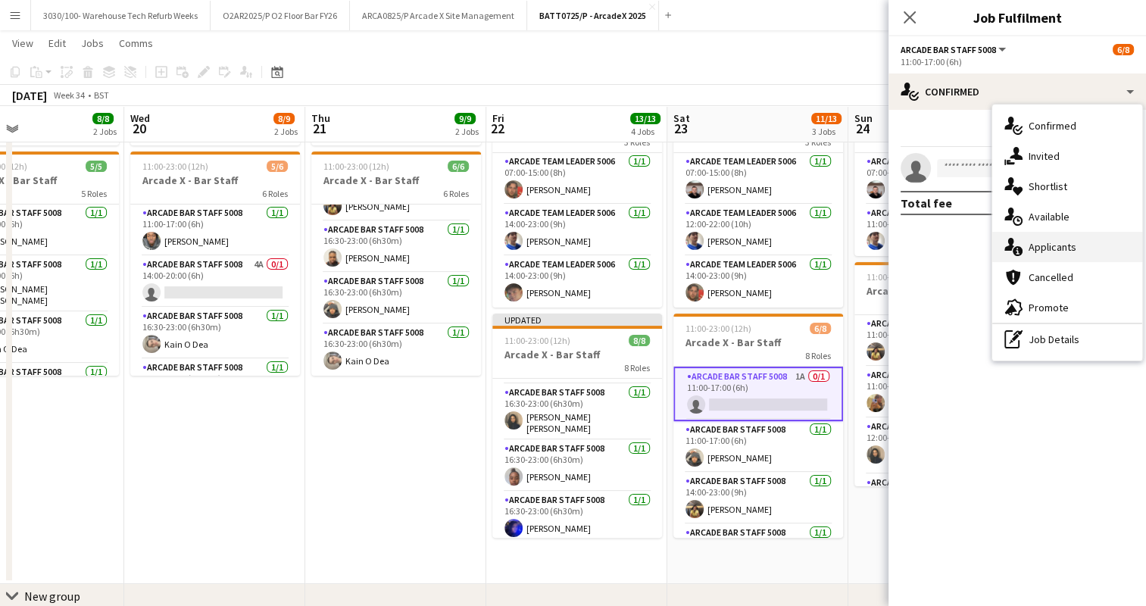
click at [1050, 253] on div "single-neutral-actions-information Applicants" at bounding box center [1067, 247] width 150 height 30
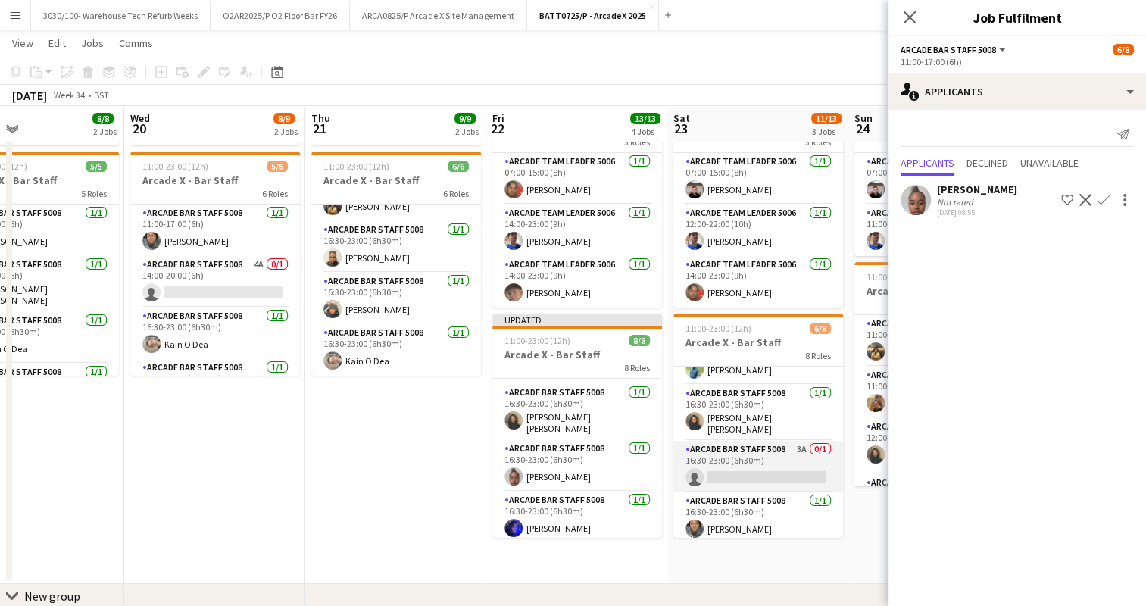
click at [748, 455] on app-card-role "Arcade Bar Staff 5008 3A 0/1 16:30-23:00 (6h30m) single-neutral-actions" at bounding box center [758, 467] width 170 height 52
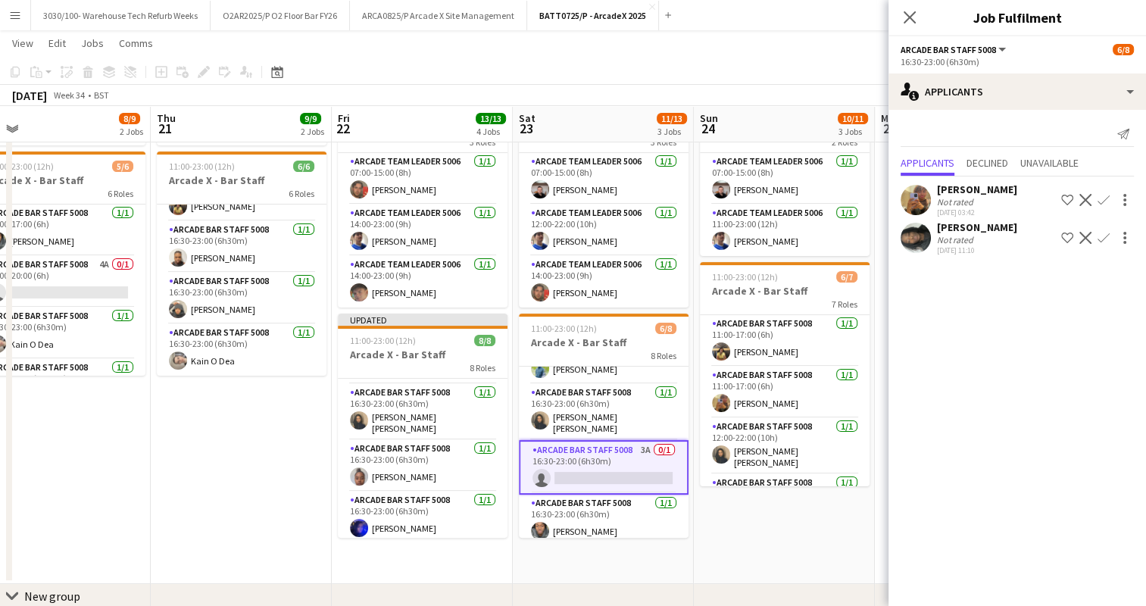
scroll to position [0, 393]
click at [1102, 235] on app-icon "Confirm" at bounding box center [1104, 238] width 12 height 12
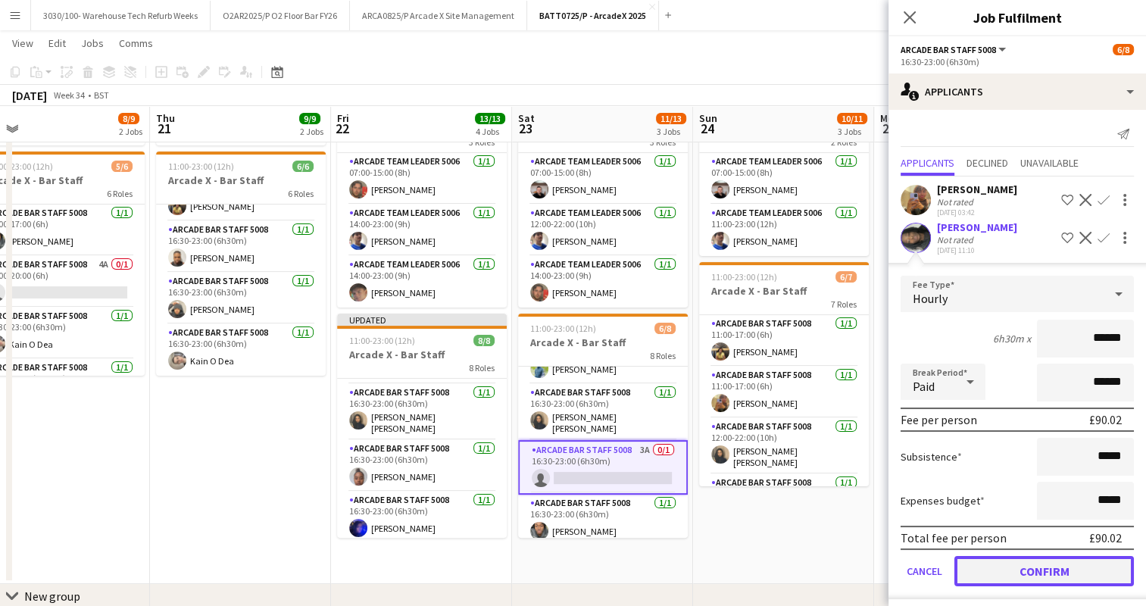
click at [985, 564] on button "Confirm" at bounding box center [1044, 571] width 180 height 30
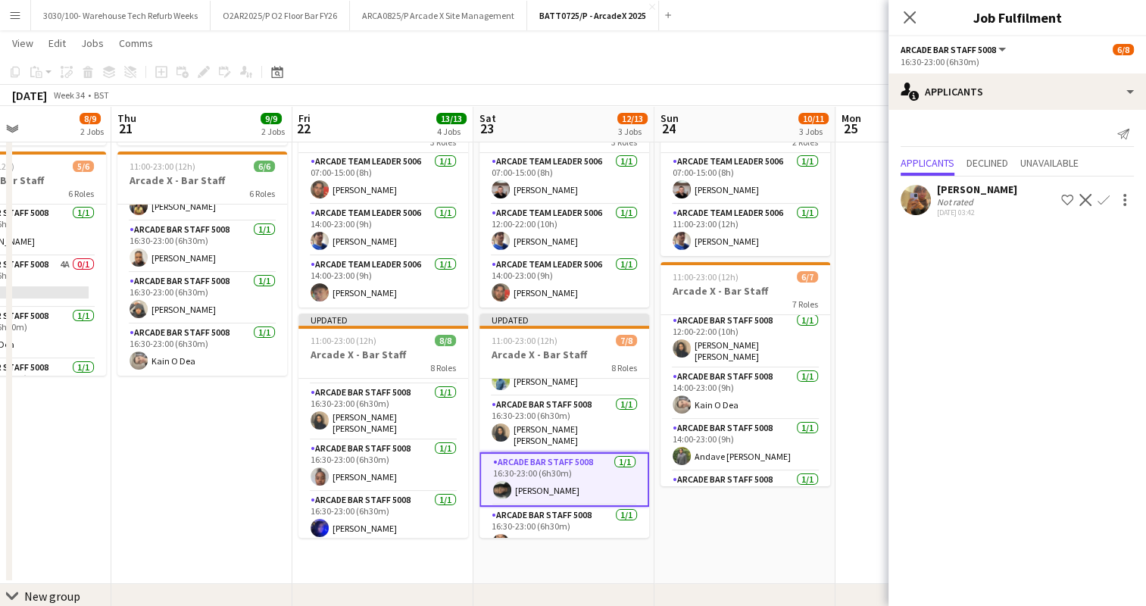
scroll to position [189, 0]
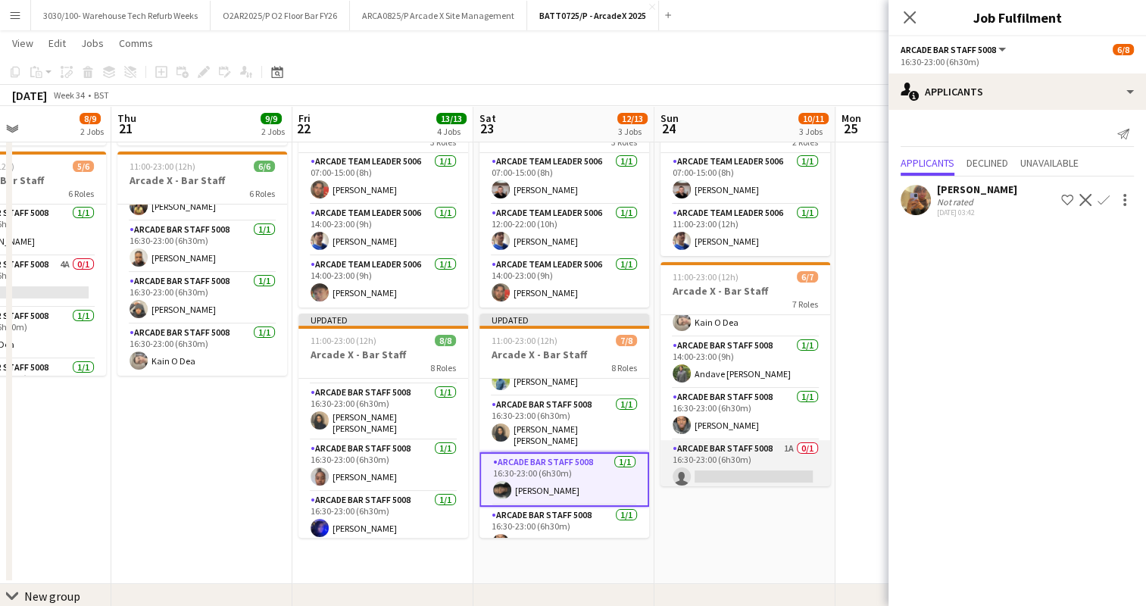
click at [753, 454] on app-card-role "Arcade Bar Staff 5008 1A 0/1 16:30-23:00 (6h30m) single-neutral-actions" at bounding box center [746, 466] width 170 height 52
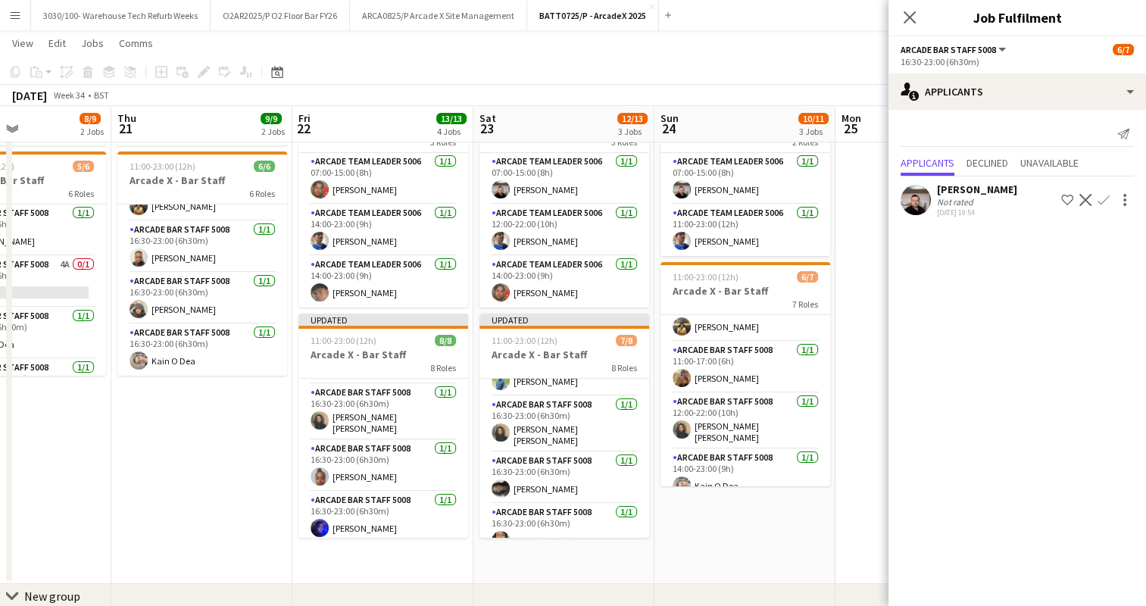
scroll to position [0, 0]
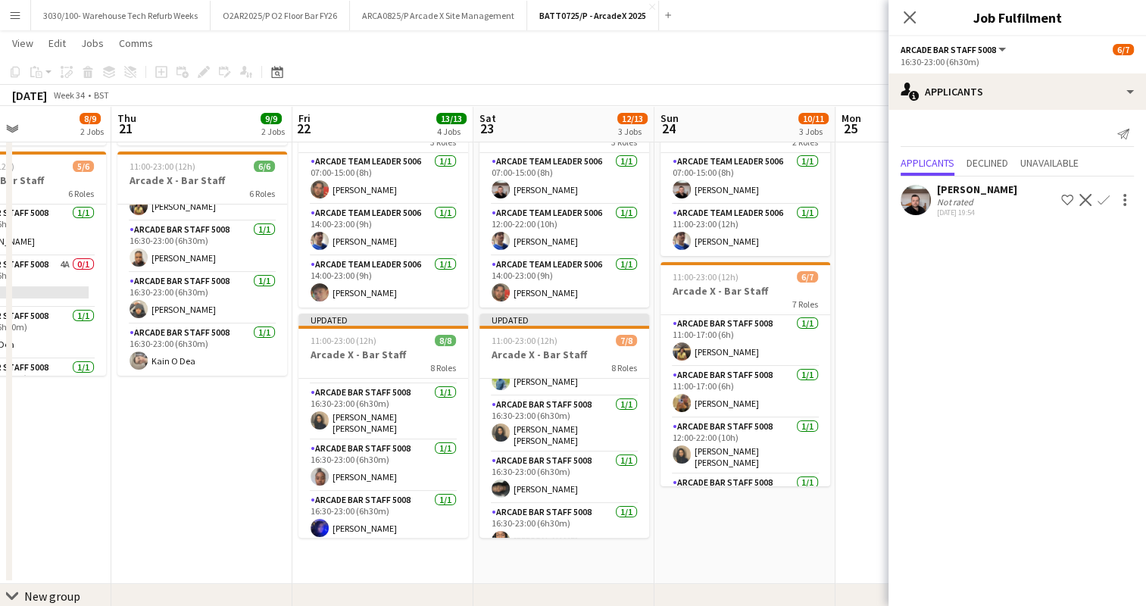
click at [1105, 198] on app-icon "Confirm" at bounding box center [1104, 200] width 12 height 12
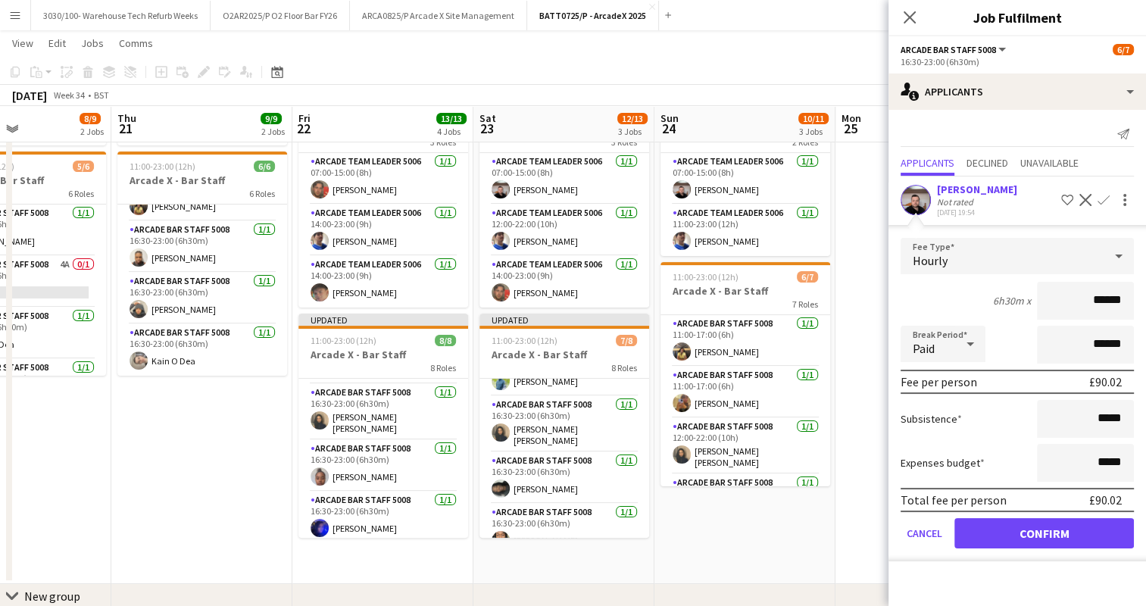
click at [838, 55] on app-page-menu "View Day view expanded Day view collapsed Month view Date picker Jump to [DATE]…" at bounding box center [573, 44] width 1146 height 29
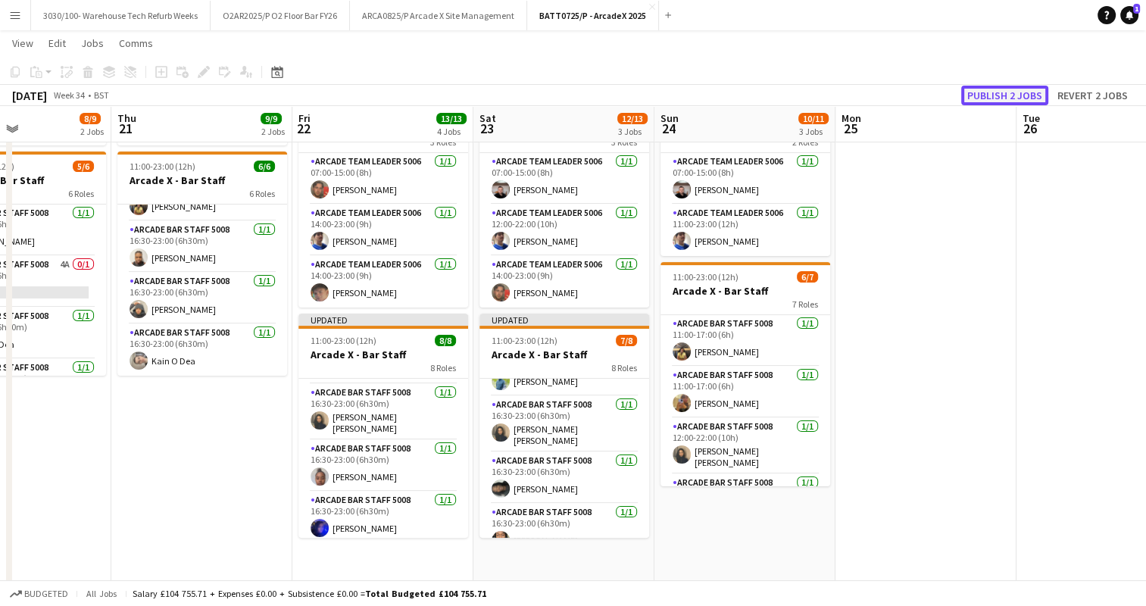
click at [993, 96] on button "Publish 2 jobs" at bounding box center [1004, 96] width 87 height 20
